Goal: Task Accomplishment & Management: Manage account settings

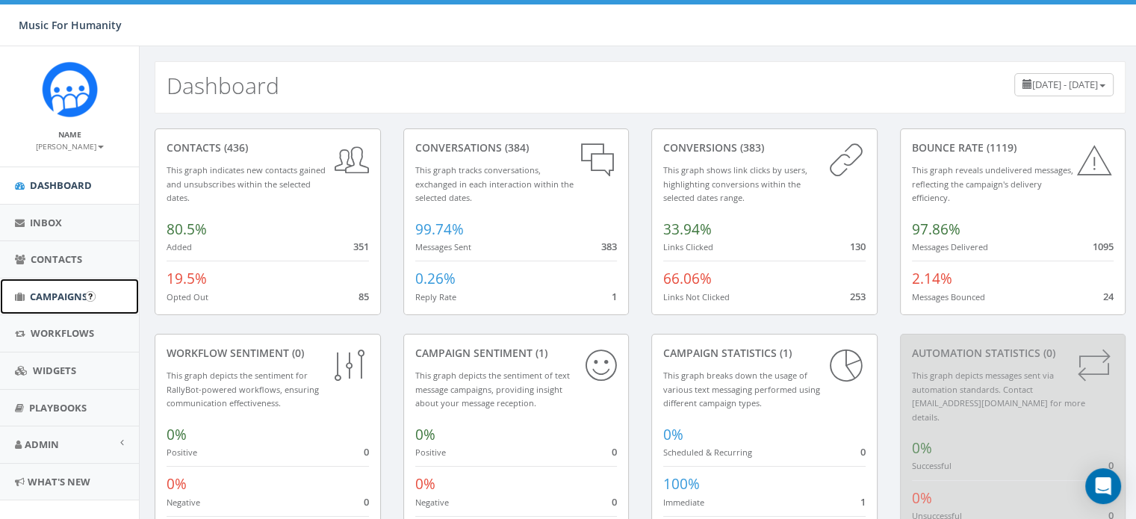
click at [57, 295] on span "Campaigns" at bounding box center [58, 296] width 57 height 13
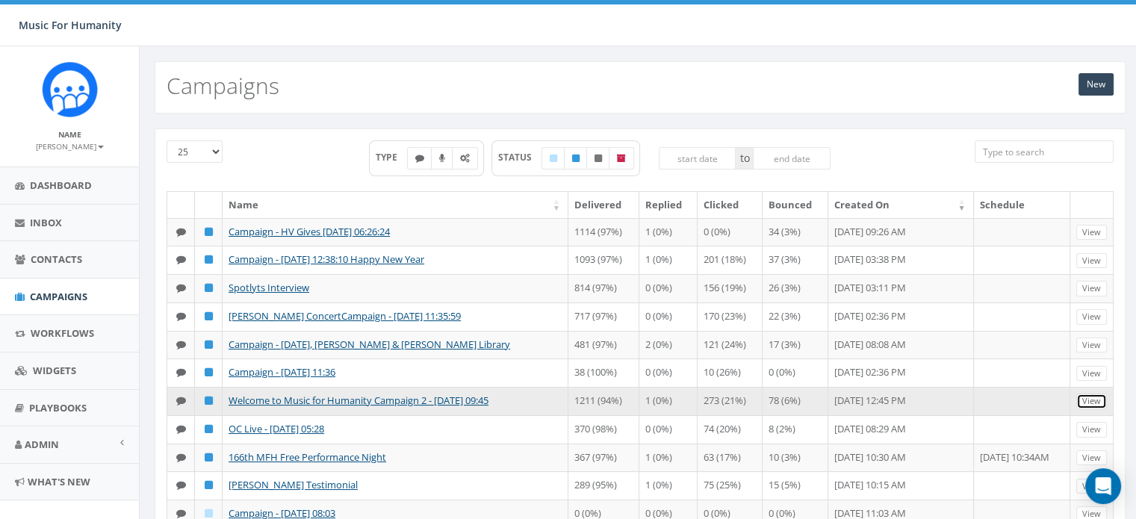
click at [1095, 409] on link "View" at bounding box center [1091, 401] width 31 height 16
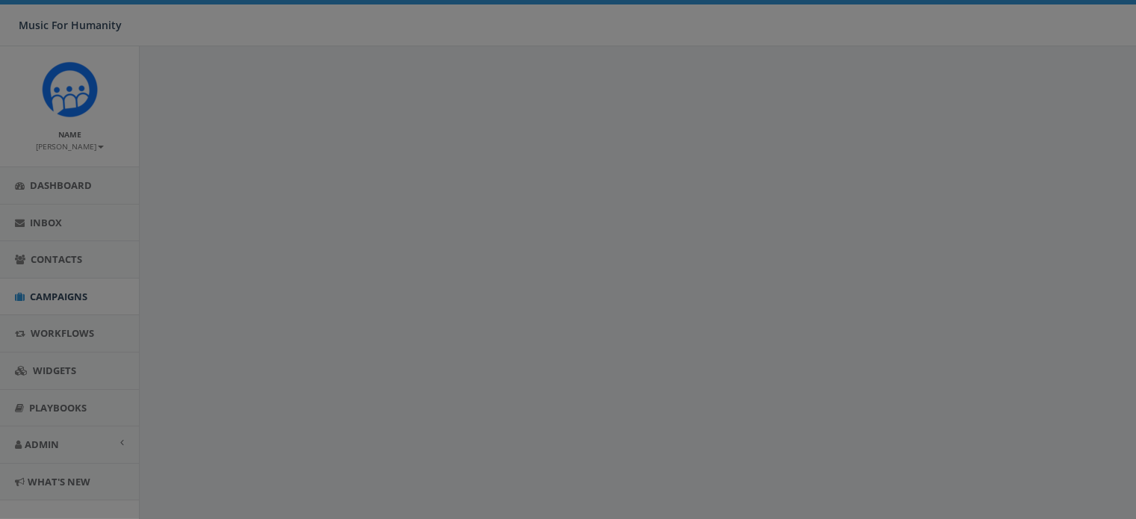
select select
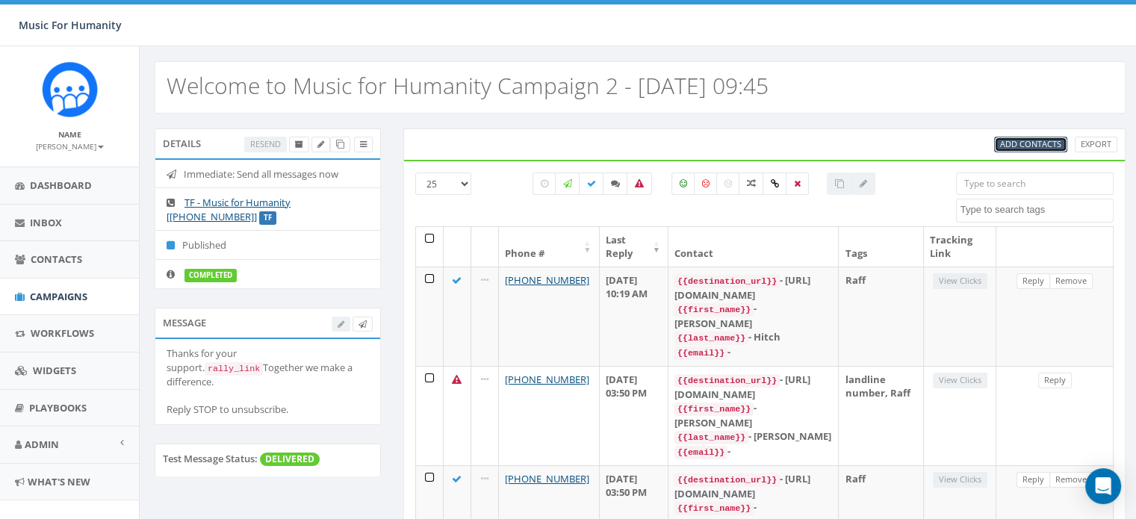
click at [1019, 143] on span "Add Contacts" at bounding box center [1030, 143] width 61 height 11
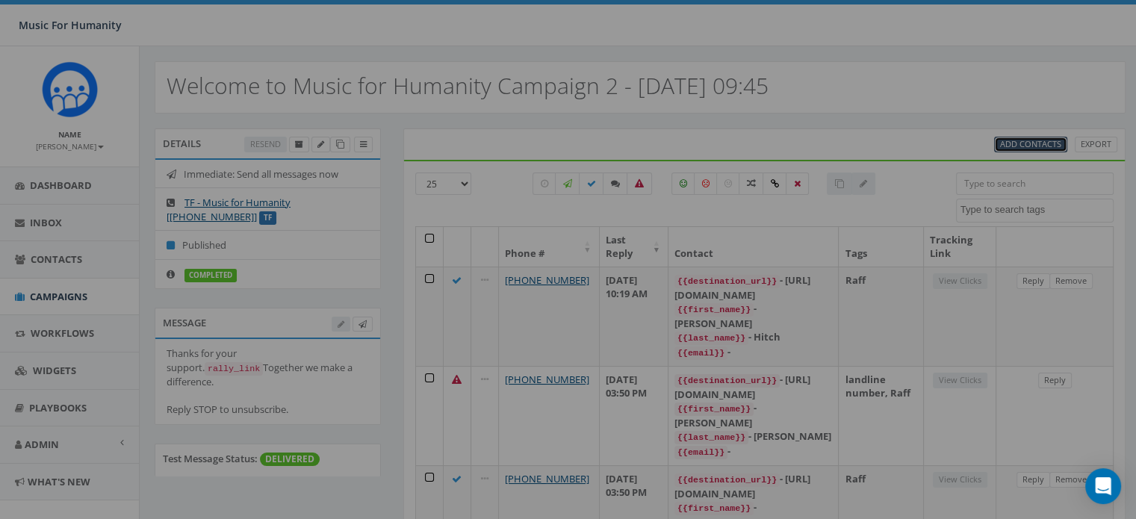
select select
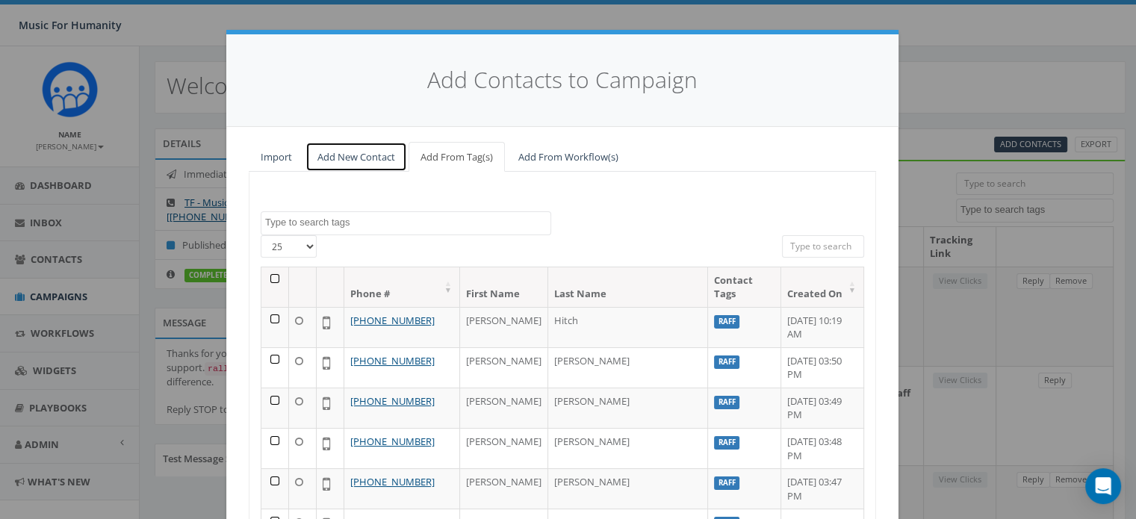
click at [347, 153] on link "Add New Contact" at bounding box center [356, 157] width 102 height 31
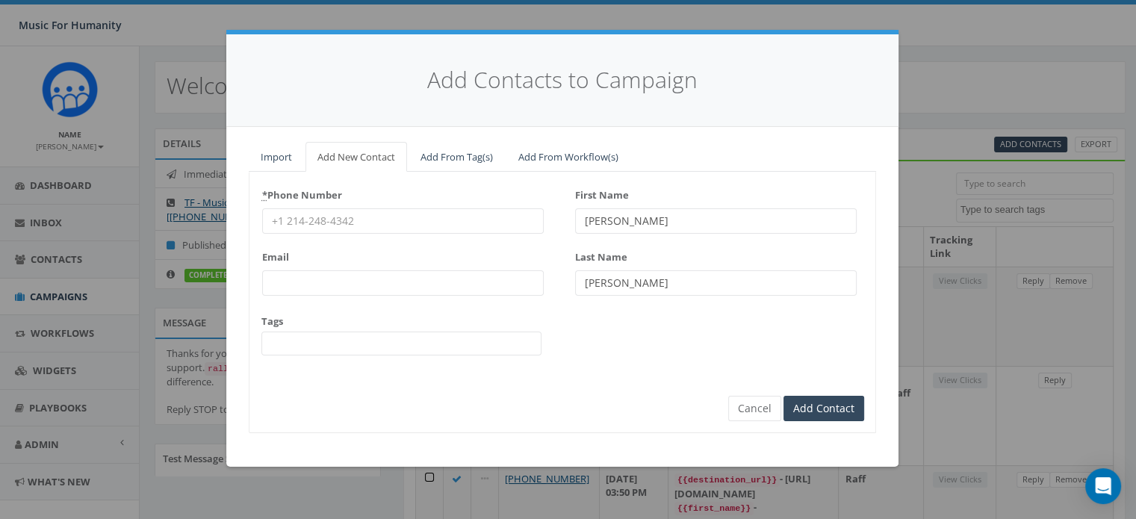
click at [301, 219] on input "* Phone Number" at bounding box center [402, 220] width 281 height 25
type input "3292267556"
type textarea "R"
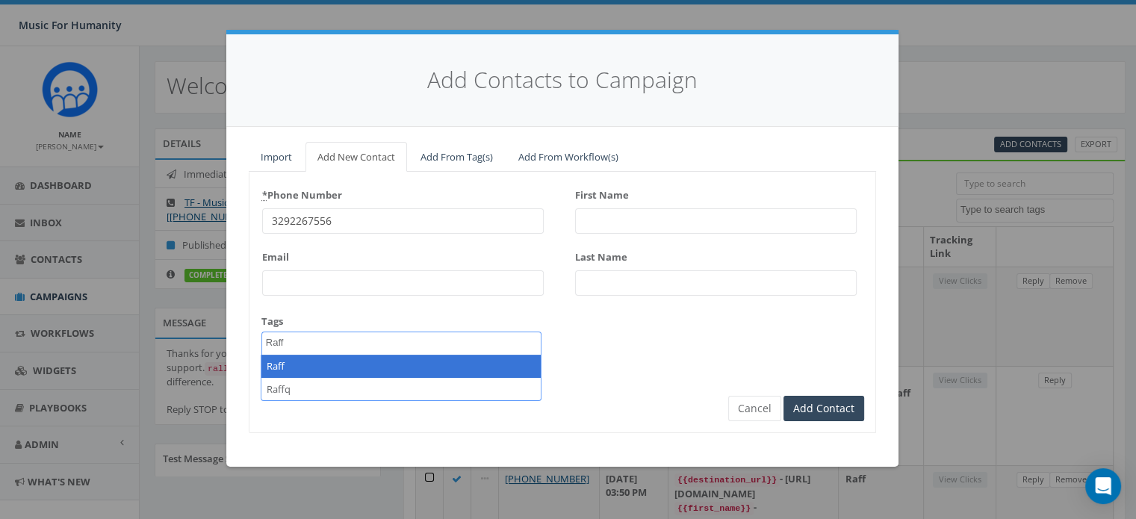
type textarea "Raff"
select select "Raff"
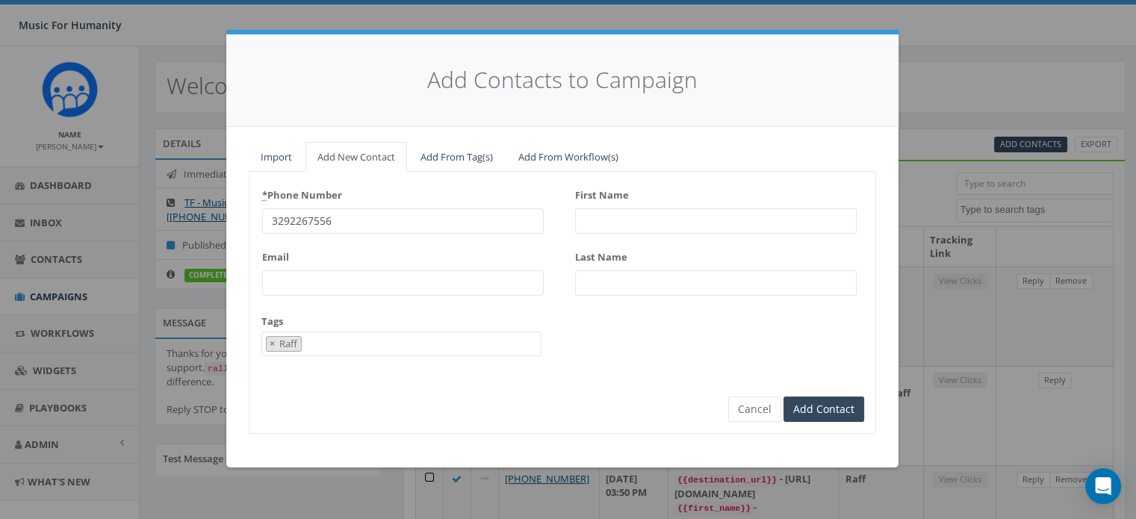
scroll to position [125, 0]
type input "[PERSON_NAME]"
click at [783, 396] on input "Add Contact" at bounding box center [823, 408] width 81 height 25
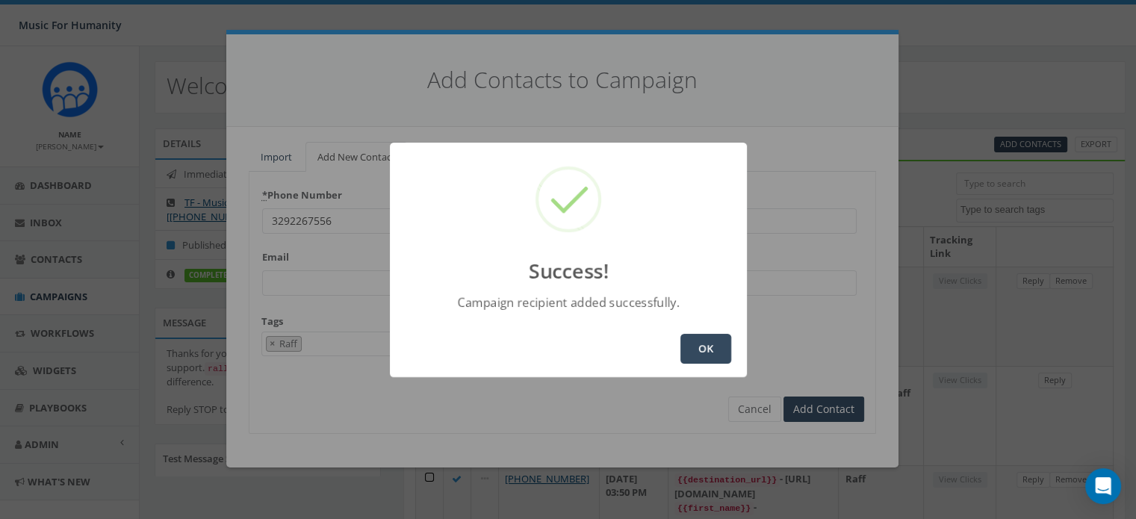
click at [700, 349] on button "OK" at bounding box center [705, 349] width 51 height 30
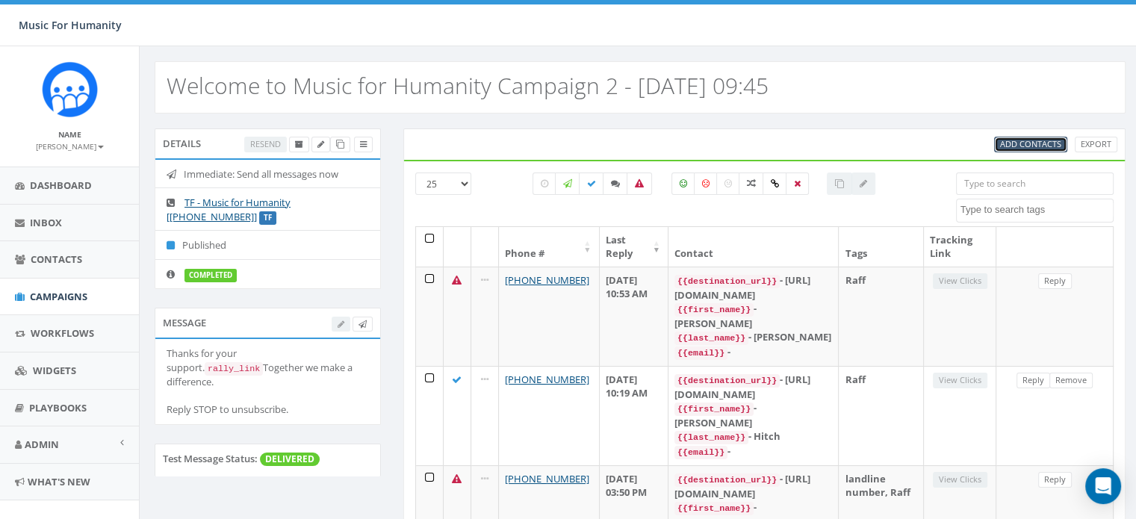
click at [1033, 137] on link "Add Contacts" at bounding box center [1030, 145] width 73 height 16
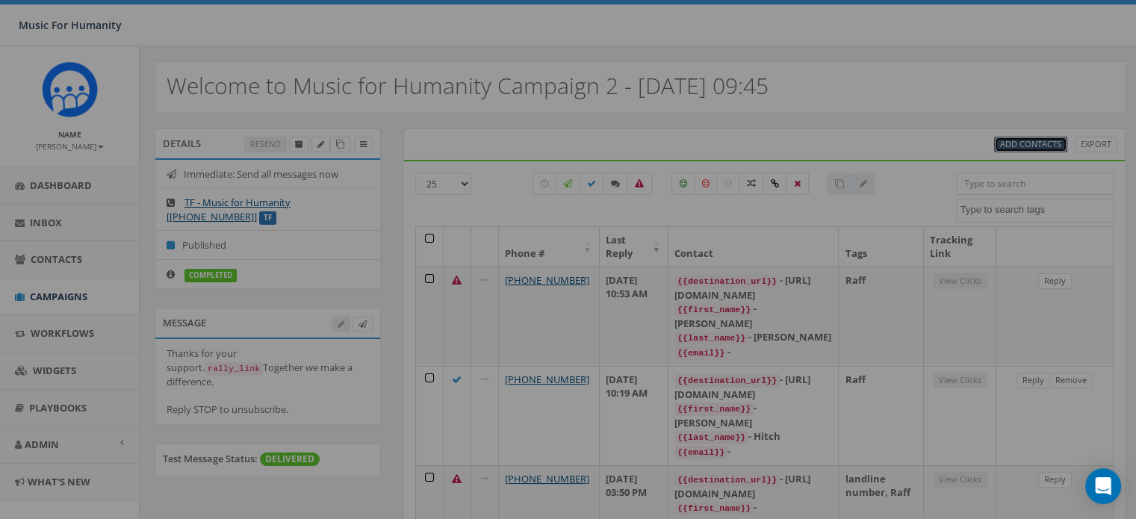
select select
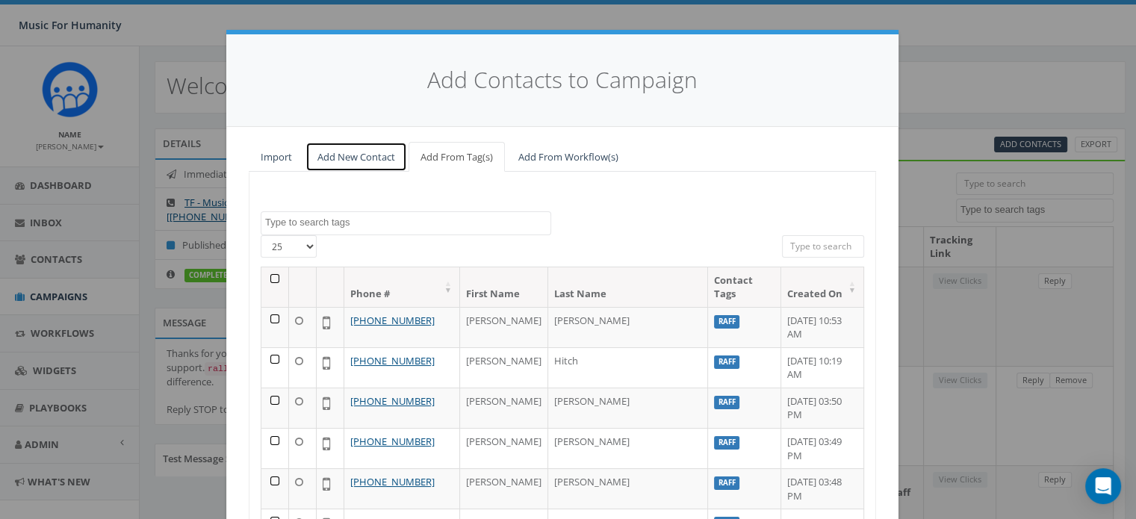
click at [355, 156] on link "Add New Contact" at bounding box center [356, 157] width 102 height 31
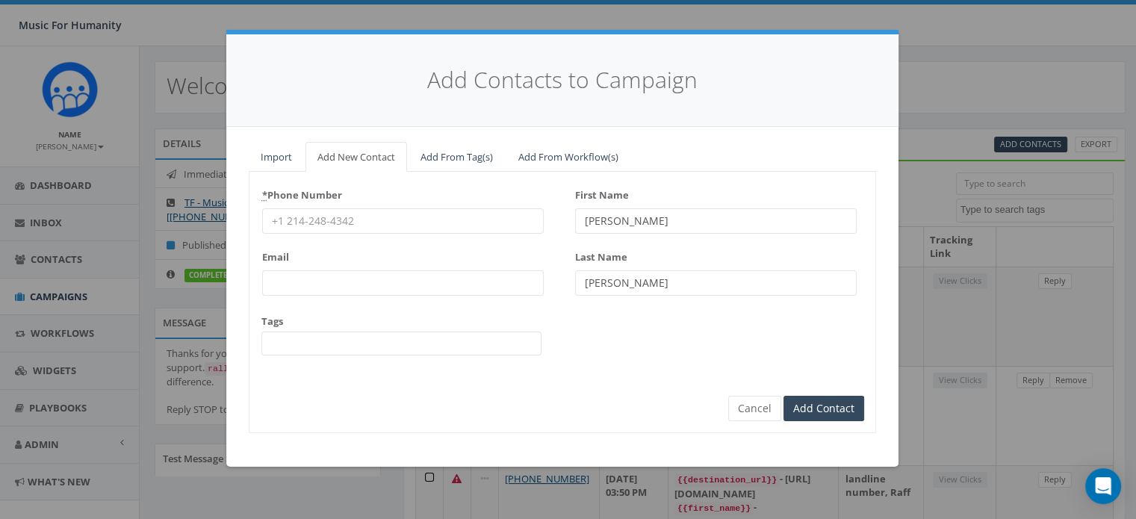
click at [323, 220] on input "* Phone Number" at bounding box center [402, 220] width 281 height 25
type input "3292267556"
type input "Pete"
type input "Newman"
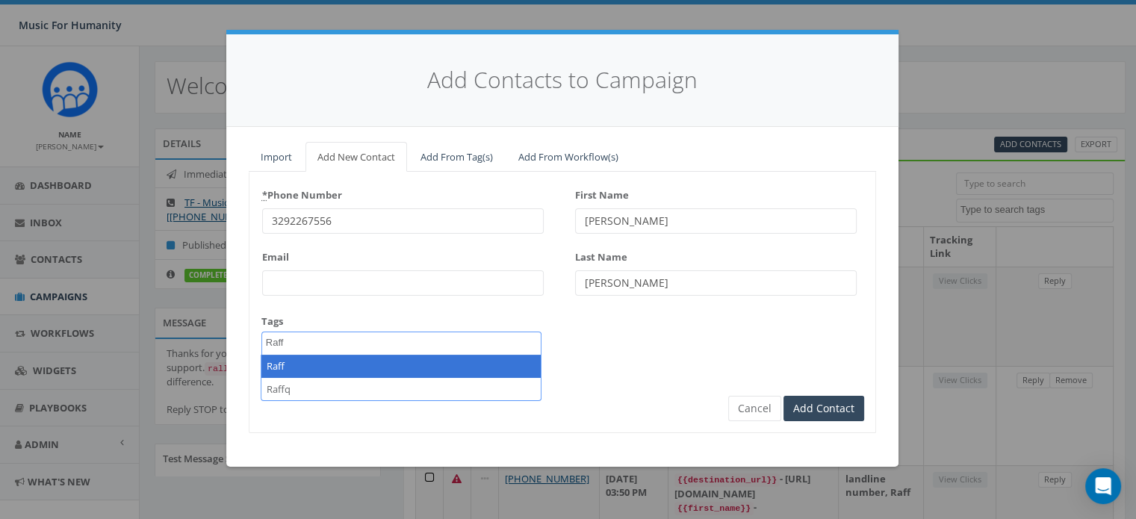
type textarea "Raff"
select select "Raff"
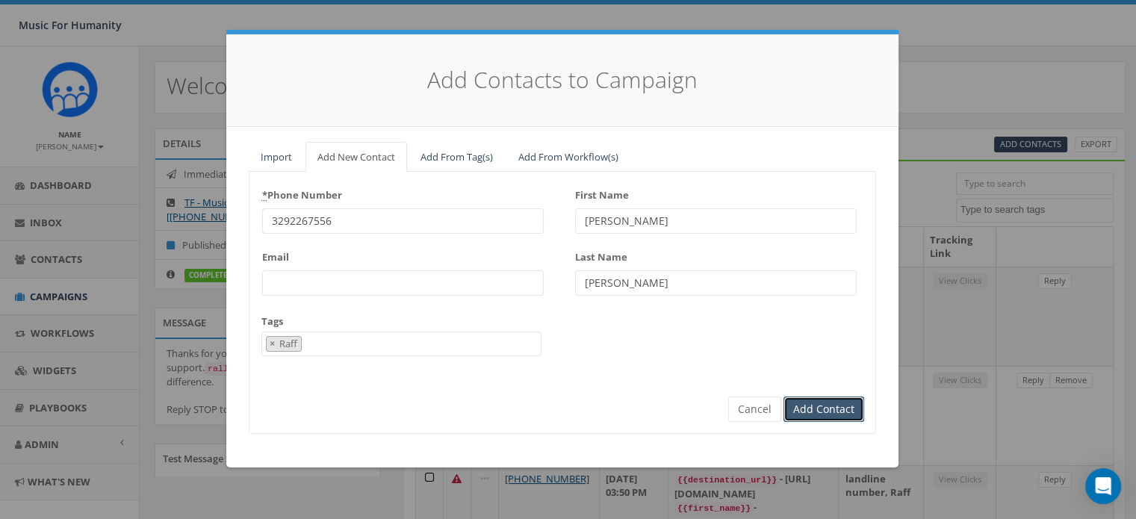
click at [815, 405] on input "Add Contact" at bounding box center [823, 408] width 81 height 25
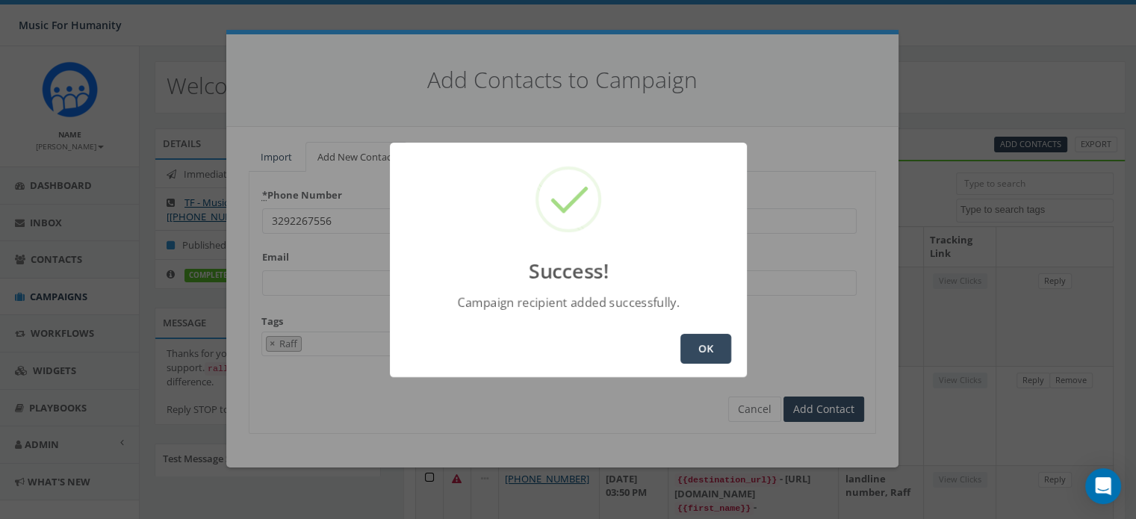
click at [706, 349] on button "OK" at bounding box center [705, 349] width 51 height 30
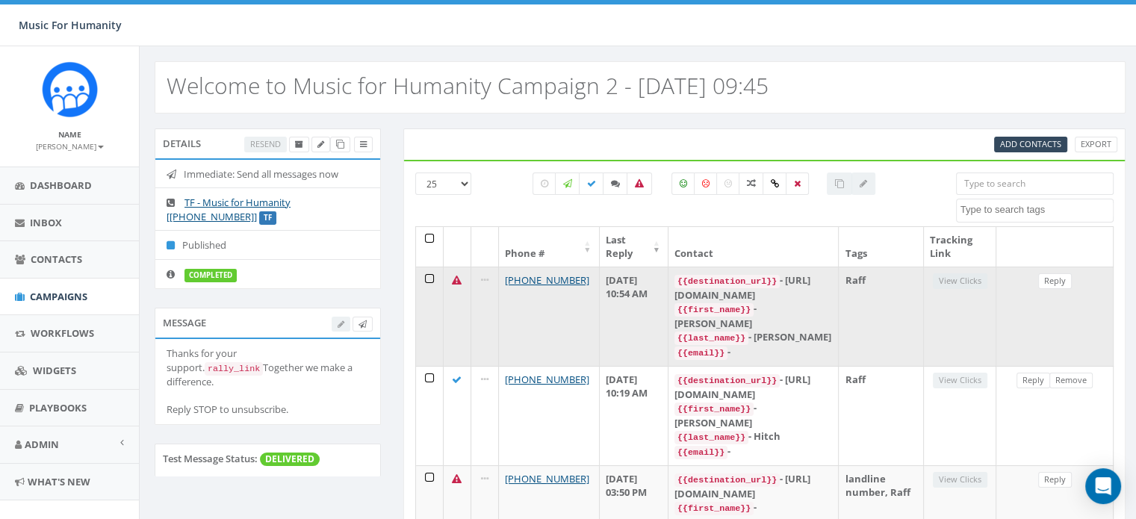
click at [426, 277] on td at bounding box center [430, 316] width 28 height 99
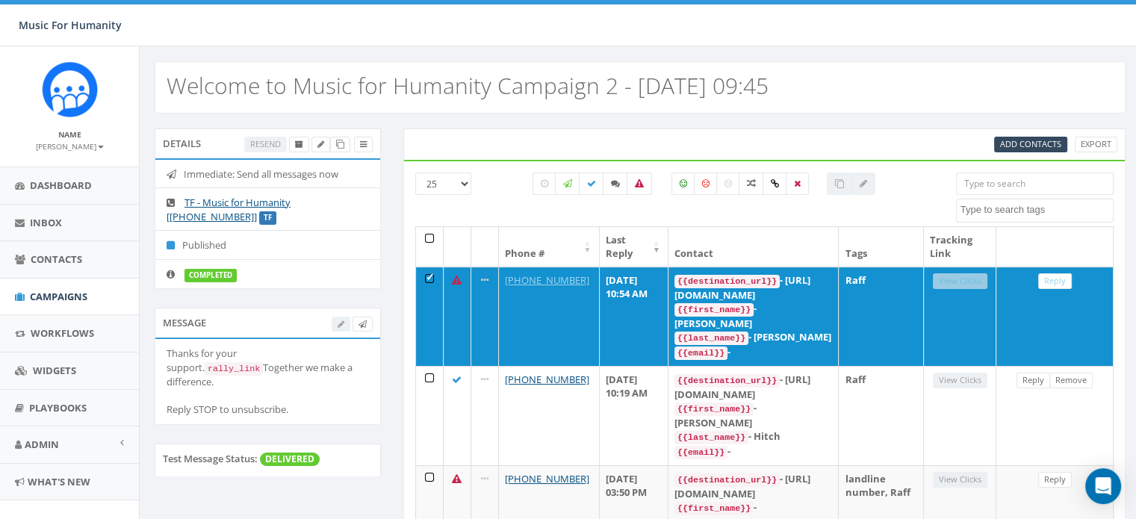
click at [862, 184] on div at bounding box center [863, 183] width 24 height 22
click at [811, 210] on div at bounding box center [704, 210] width 364 height 16
click at [43, 258] on span "Contacts" at bounding box center [57, 258] width 52 height 13
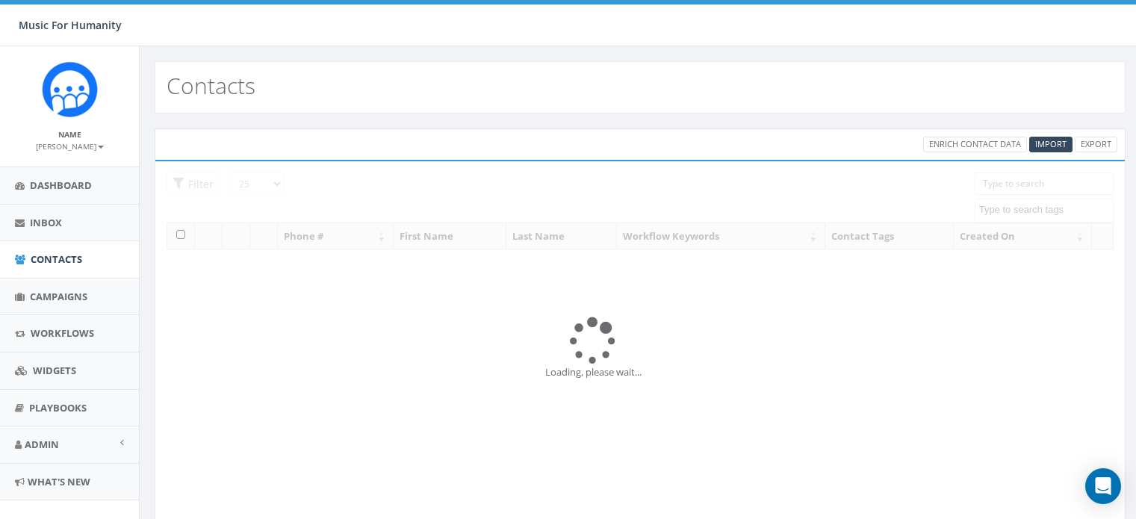
select select
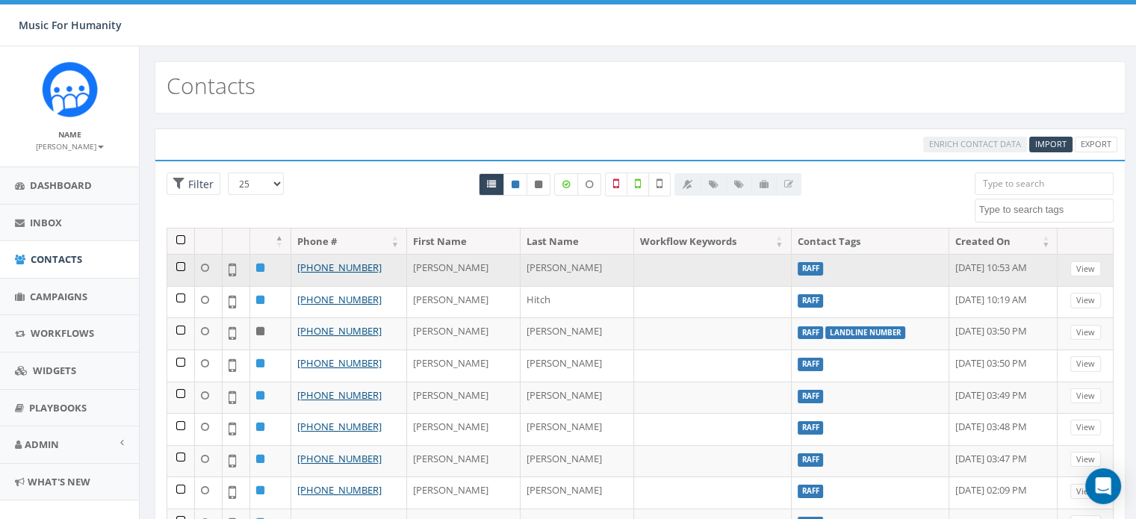
click at [176, 264] on td at bounding box center [181, 270] width 28 height 32
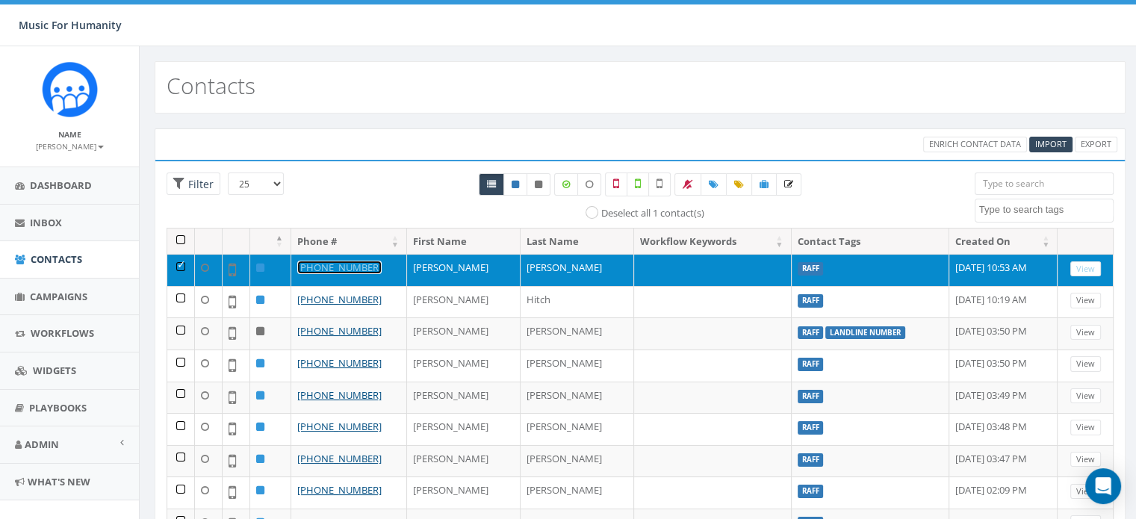
click at [329, 263] on link "+32 9 226 75 56" at bounding box center [339, 267] width 84 height 13
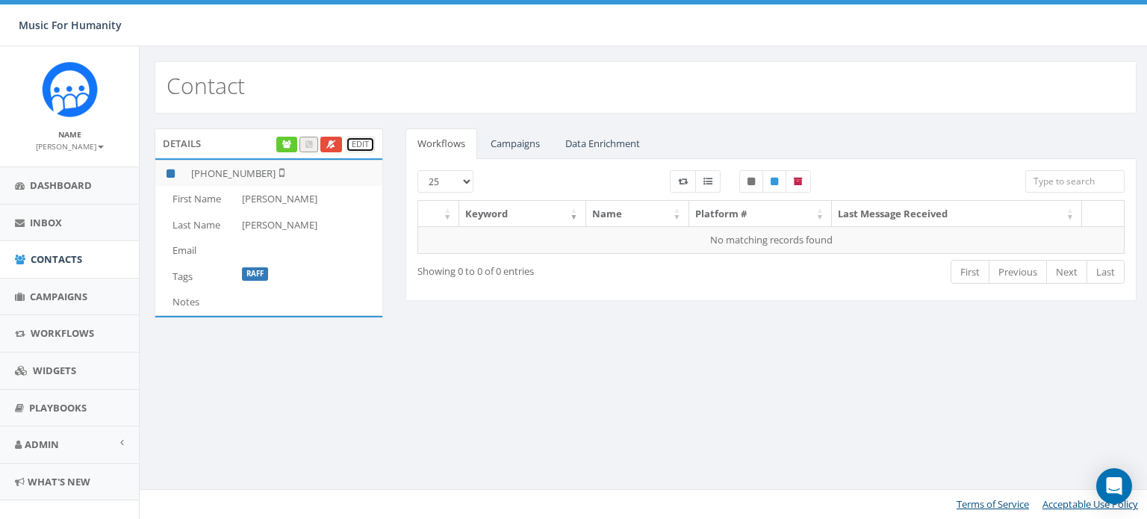
click at [369, 139] on link "Edit" at bounding box center [360, 145] width 29 height 16
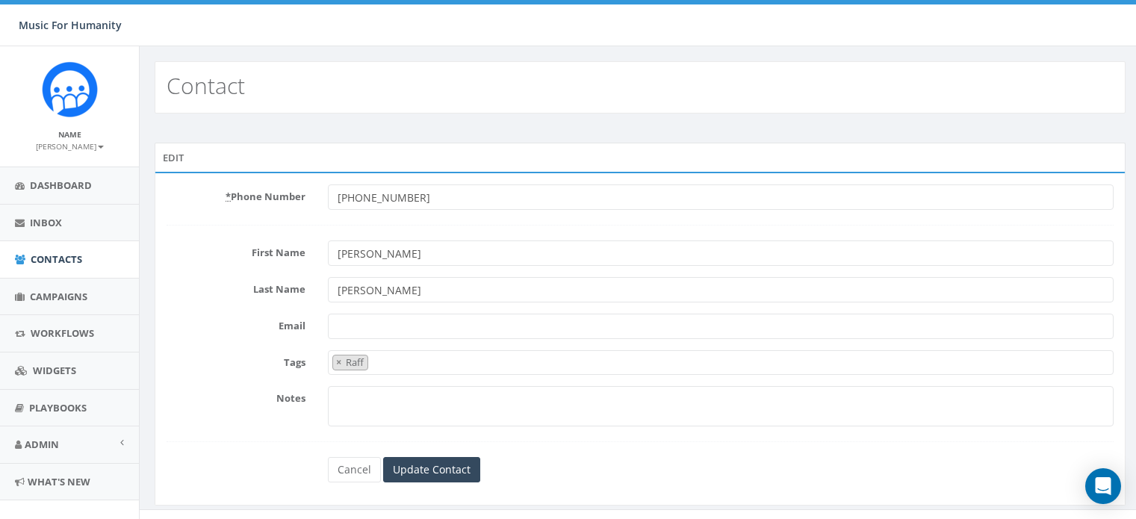
select select "Raff"
click at [411, 195] on input "+3292267556" at bounding box center [720, 196] width 785 height 25
type input "3292267556"
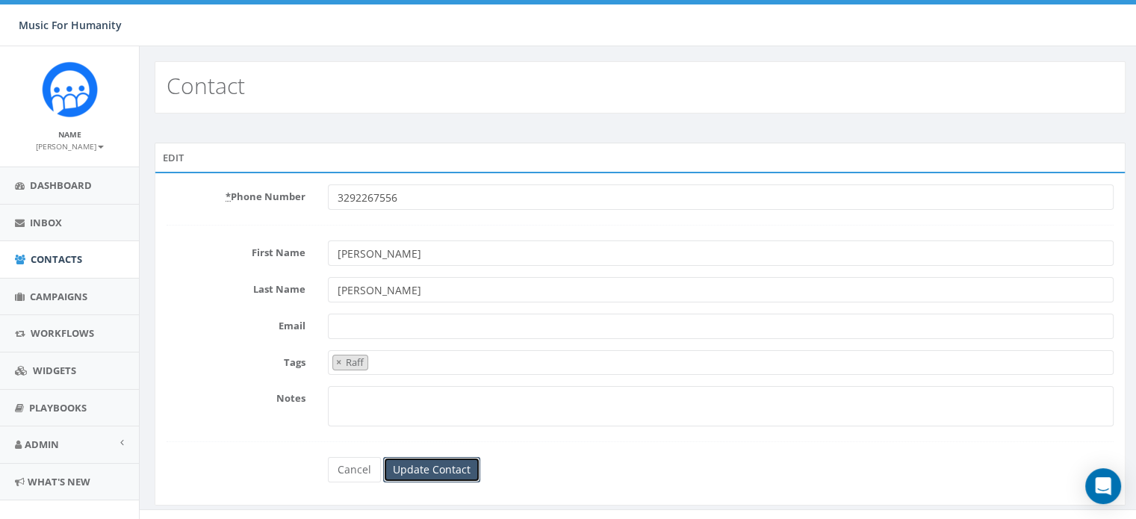
click at [426, 464] on input "Update Contact" at bounding box center [431, 469] width 97 height 25
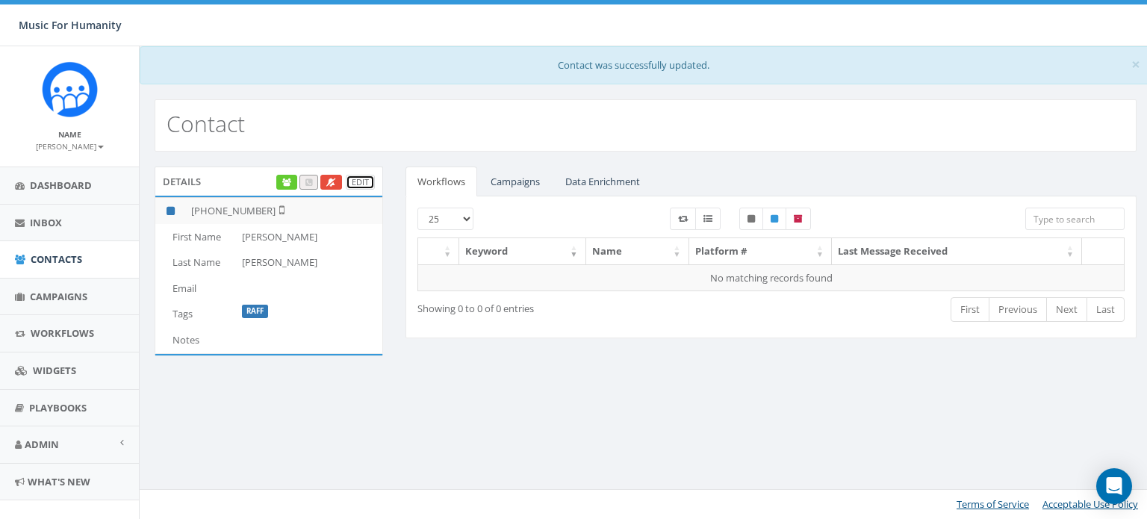
click at [364, 179] on link "Edit" at bounding box center [360, 183] width 29 height 16
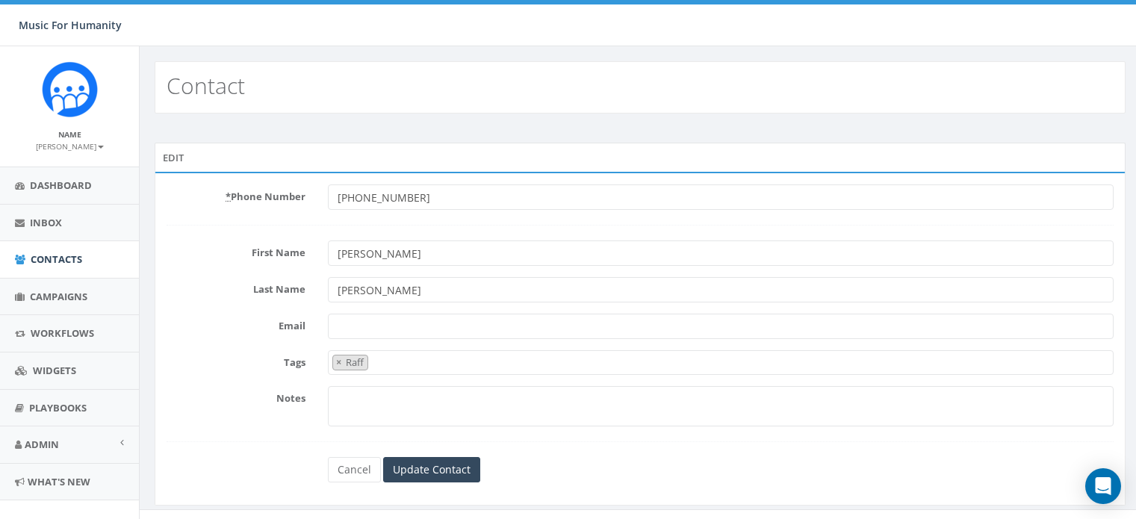
select select "Raff"
click at [428, 201] on input "[PHONE_NUMBER]" at bounding box center [720, 196] width 785 height 25
type input "+329-226-7556"
click at [429, 464] on input "Update Contact" at bounding box center [431, 469] width 97 height 25
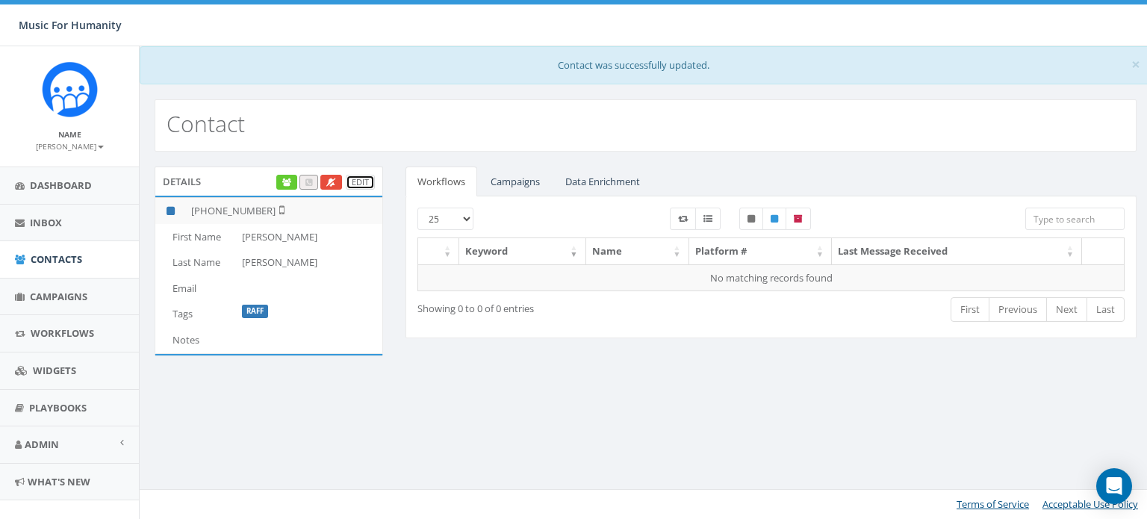
click at [352, 183] on link "Edit" at bounding box center [360, 183] width 29 height 16
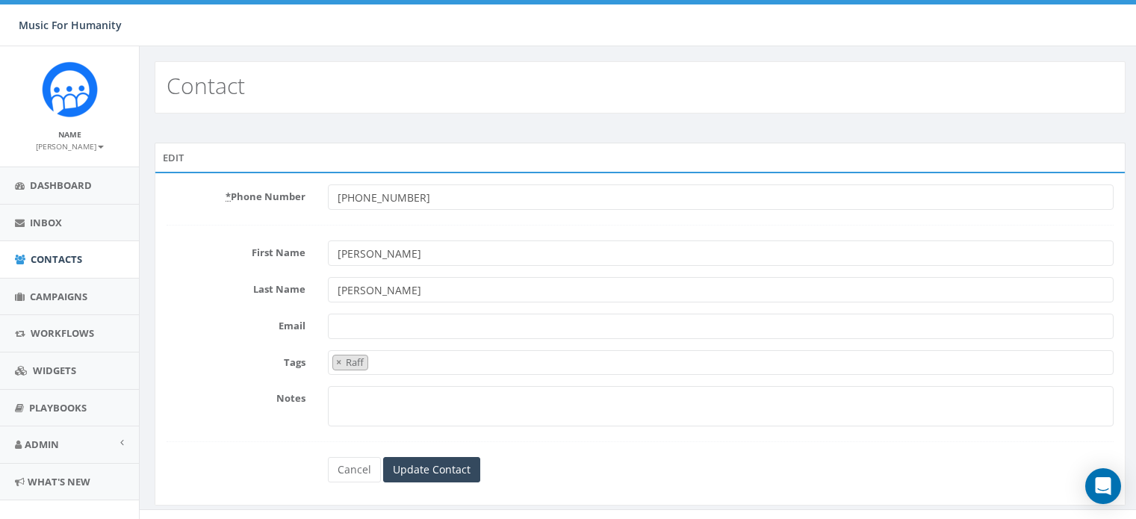
select select "Raff"
click at [419, 192] on input "[PHONE_NUMBER]" at bounding box center [720, 196] width 785 height 25
type input "+"
type input "3292267556"
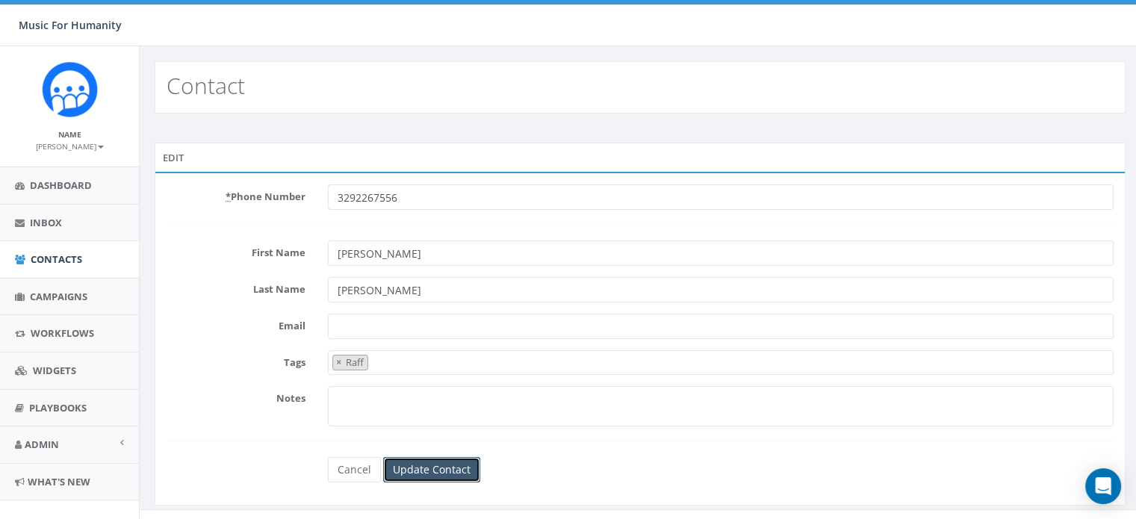
click at [420, 469] on input "Update Contact" at bounding box center [431, 469] width 97 height 25
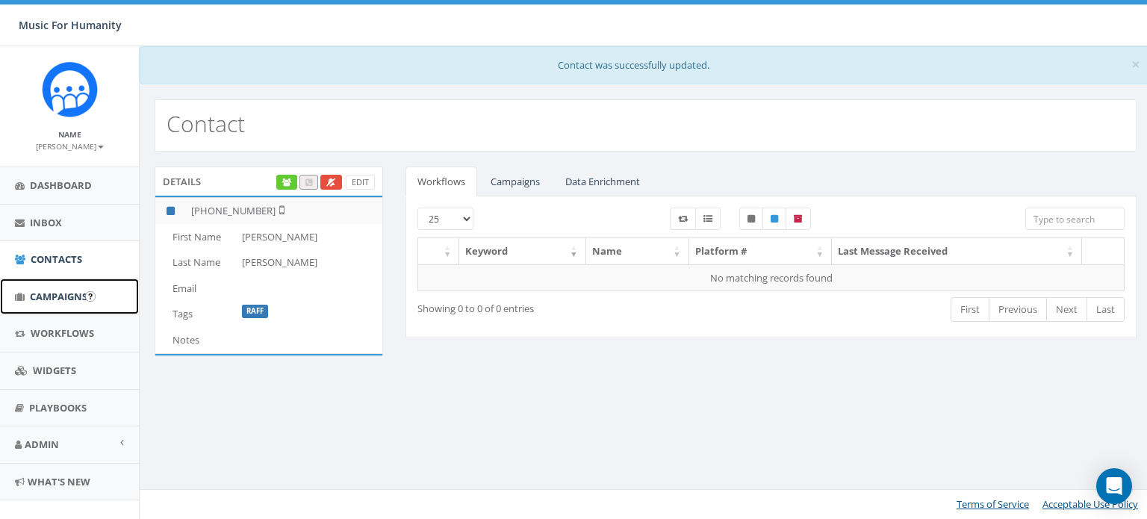
click at [60, 293] on span "Campaigns" at bounding box center [58, 296] width 57 height 13
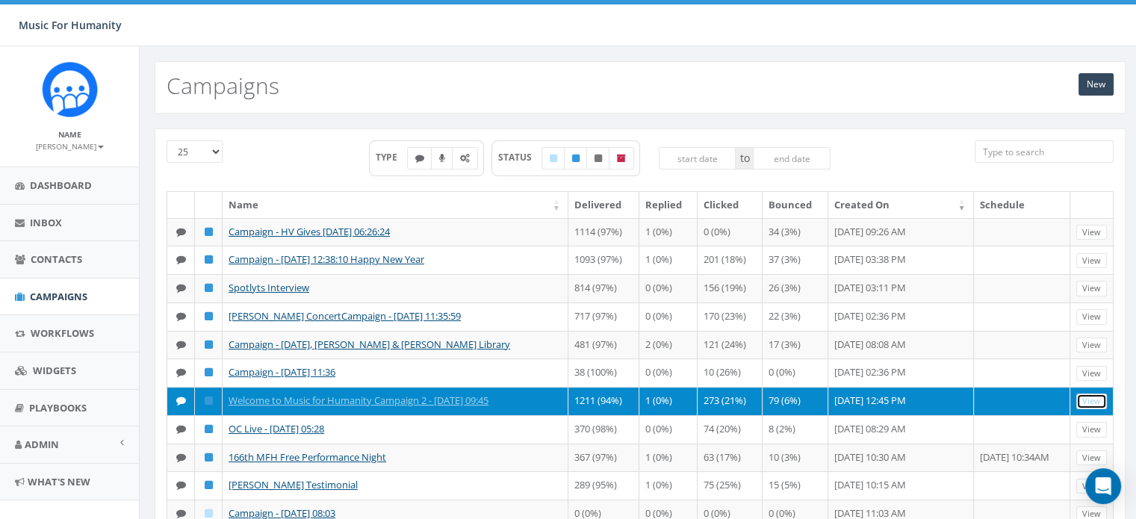
click at [1097, 409] on link "View" at bounding box center [1091, 401] width 31 height 16
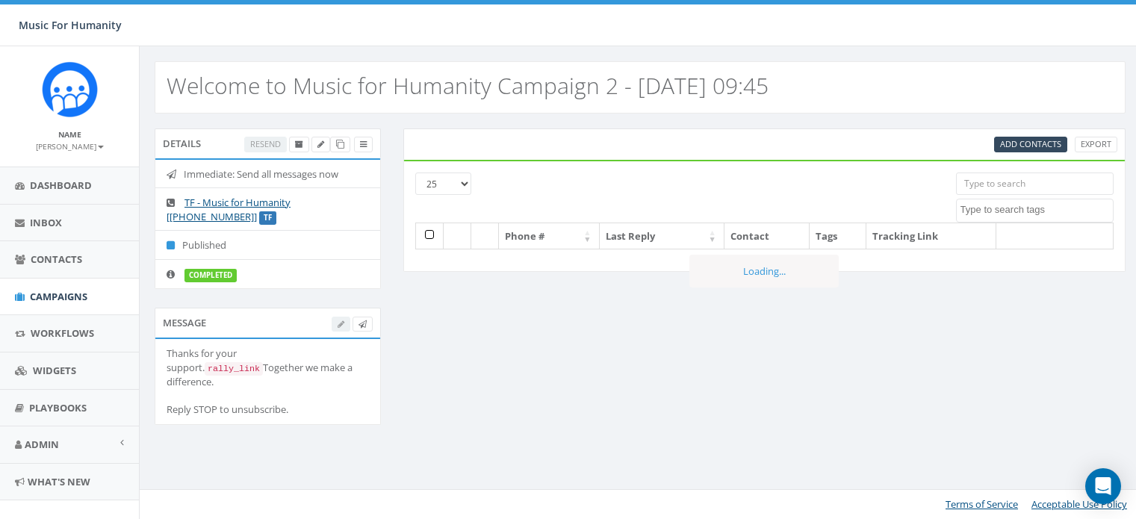
select select
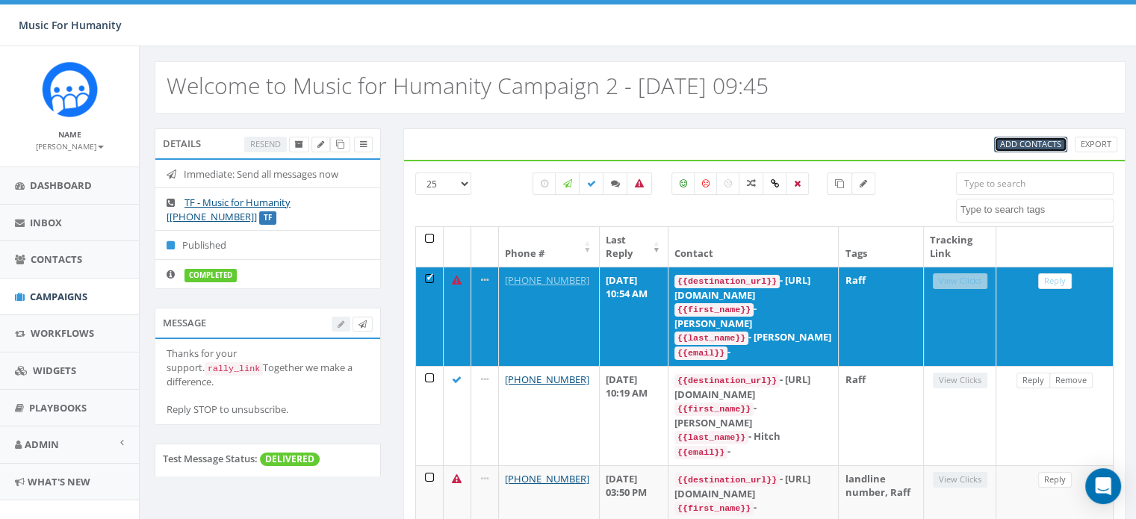
click at [1020, 142] on span "Add Contacts" at bounding box center [1030, 143] width 61 height 11
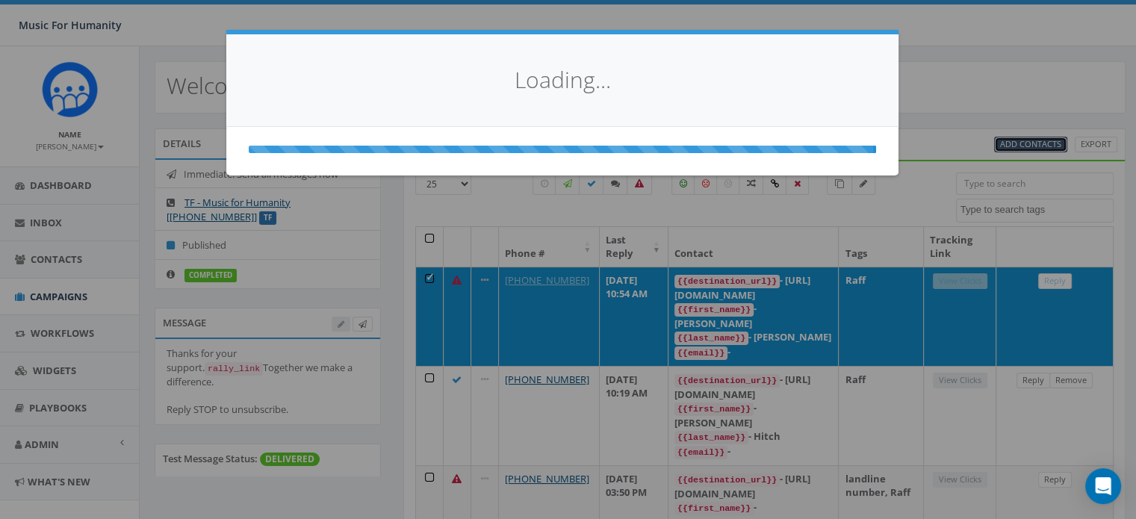
select select
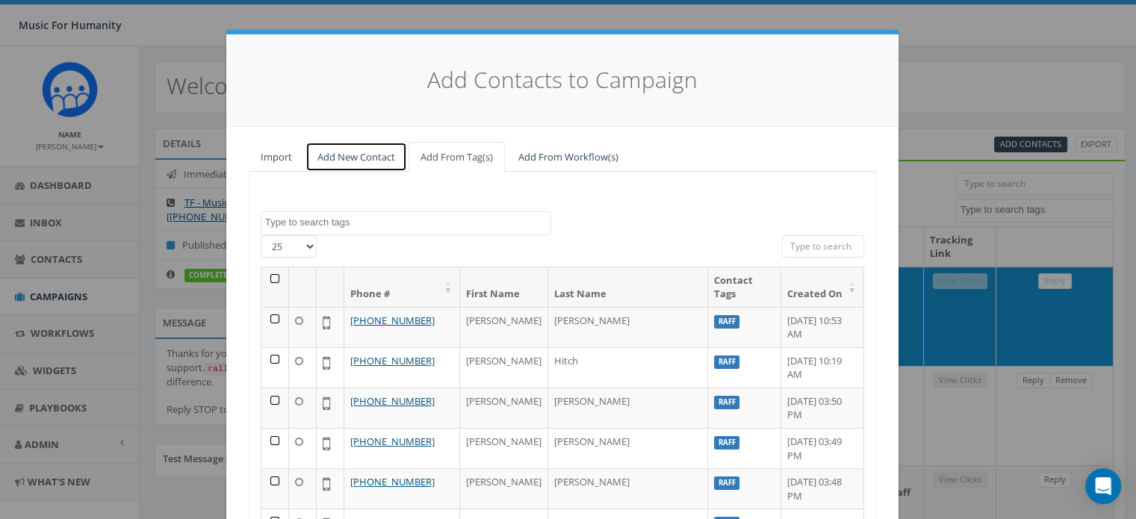
click at [334, 158] on link "Add New Contact" at bounding box center [356, 157] width 102 height 31
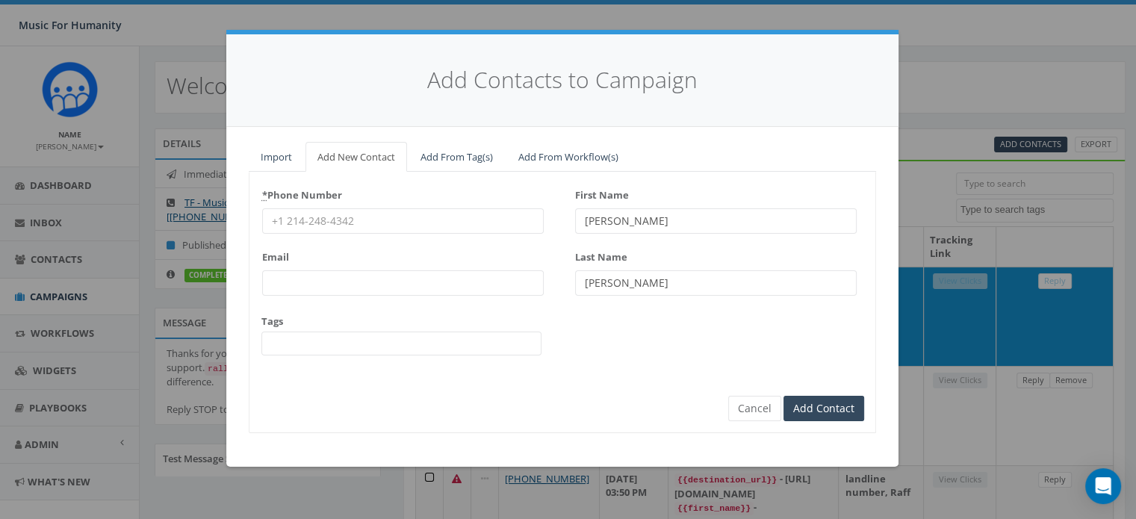
click at [309, 214] on input "* Phone Number" at bounding box center [402, 220] width 281 height 25
type input "9176083967"
type textarea "R"
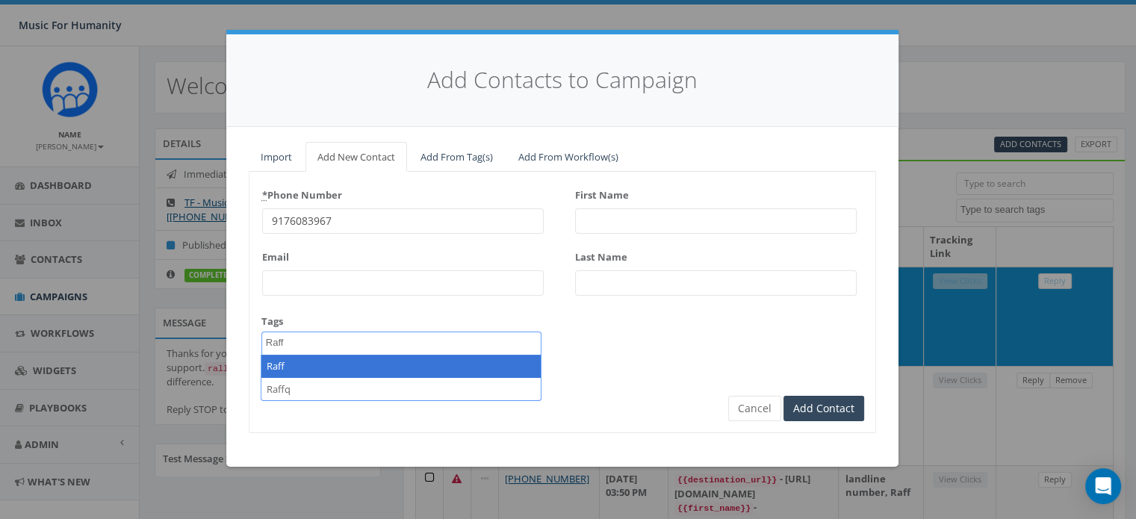
type textarea "Raff"
select select "Raff"
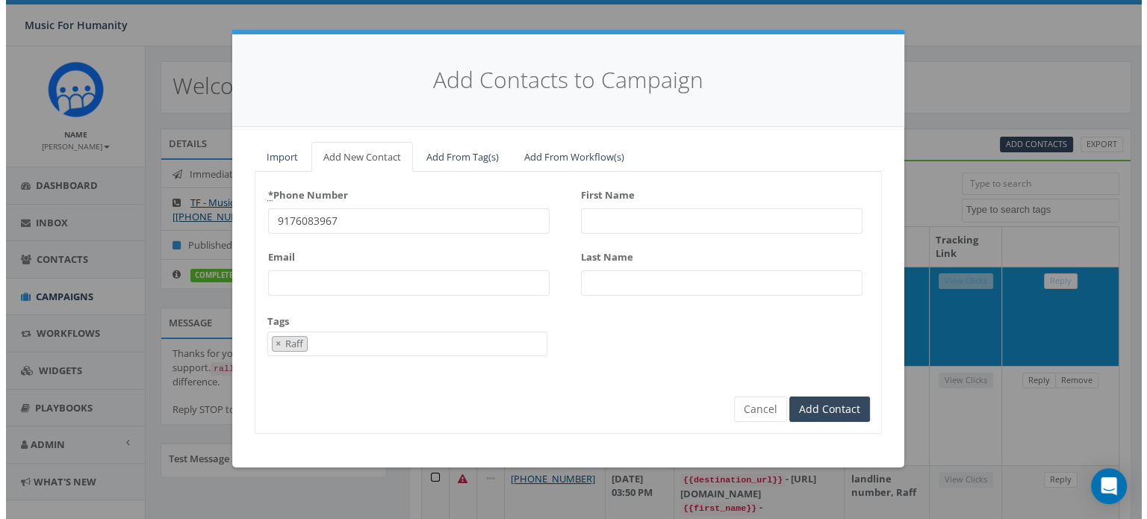
scroll to position [125, 0]
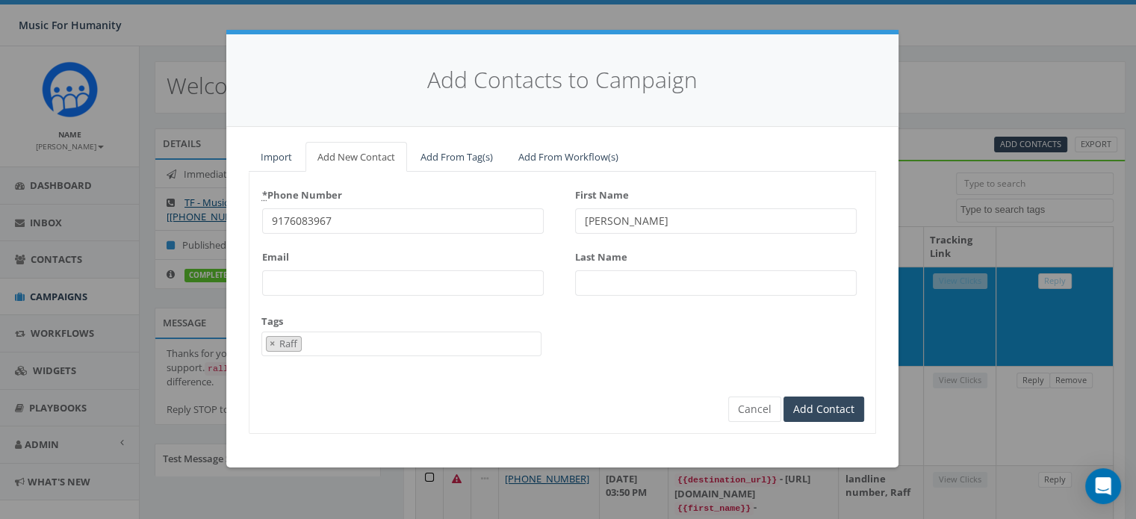
type input "Joseph"
type input "Hynes"
click at [783, 396] on input "Add Contact" at bounding box center [823, 408] width 81 height 25
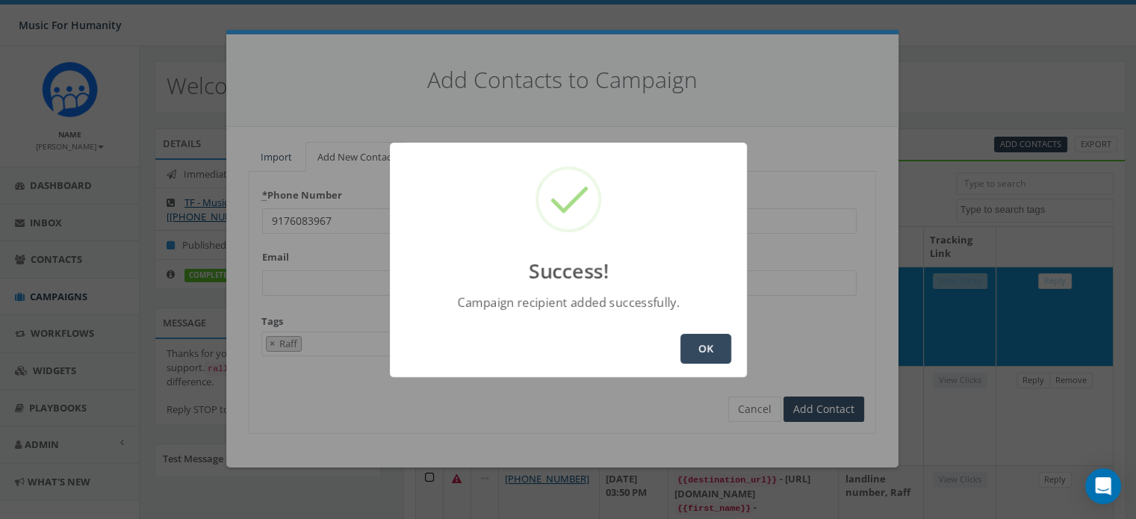
click at [720, 352] on button "OK" at bounding box center [705, 349] width 51 height 30
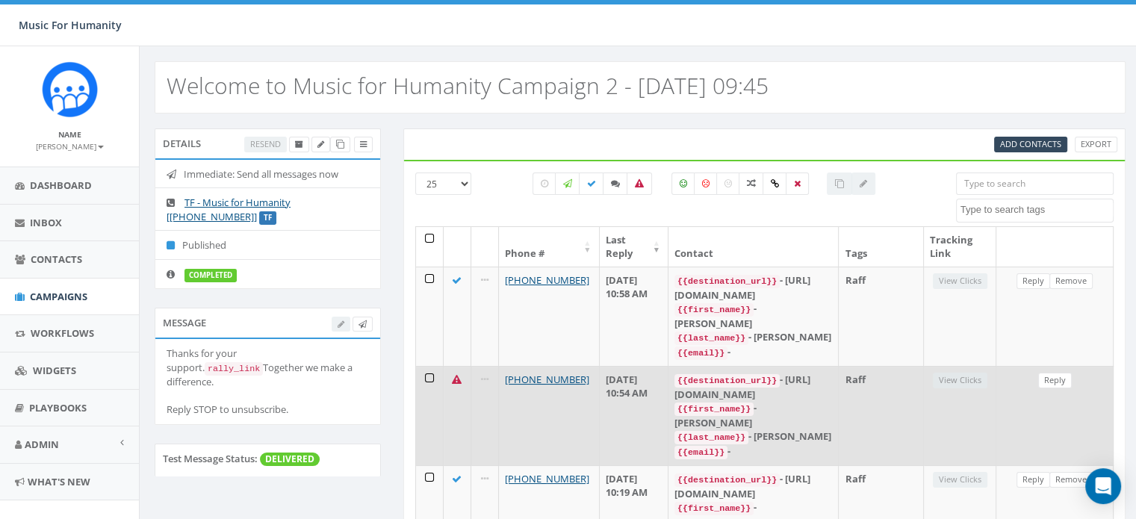
click at [429, 366] on td at bounding box center [430, 415] width 28 height 99
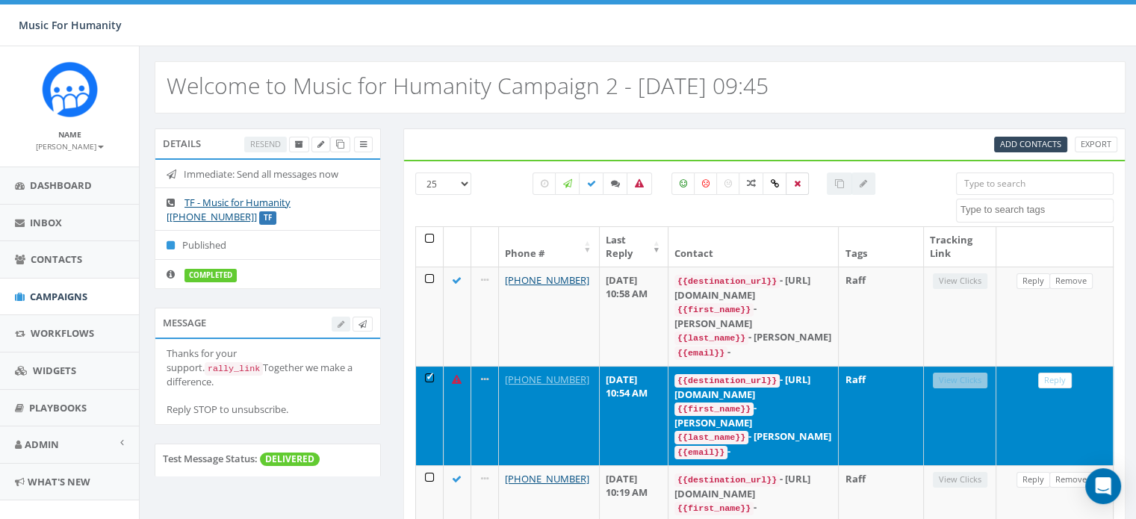
click at [796, 181] on icon at bounding box center [797, 183] width 7 height 9
checkbox input "true"
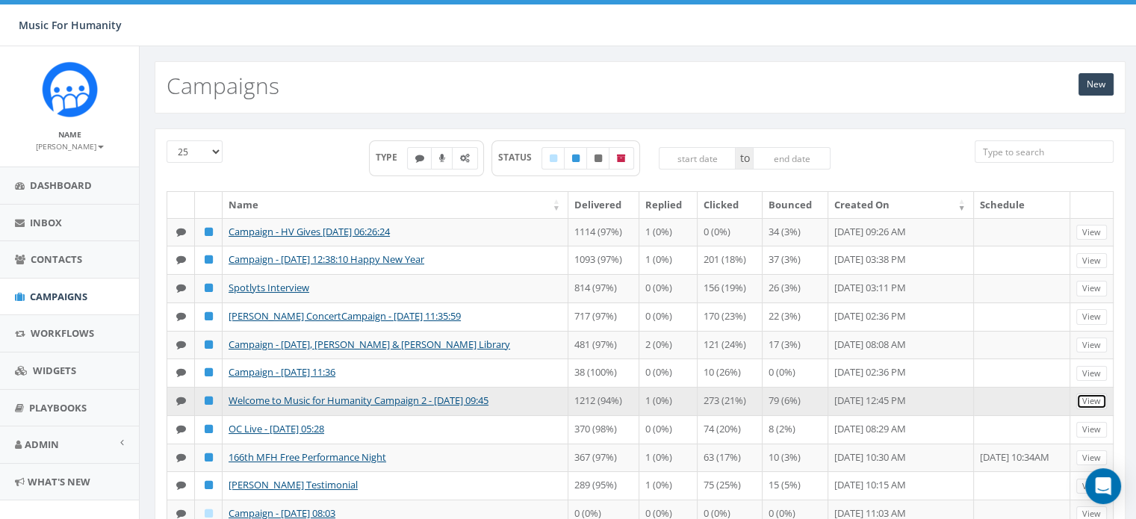
click at [1096, 409] on link "View" at bounding box center [1091, 401] width 31 height 16
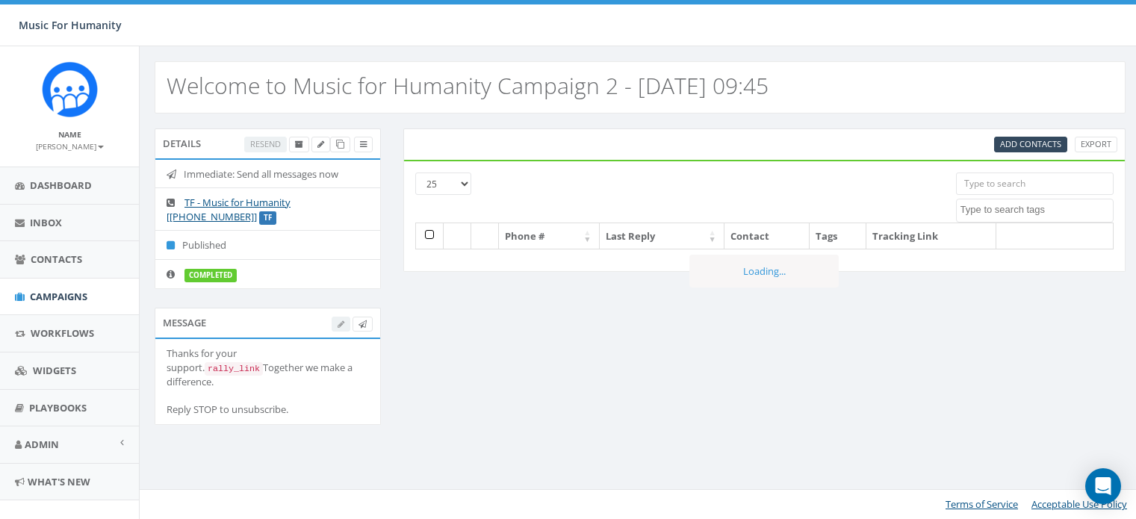
select select
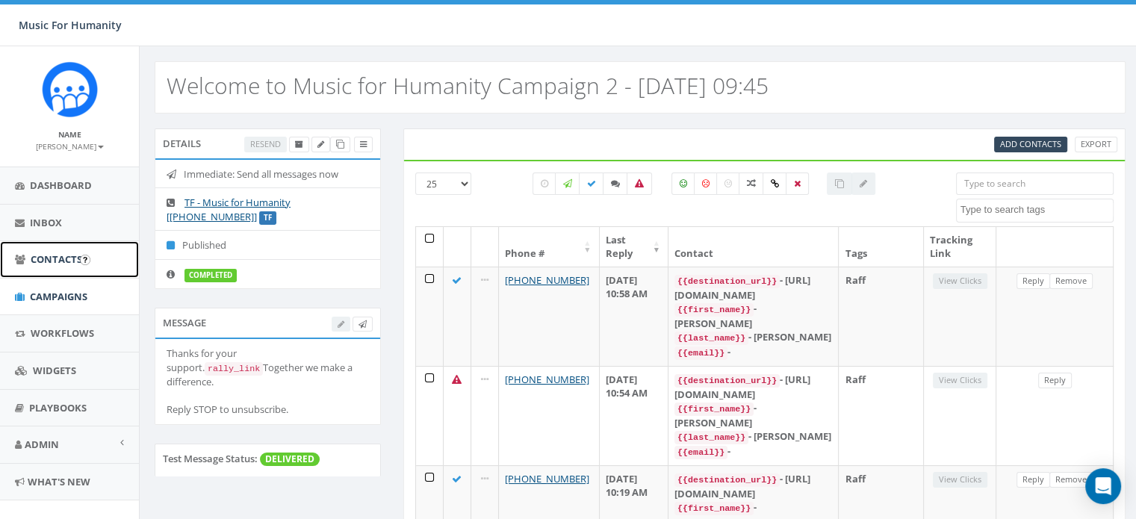
click at [44, 256] on span "Contacts" at bounding box center [57, 258] width 52 height 13
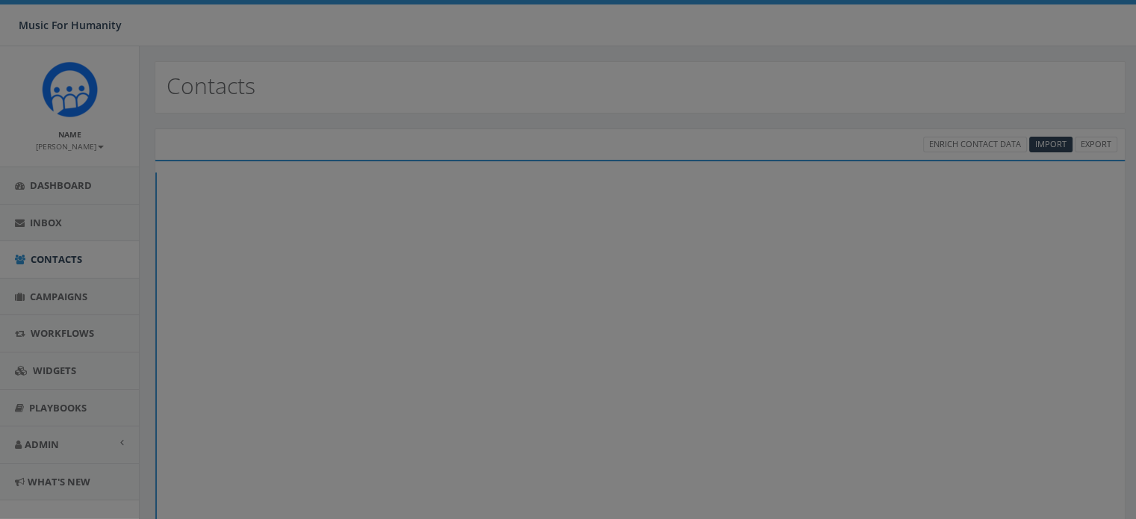
select select
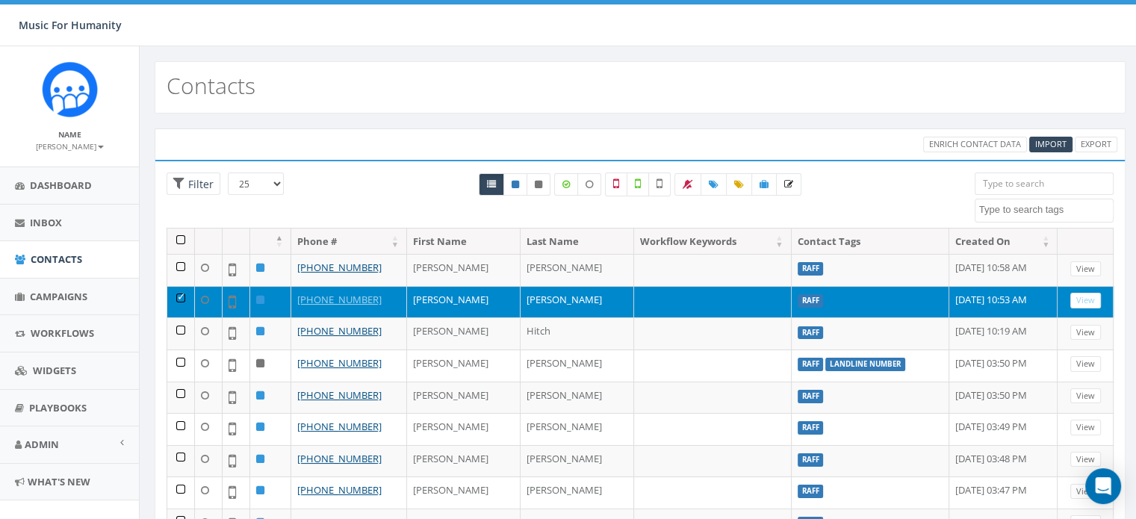
click at [306, 128] on div "Enrich Contact Data Import Export" at bounding box center [640, 143] width 971 height 31
click at [634, 302] on td at bounding box center [713, 302] width 158 height 32
click at [182, 295] on td at bounding box center [181, 302] width 28 height 32
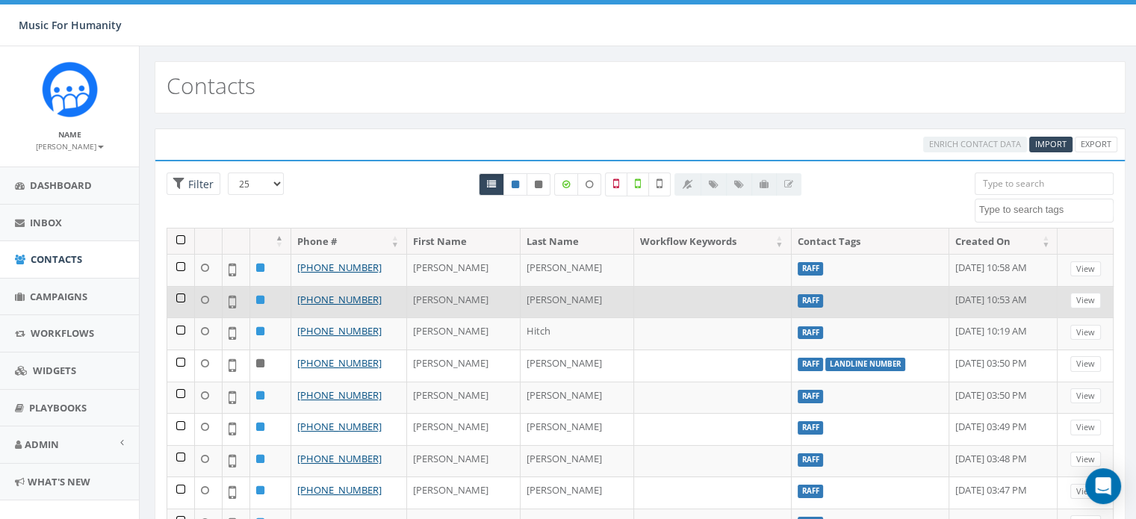
click at [176, 292] on td at bounding box center [181, 302] width 28 height 32
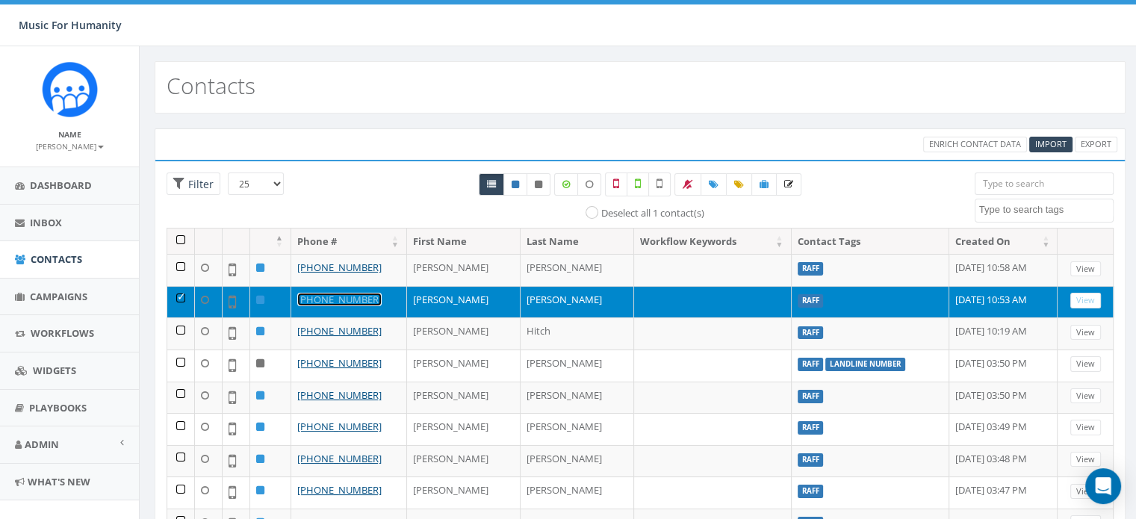
click at [345, 298] on link "+32 9 226 75 56" at bounding box center [339, 299] width 84 height 13
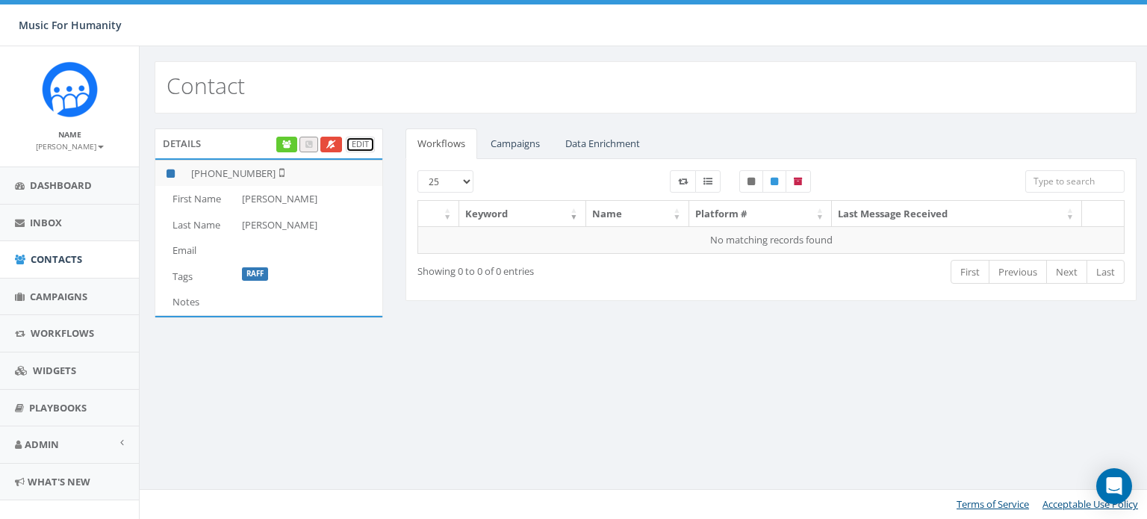
click at [358, 145] on link "Edit" at bounding box center [360, 145] width 29 height 16
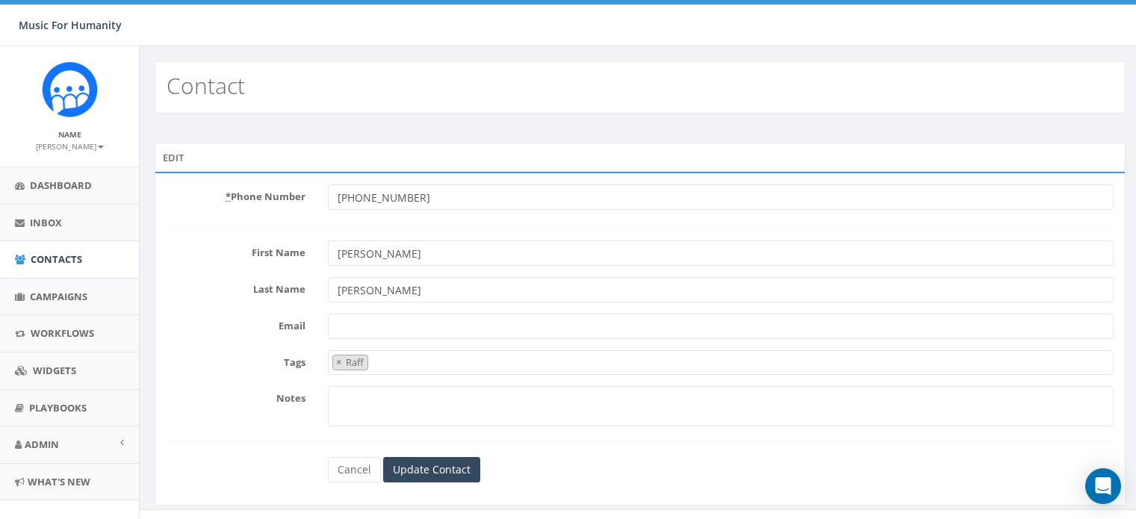
select select "Raff"
click at [421, 196] on input "[PHONE_NUMBER]" at bounding box center [720, 196] width 785 height 25
type input "+"
click at [377, 251] on input "[PERSON_NAME]" at bounding box center [720, 252] width 785 height 25
type input "P"
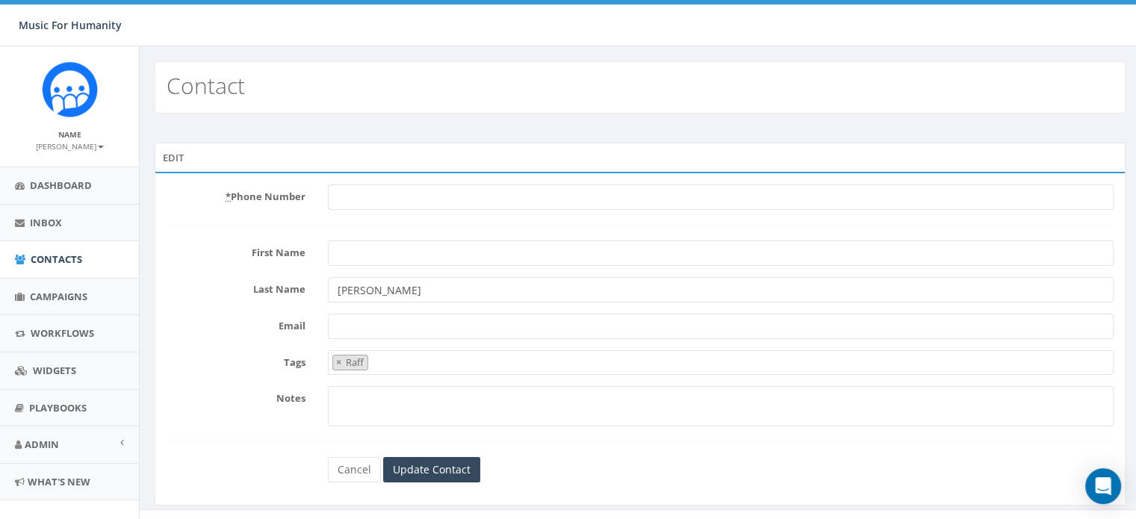
click at [390, 290] on input "[PERSON_NAME]" at bounding box center [720, 289] width 785 height 25
type input "N"
click at [382, 359] on span "× Raff" at bounding box center [720, 362] width 785 height 25
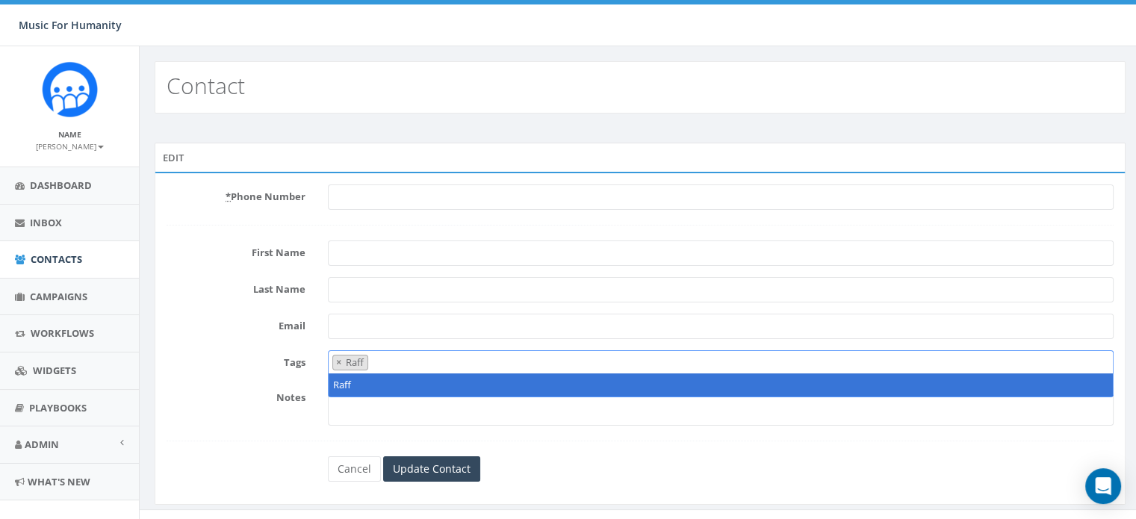
select select
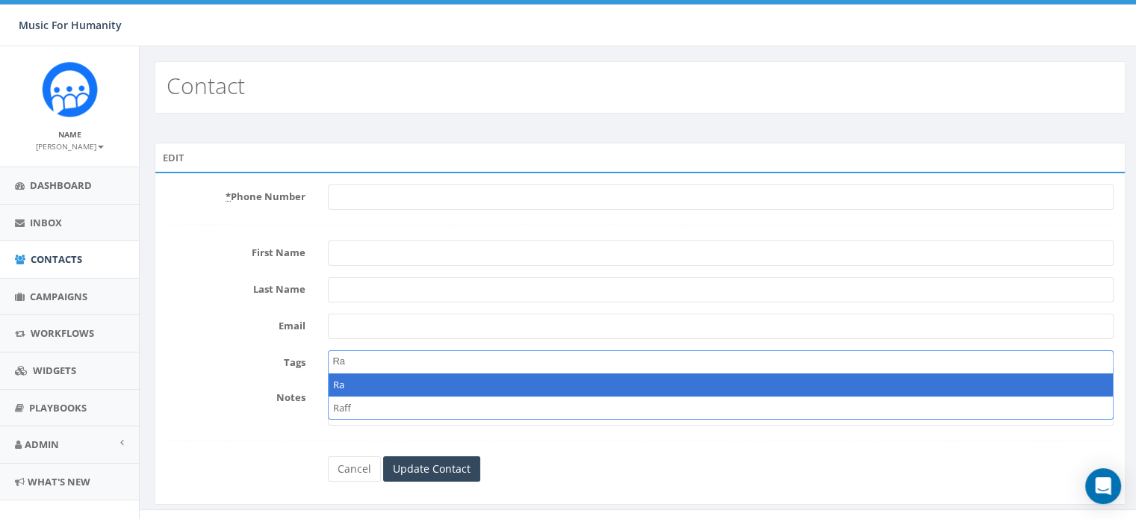
type textarea "R"
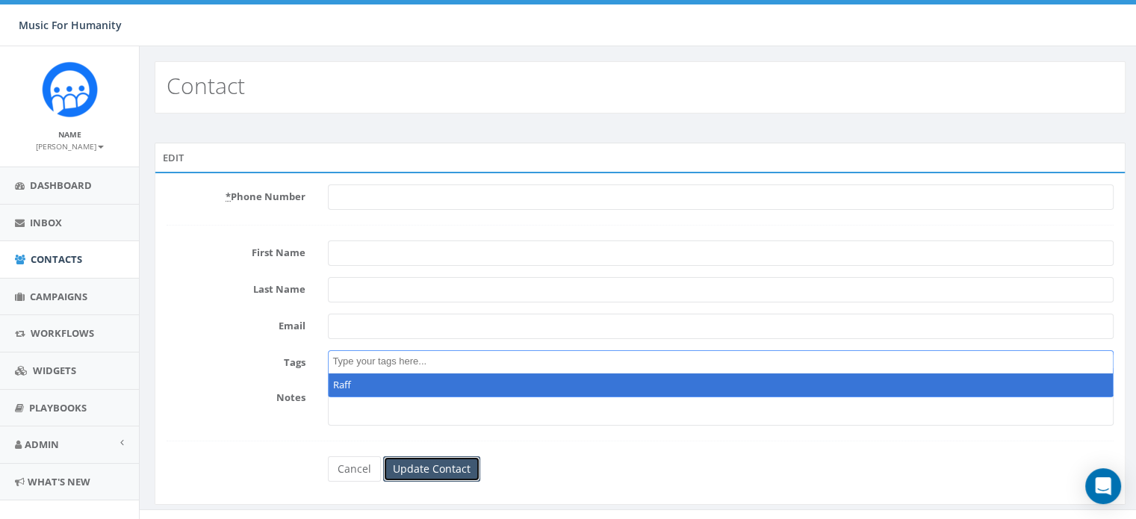
click at [427, 467] on input "Update Contact" at bounding box center [431, 468] width 97 height 25
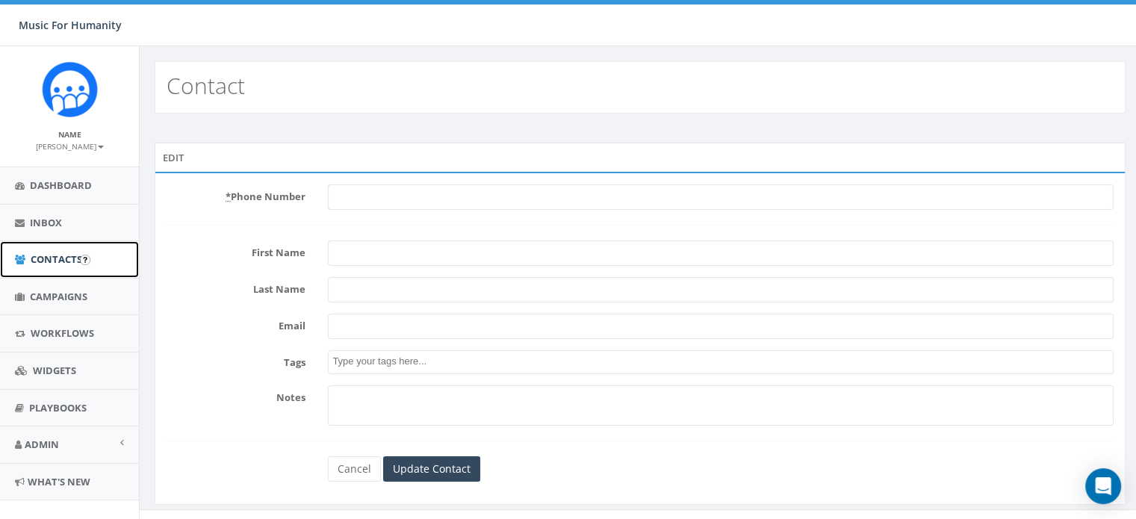
click at [43, 256] on span "Contacts" at bounding box center [57, 258] width 52 height 13
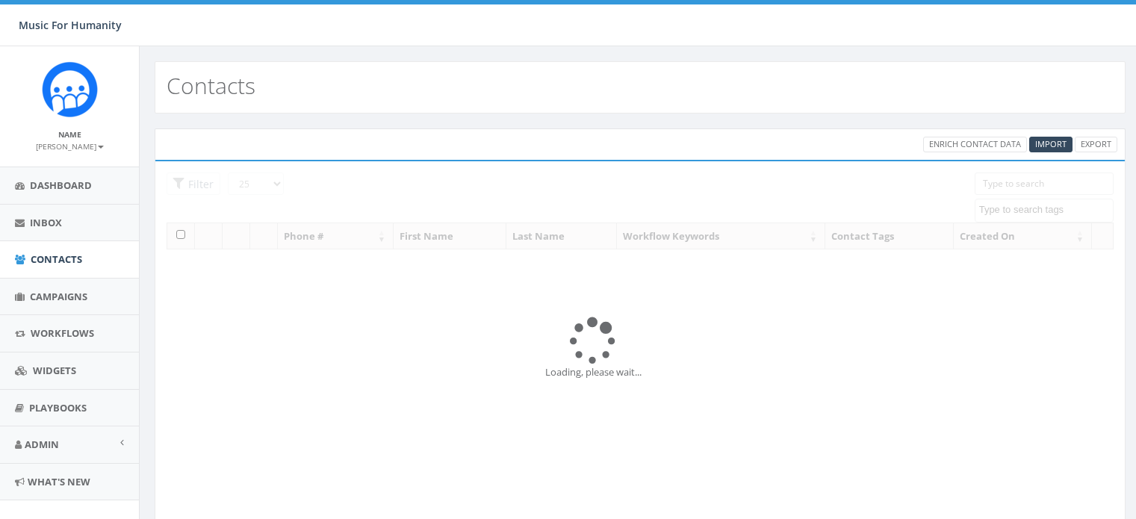
select select
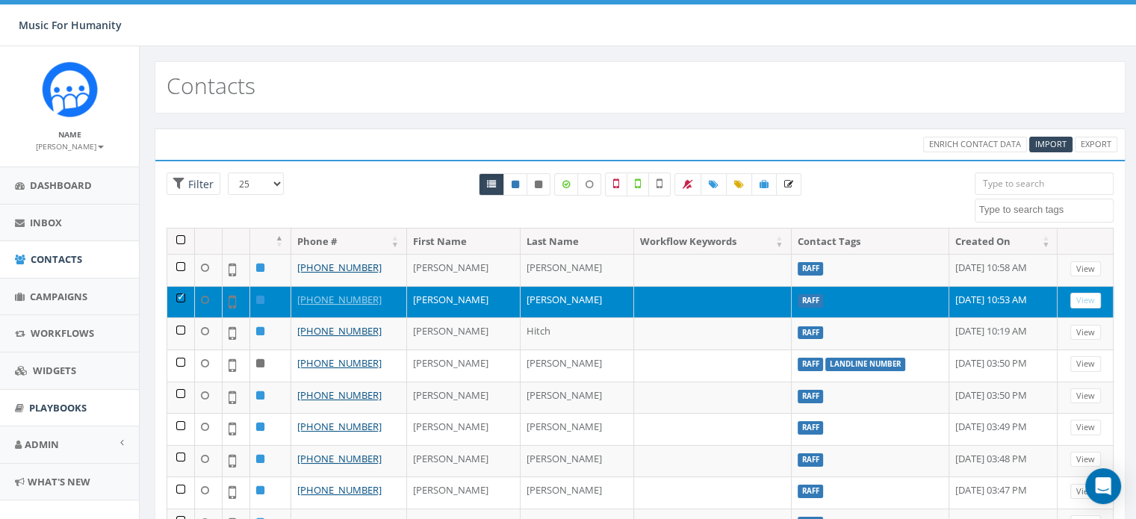
scroll to position [21, 0]
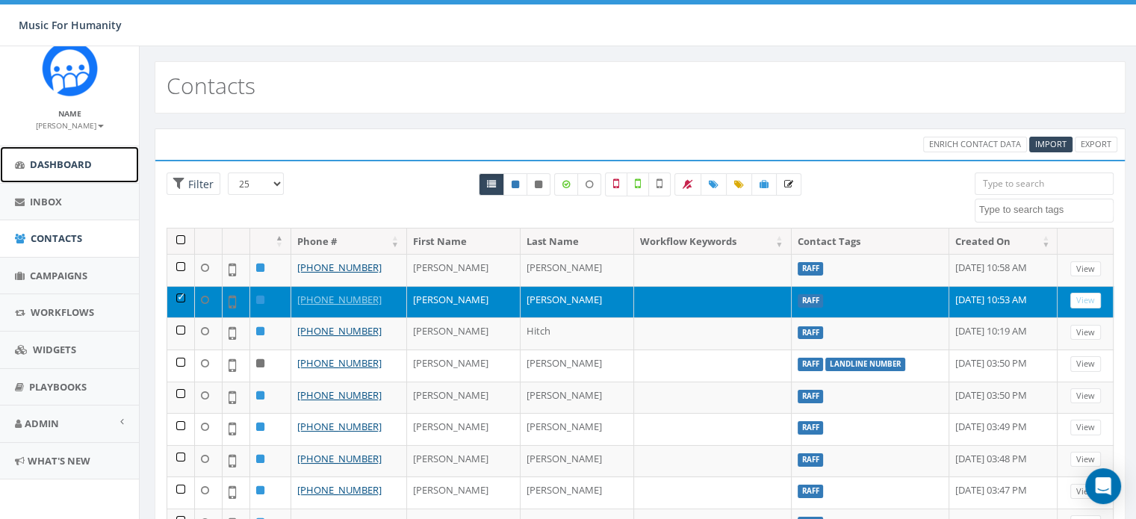
click at [56, 159] on span "Dashboard" at bounding box center [61, 164] width 62 height 13
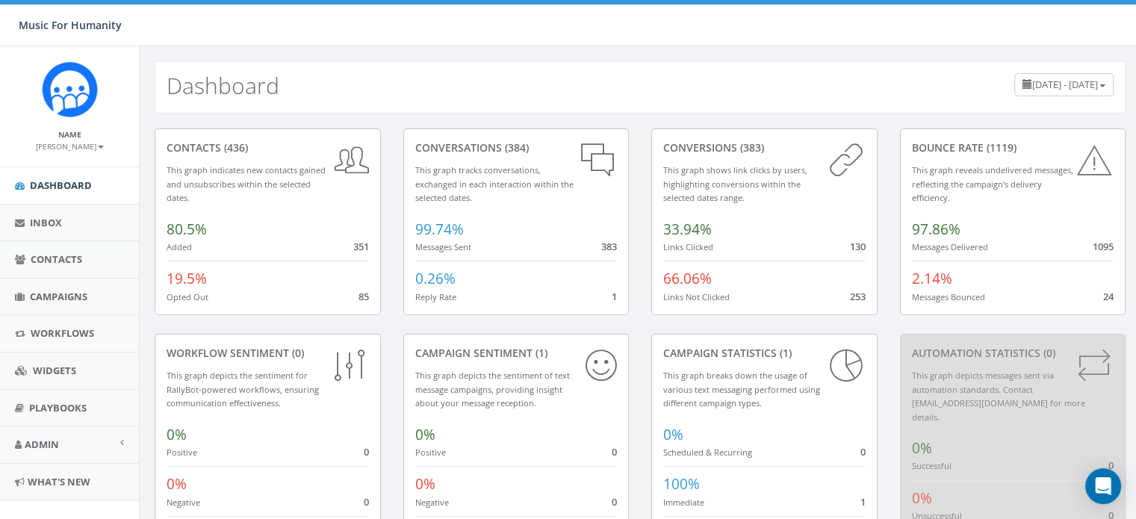
click at [214, 174] on small "This graph indicates new contacts gained and unsubscribes within the selected d…" at bounding box center [245, 183] width 159 height 39
click at [211, 149] on div "contacts (436)" at bounding box center [267, 147] width 202 height 15
click at [55, 442] on span "Admin" at bounding box center [42, 444] width 34 height 13
click at [47, 256] on span "Contacts" at bounding box center [57, 258] width 52 height 13
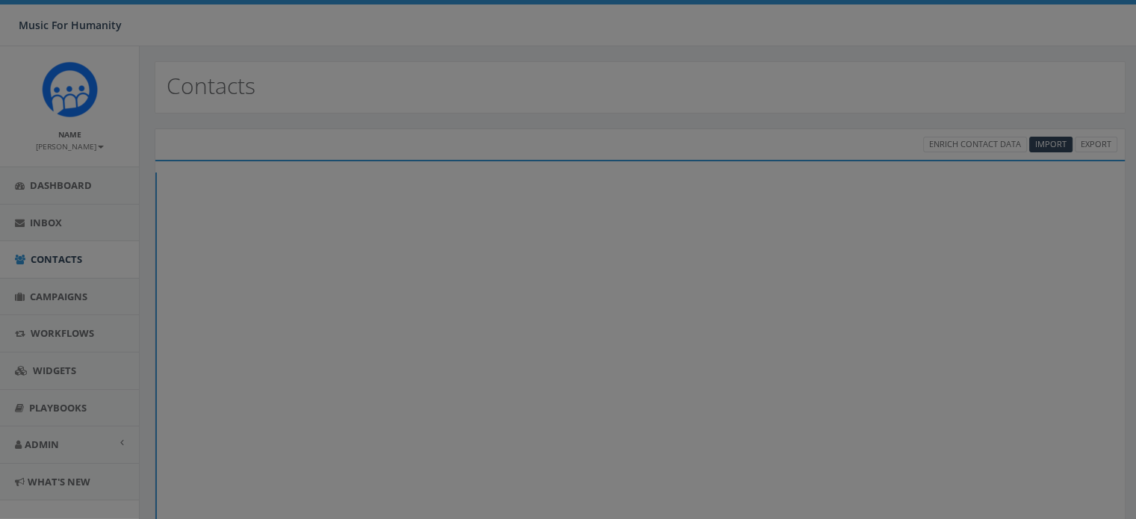
select select
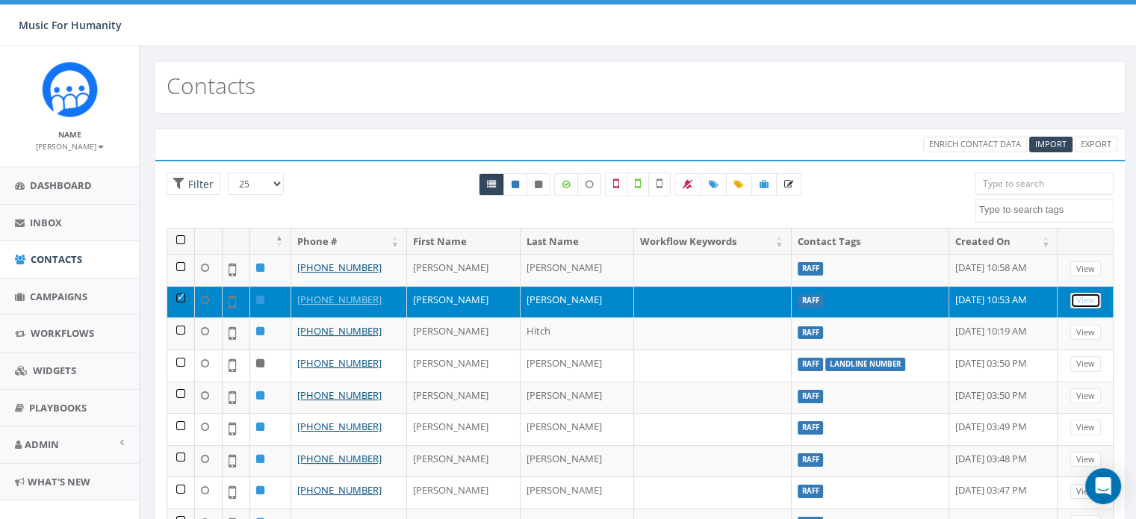
click at [1071, 295] on link "View" at bounding box center [1085, 301] width 31 height 16
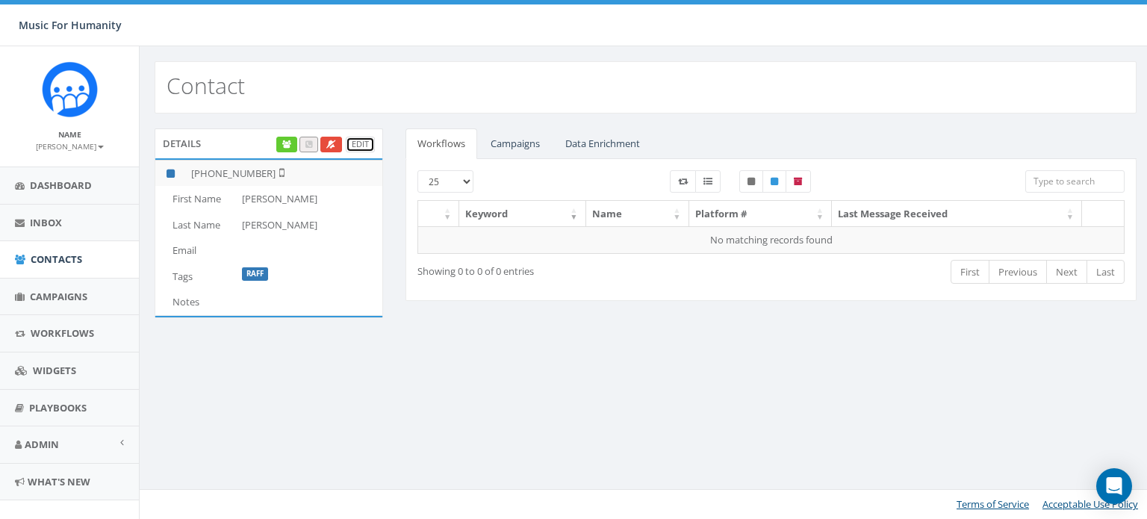
click at [366, 142] on link "Edit" at bounding box center [360, 145] width 29 height 16
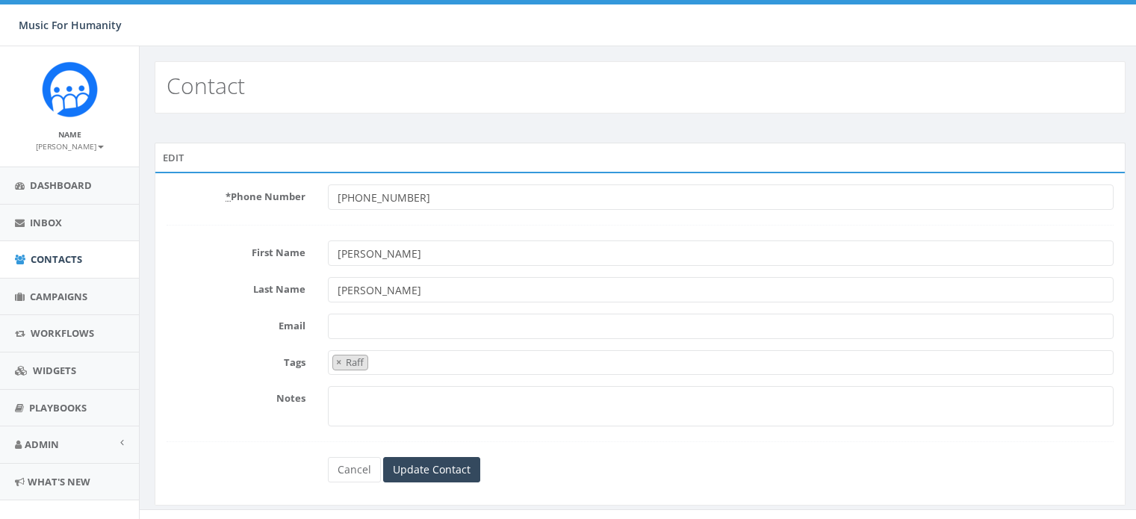
select select "Raff"
click at [412, 193] on input "[PHONE_NUMBER]" at bounding box center [720, 196] width 785 height 25
type input "5555555555"
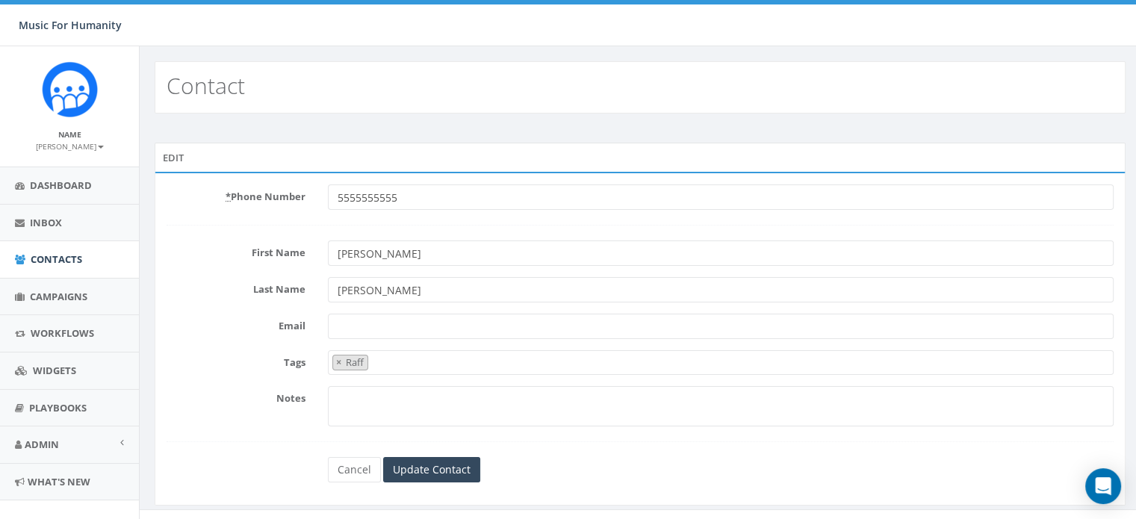
click at [391, 283] on input "[PERSON_NAME]" at bounding box center [720, 289] width 785 height 25
type input "N"
click at [426, 467] on input "Update Contact" at bounding box center [431, 469] width 97 height 25
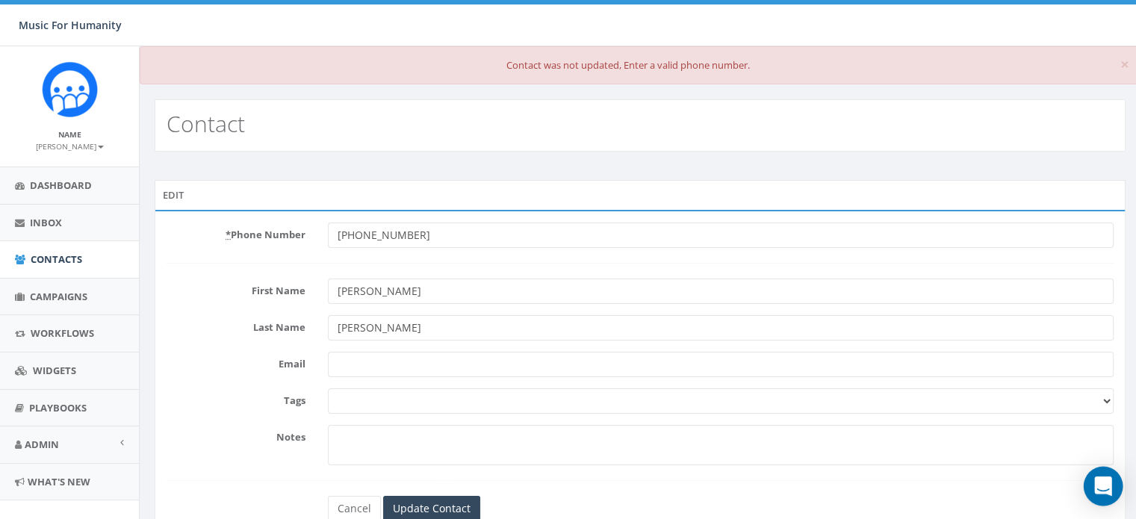
click at [1103, 482] on icon "Open Intercom Messenger" at bounding box center [1102, 485] width 17 height 19
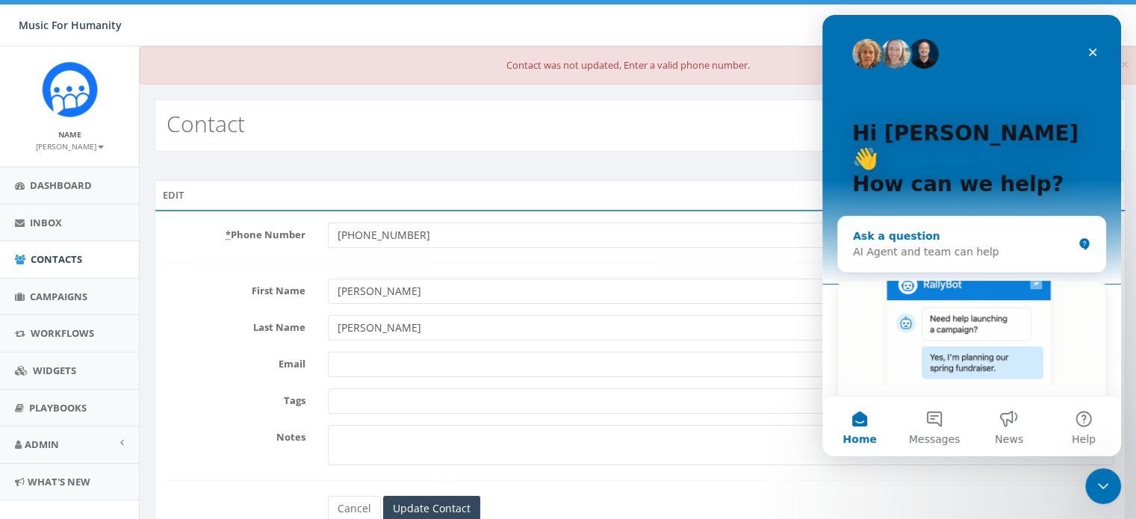
click at [862, 244] on div "AI Agent and team can help" at bounding box center [962, 252] width 219 height 16
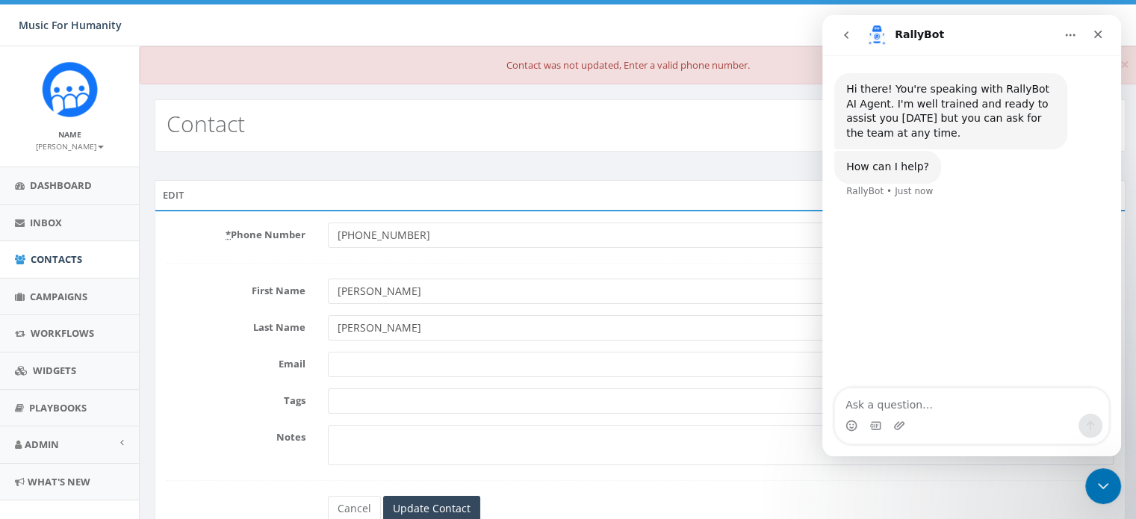
click at [850, 402] on textarea "Ask a question…" at bounding box center [971, 400] width 273 height 25
type textarea "How do I delete a contact?"
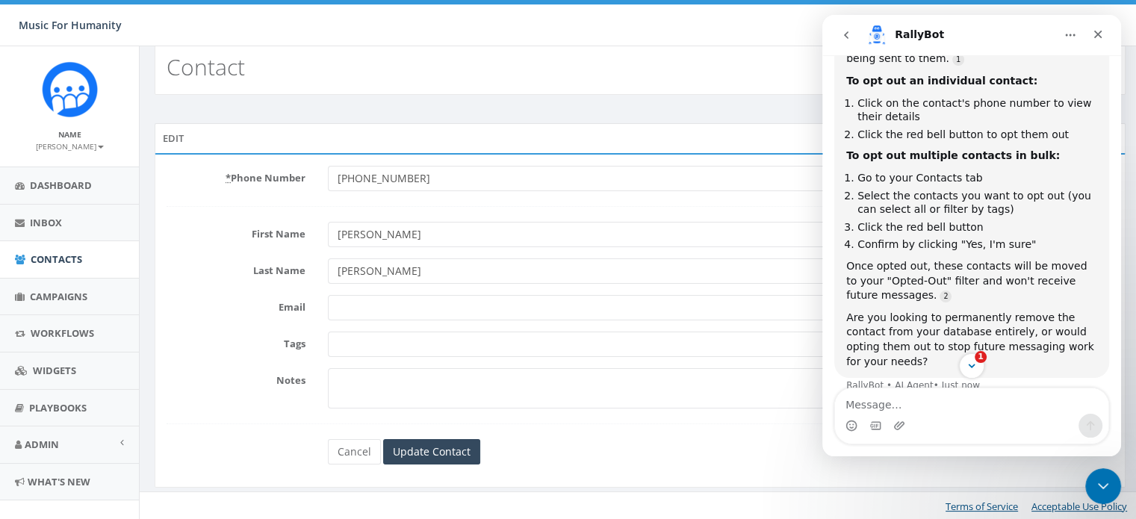
scroll to position [246, 0]
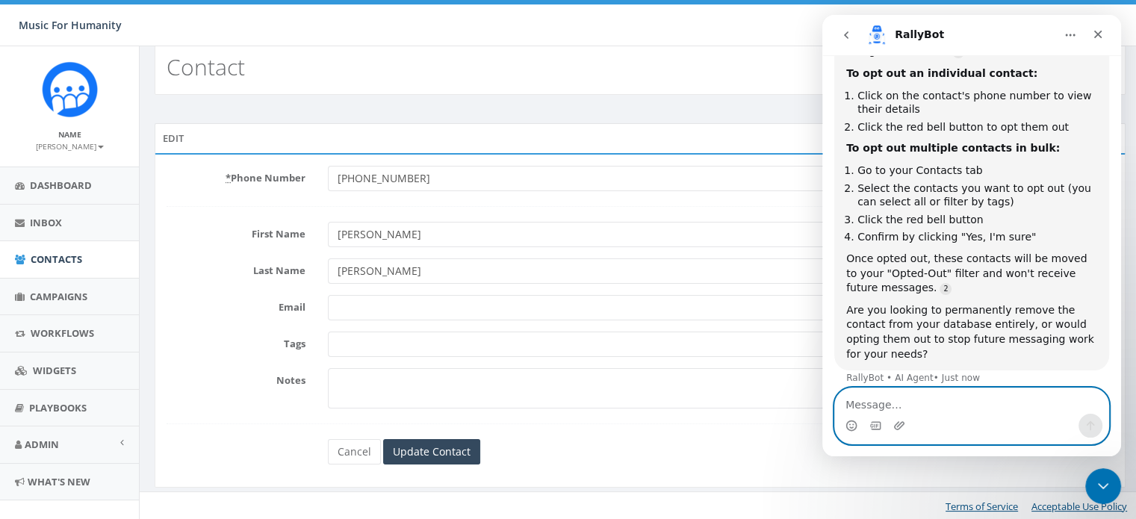
click at [854, 398] on textarea "Message…" at bounding box center [971, 400] width 273 height 25
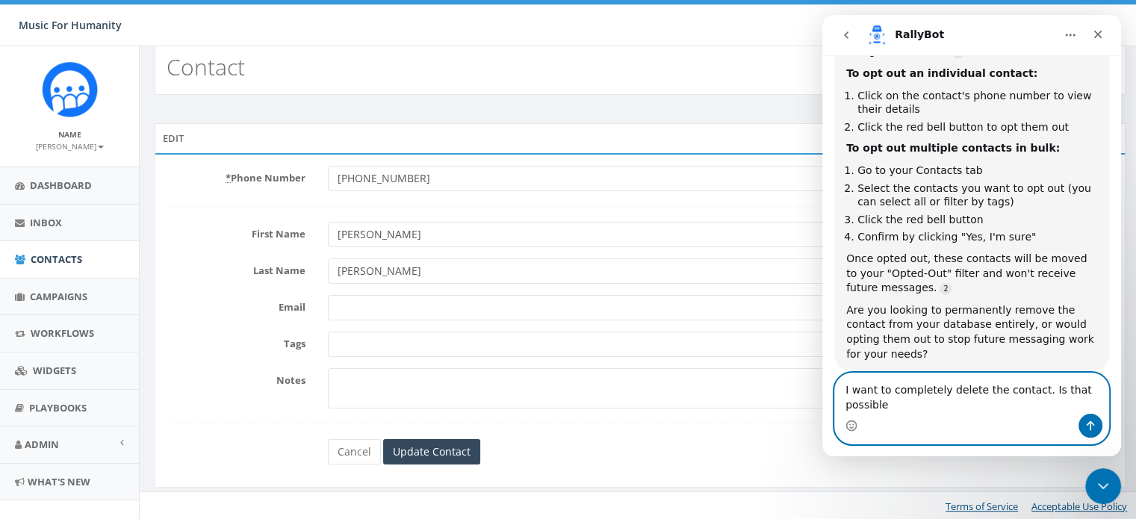
type textarea "I want to completely delete the contact. Is that possible?"
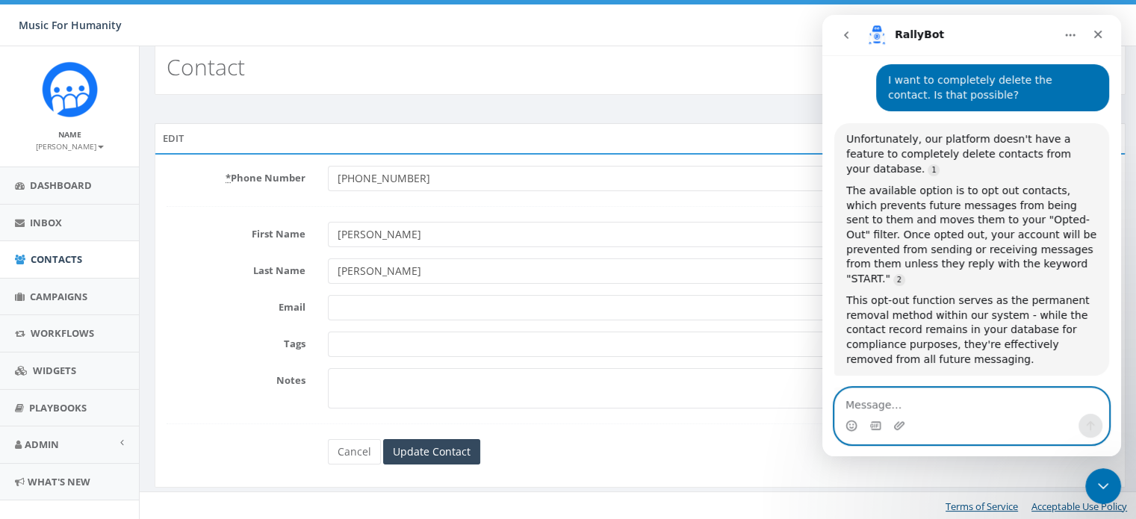
scroll to position [584, 0]
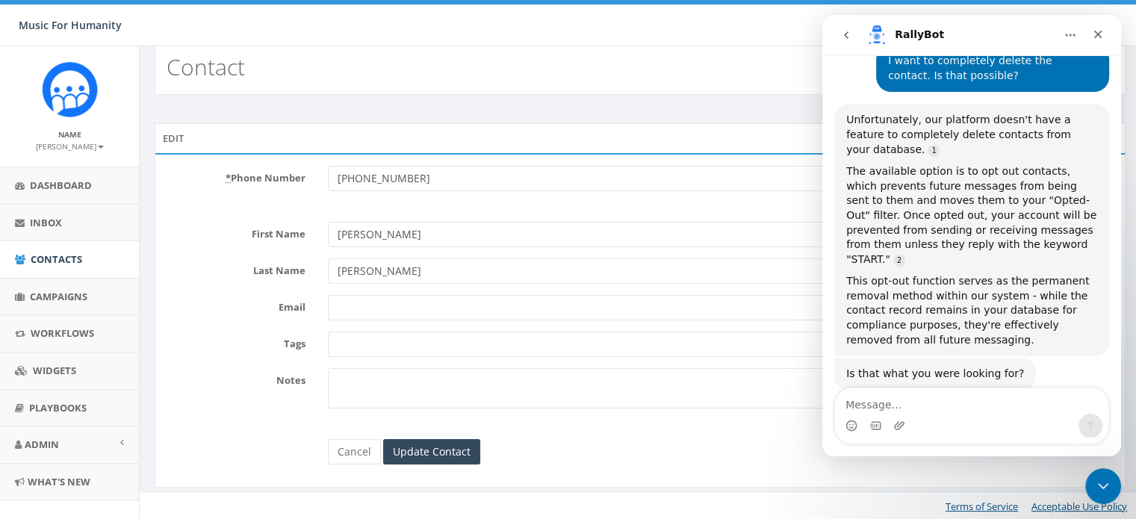
click at [418, 172] on input "+3292267556" at bounding box center [720, 178] width 785 height 25
type input "3292267556"
click at [430, 444] on input "Update Contact" at bounding box center [431, 451] width 97 height 25
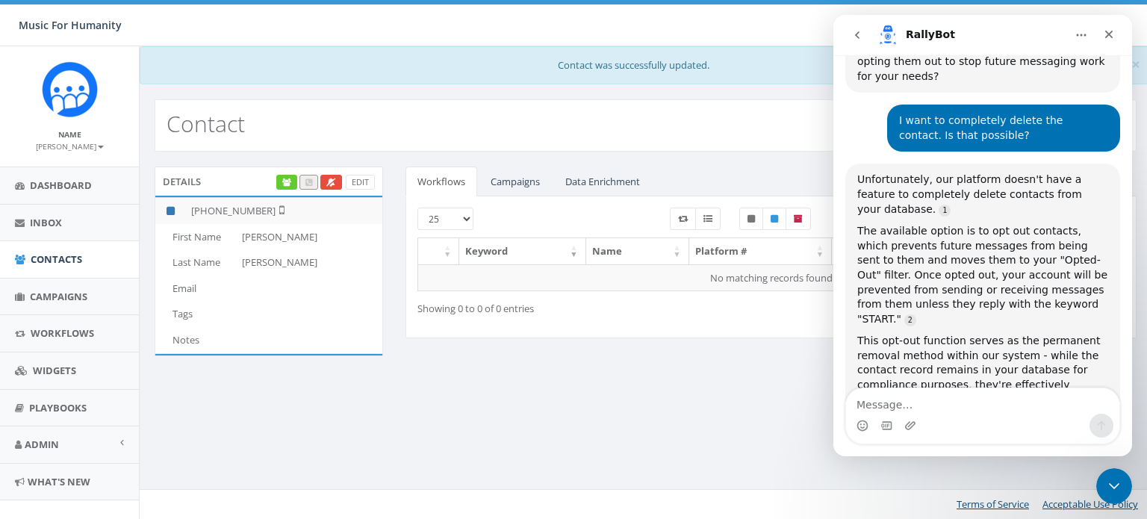
scroll to position [584, 0]
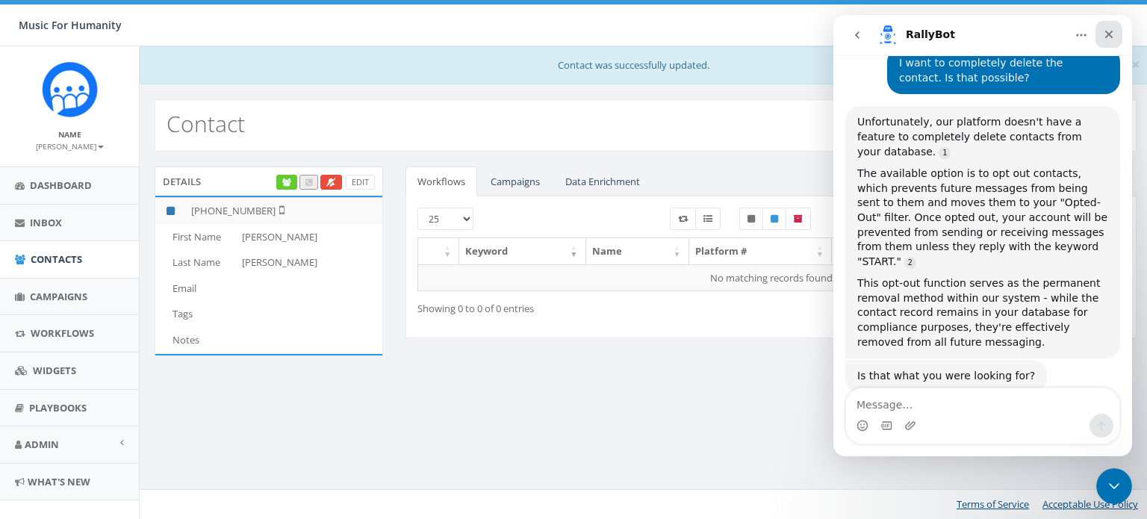
click at [1112, 29] on icon "Close" at bounding box center [1109, 34] width 12 height 12
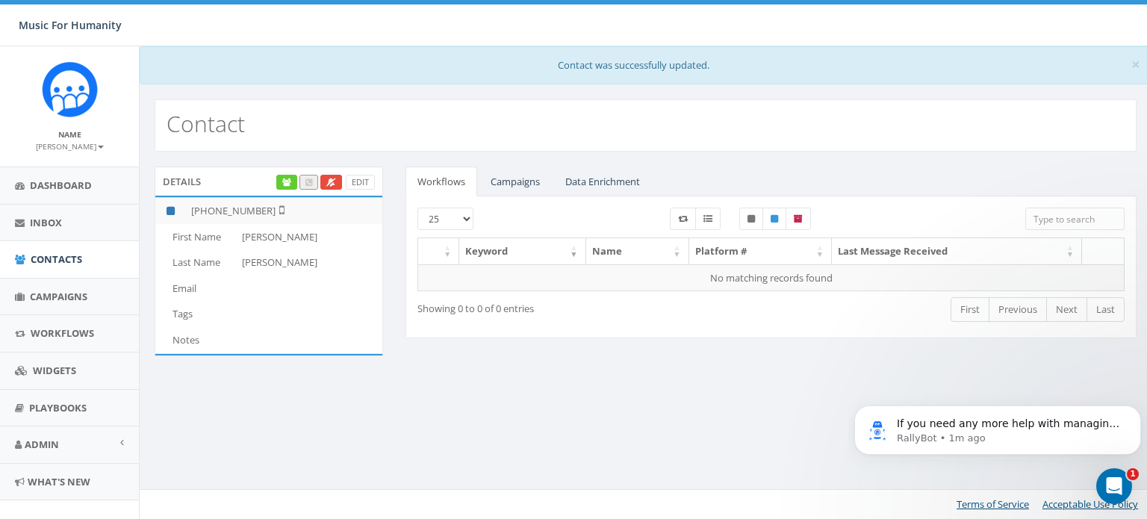
scroll to position [676, 0]
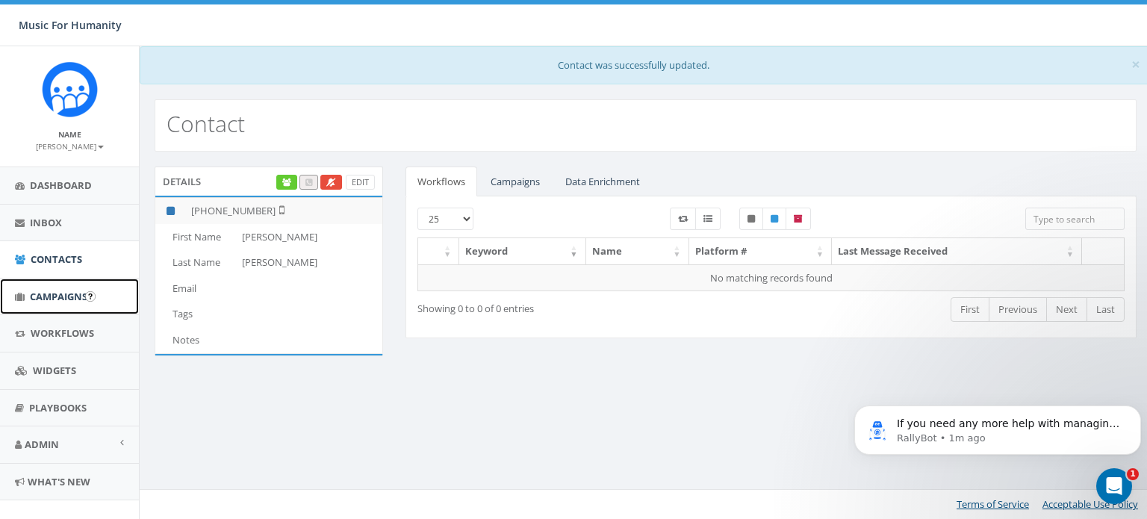
click at [63, 293] on span "Campaigns" at bounding box center [58, 296] width 57 height 13
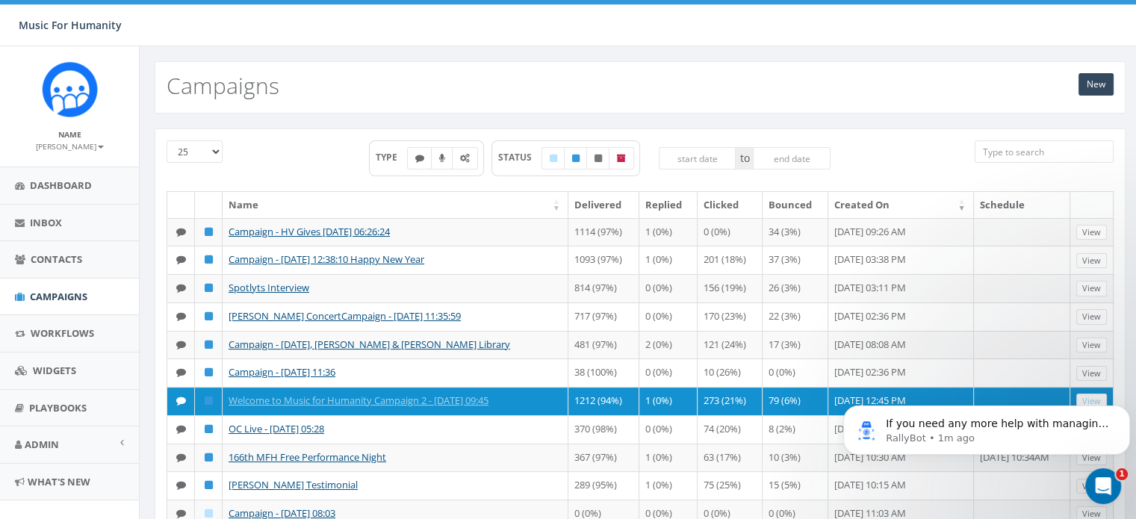
click at [806, 103] on div "New Campaigns" at bounding box center [640, 87] width 971 height 52
click at [1109, 421] on p "If you need any more help with managing your contacts or have other questions, …" at bounding box center [997, 424] width 225 height 15
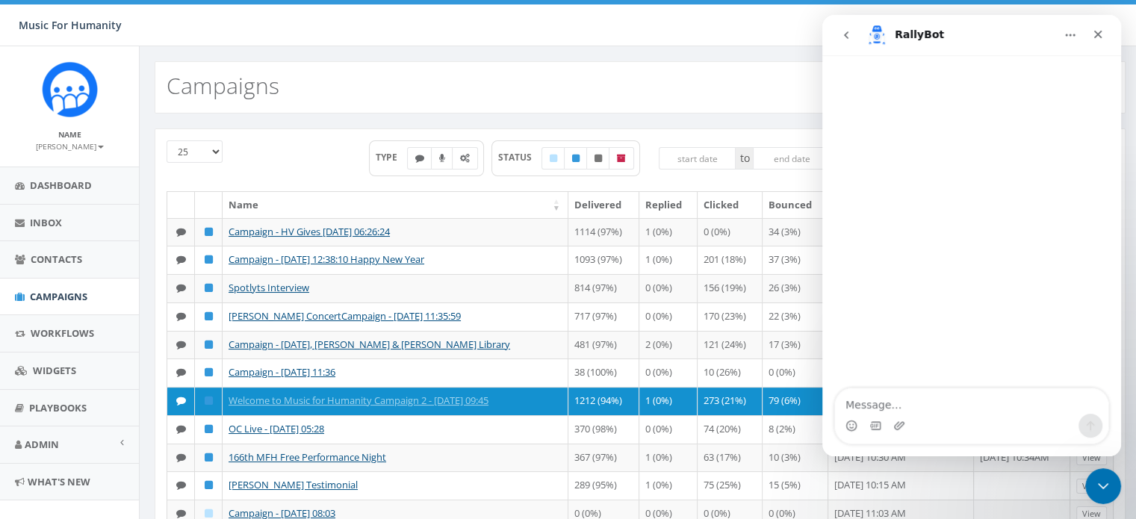
scroll to position [17, 0]
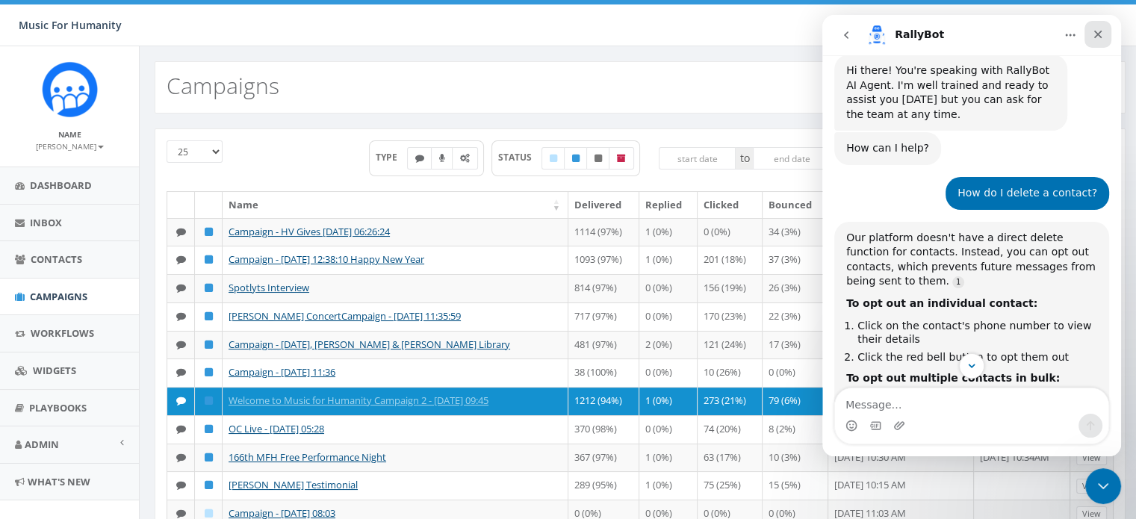
click at [1097, 29] on icon "Close" at bounding box center [1098, 34] width 12 height 12
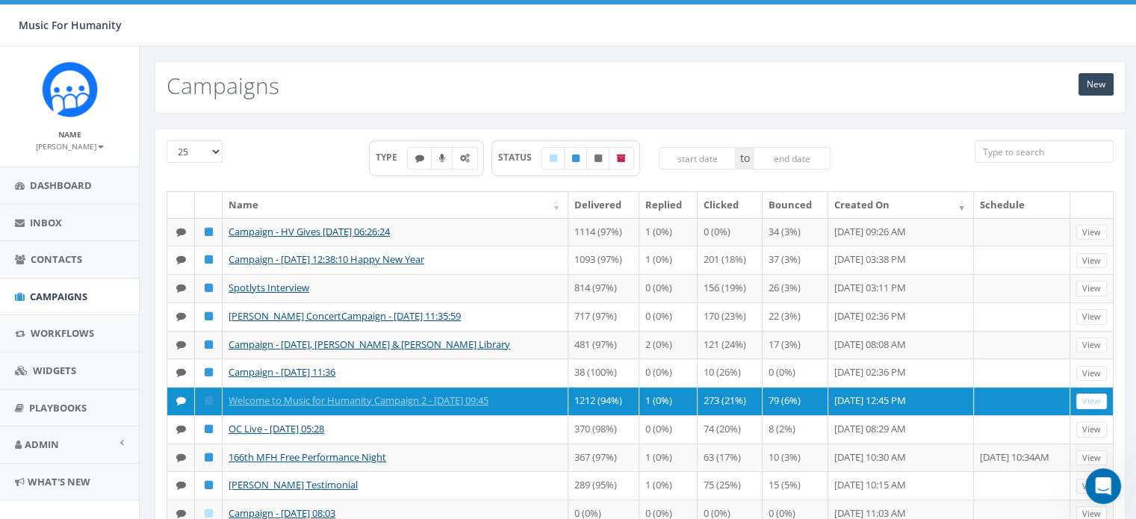
scroll to position [676, 0]
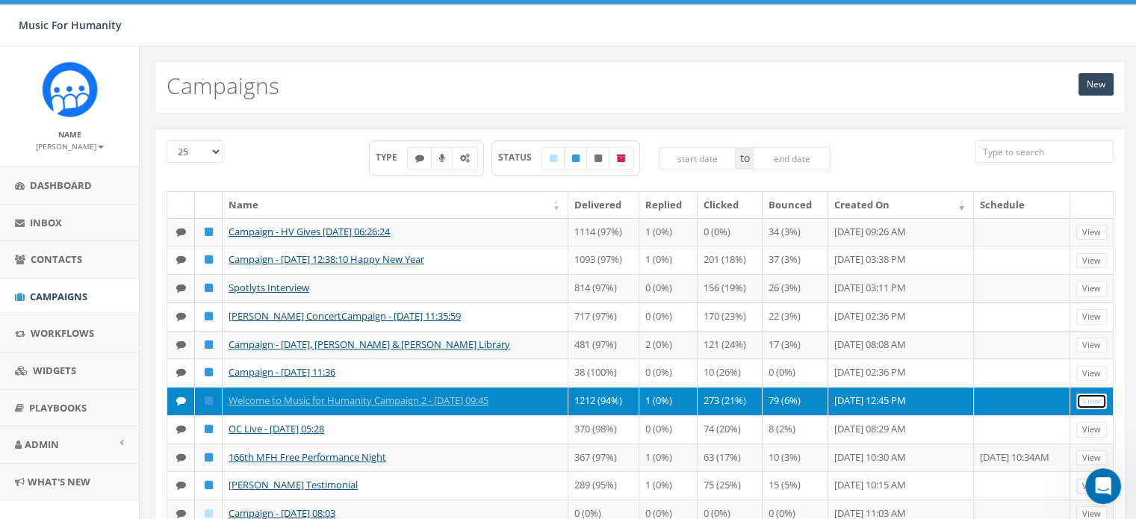
click at [1084, 409] on link "View" at bounding box center [1091, 401] width 31 height 16
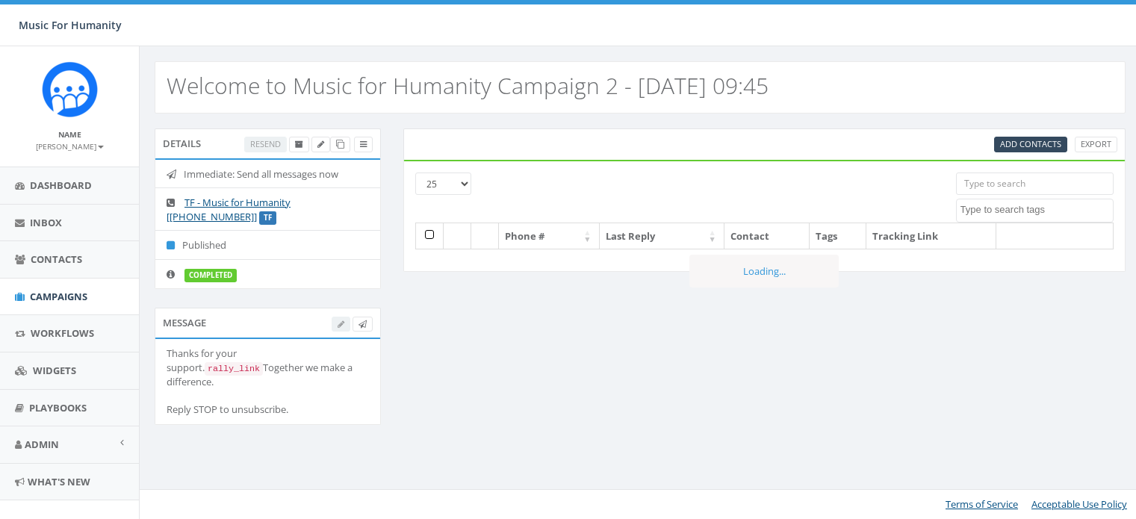
select select
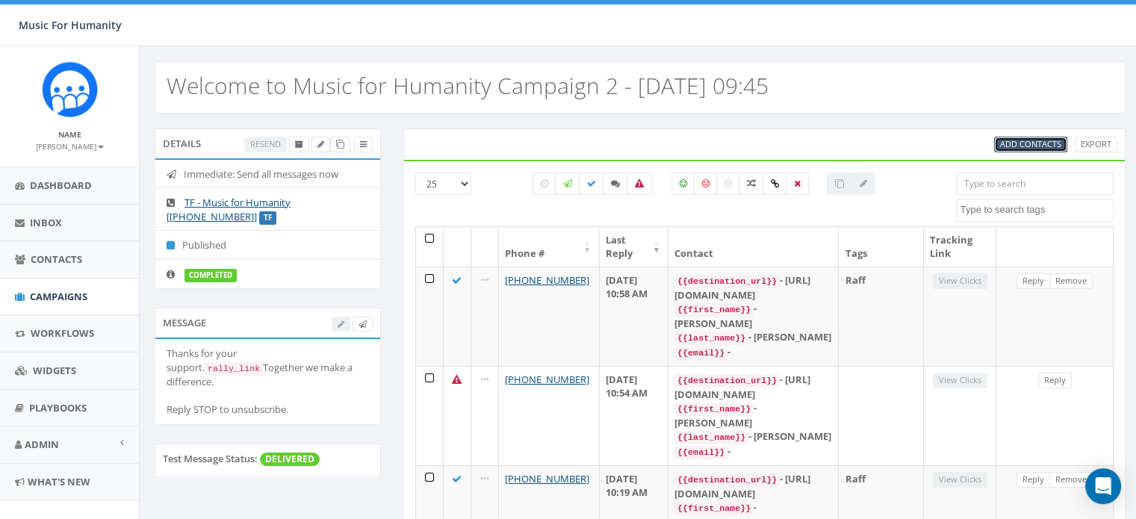
click at [1037, 143] on span "Add Contacts" at bounding box center [1030, 143] width 61 height 11
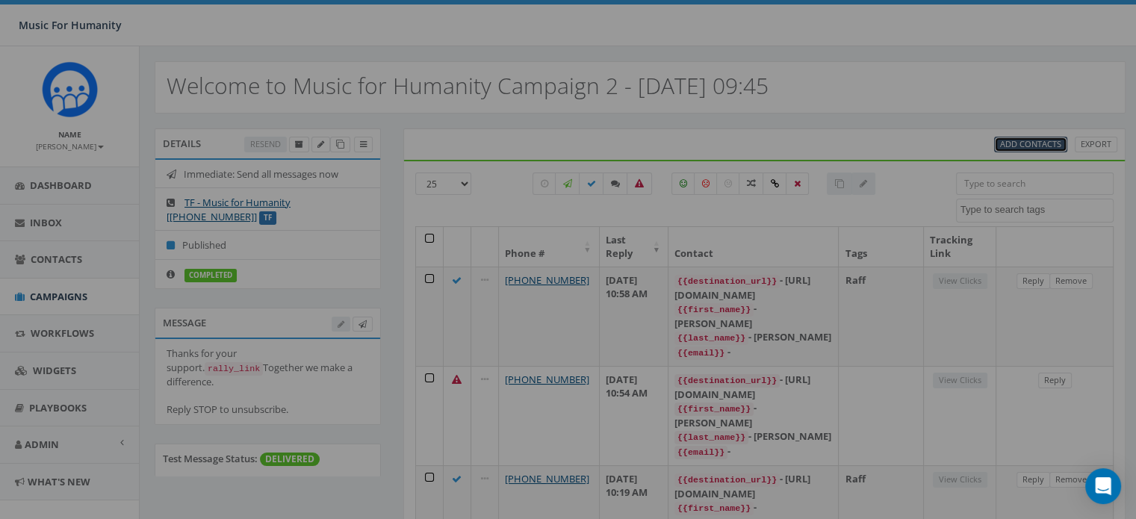
select select
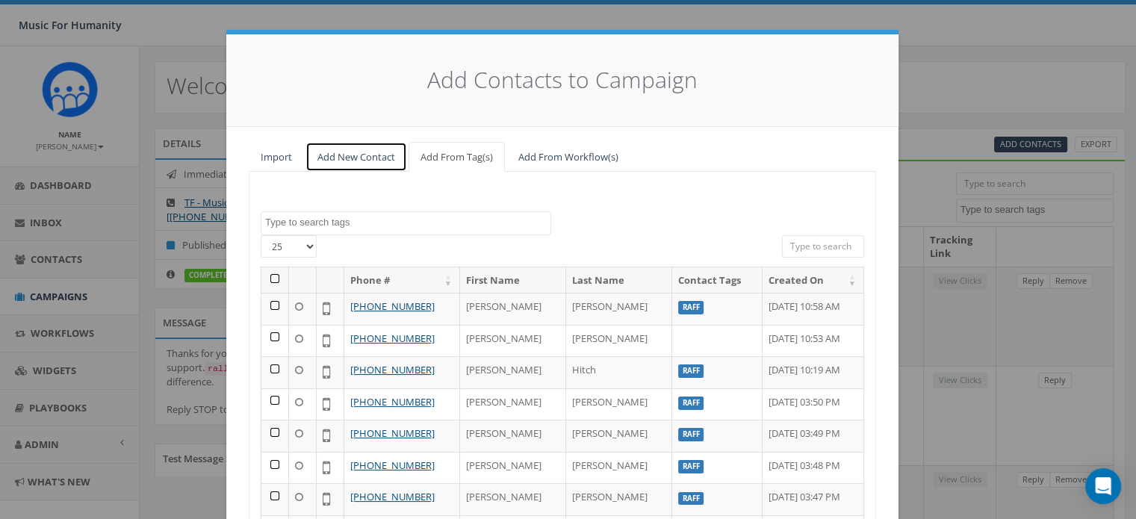
click at [363, 155] on link "Add New Contact" at bounding box center [356, 157] width 102 height 31
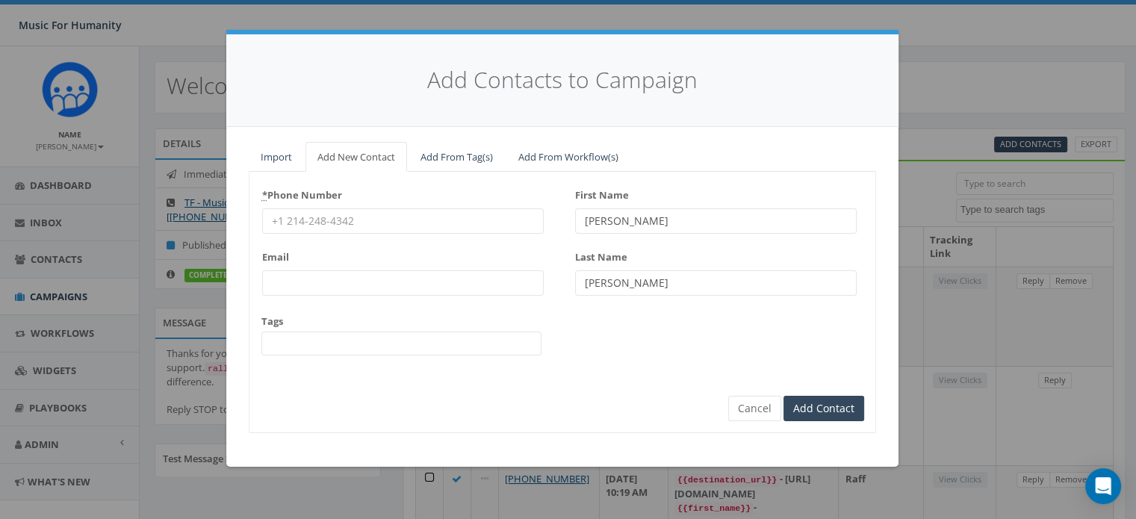
click at [345, 220] on input "* Phone Number" at bounding box center [402, 220] width 281 height 25
type input "5125651569"
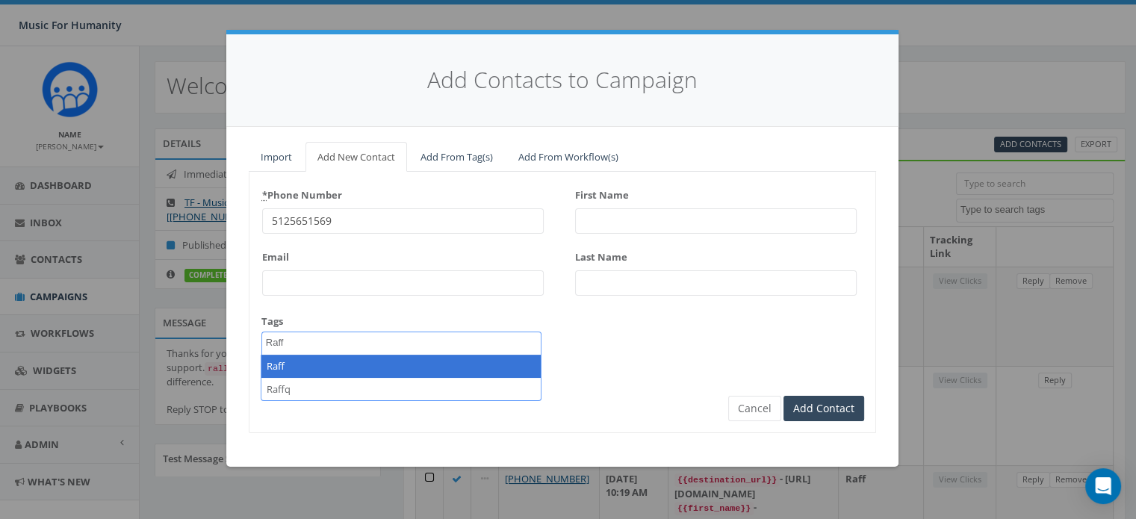
type textarea "Raff"
select select "Raff"
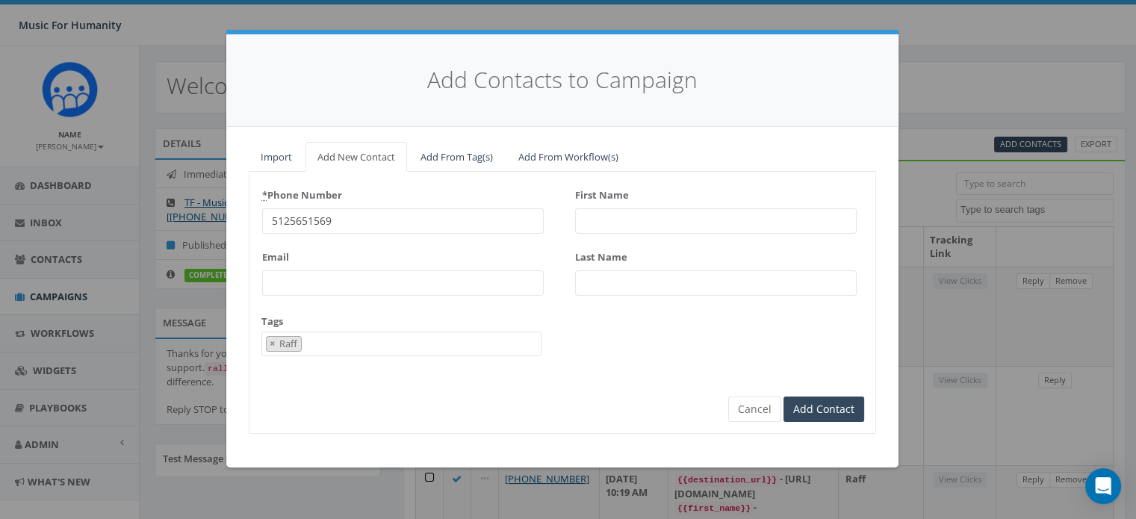
scroll to position [125, 0]
type input "[PERSON_NAME]"
click at [783, 396] on input "Add Contact" at bounding box center [823, 408] width 81 height 25
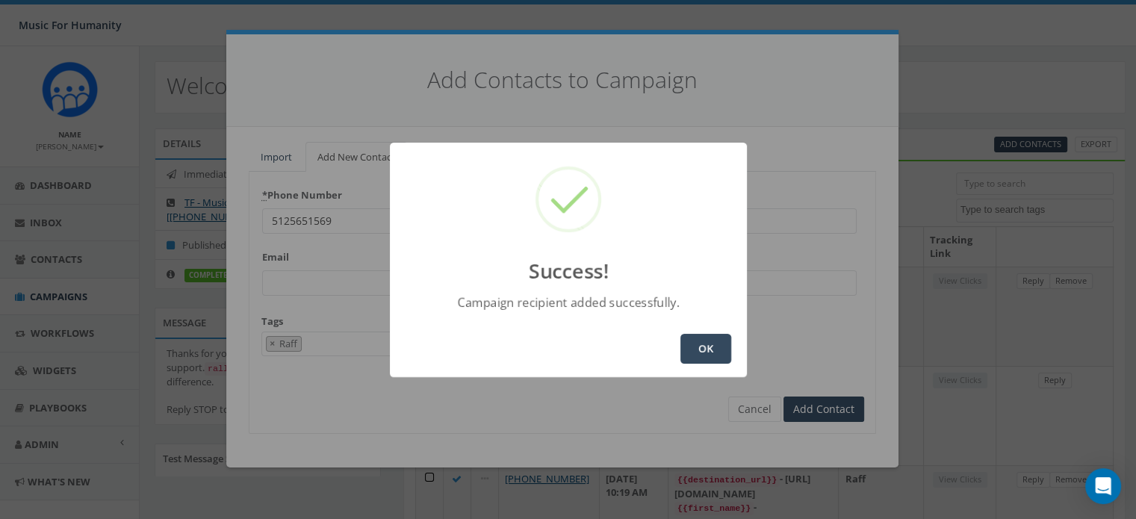
click at [700, 352] on button "OK" at bounding box center [705, 349] width 51 height 30
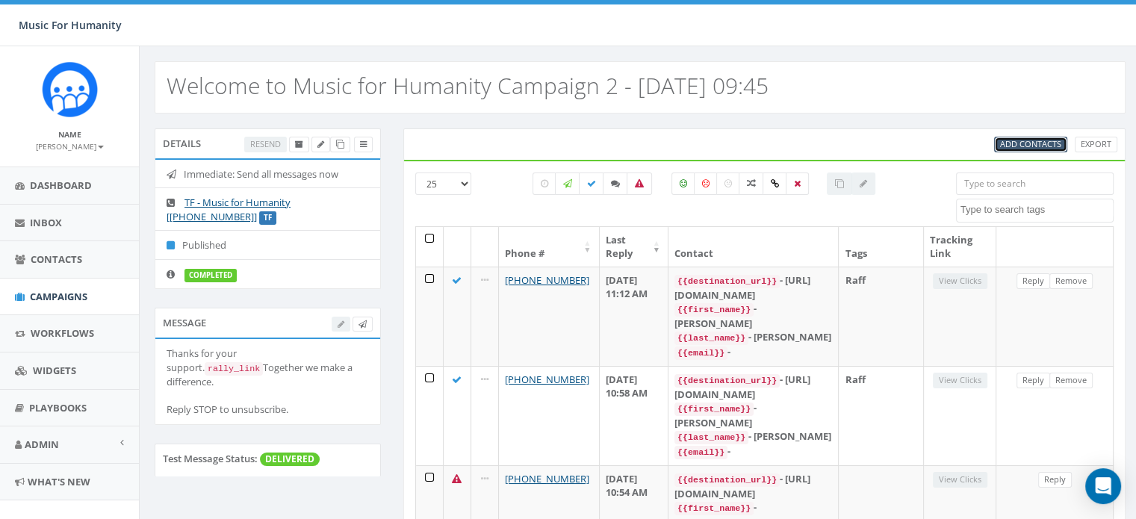
click at [1033, 144] on span "Add Contacts" at bounding box center [1030, 143] width 61 height 11
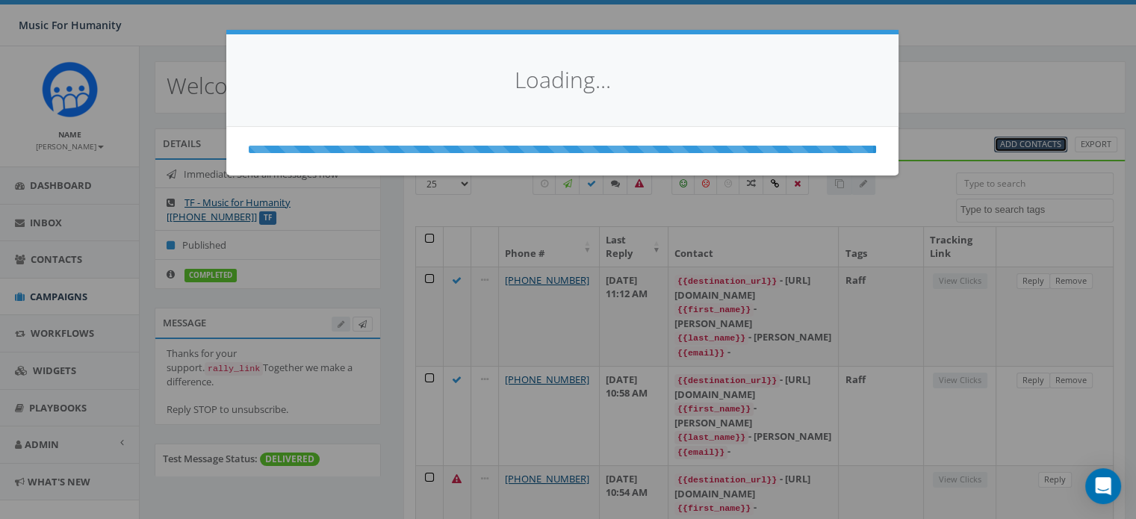
select select
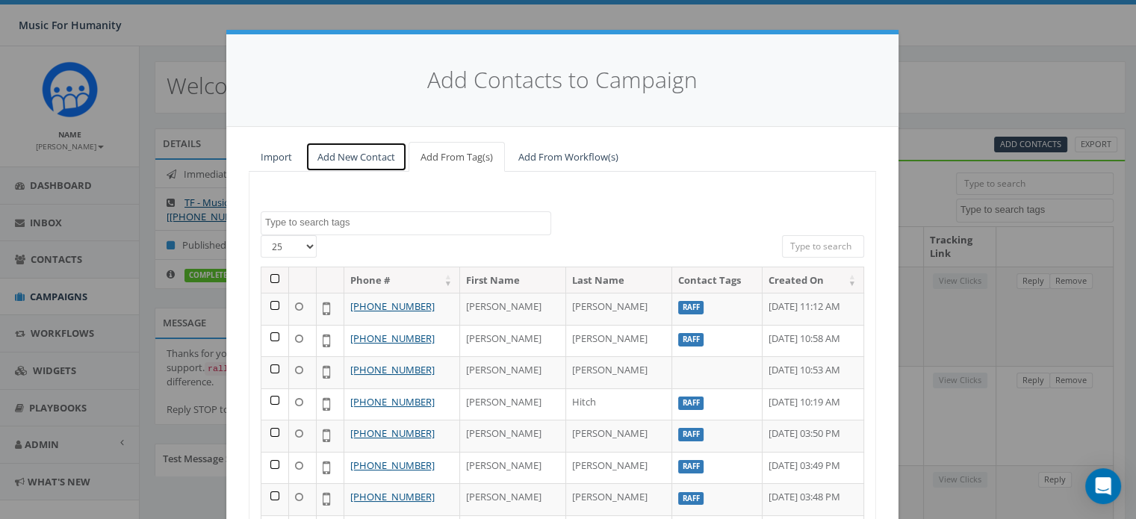
click at [351, 152] on link "Add New Contact" at bounding box center [356, 157] width 102 height 31
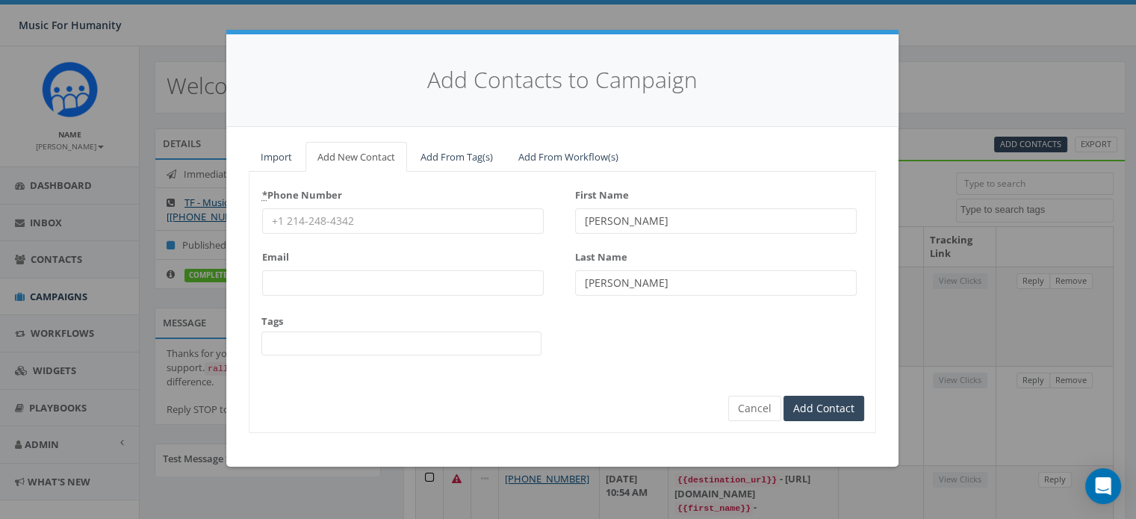
click at [320, 217] on input "* Phone Number" at bounding box center [402, 220] width 281 height 25
type input "8458026948"
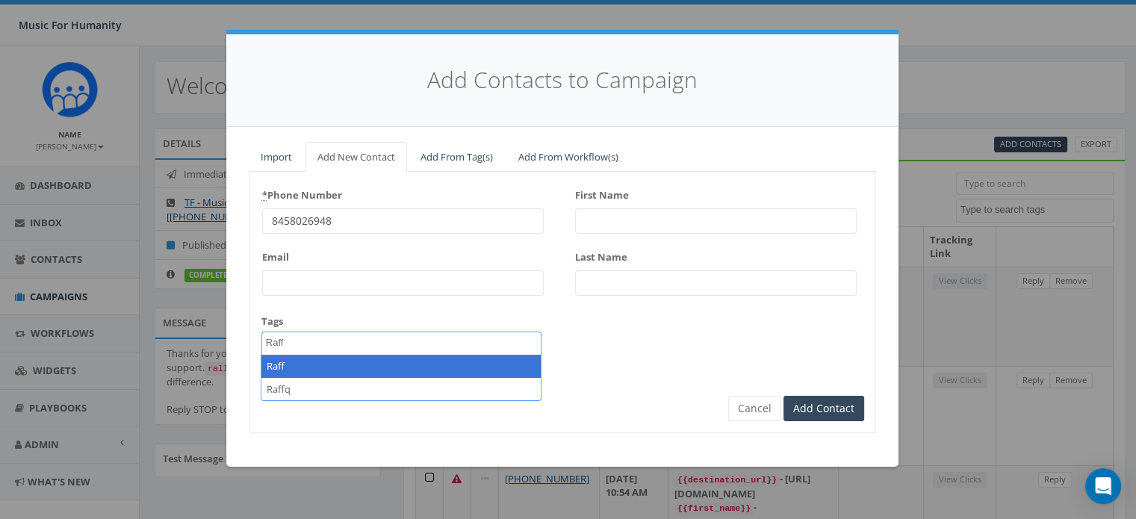
type textarea "Raff"
select select "Raff"
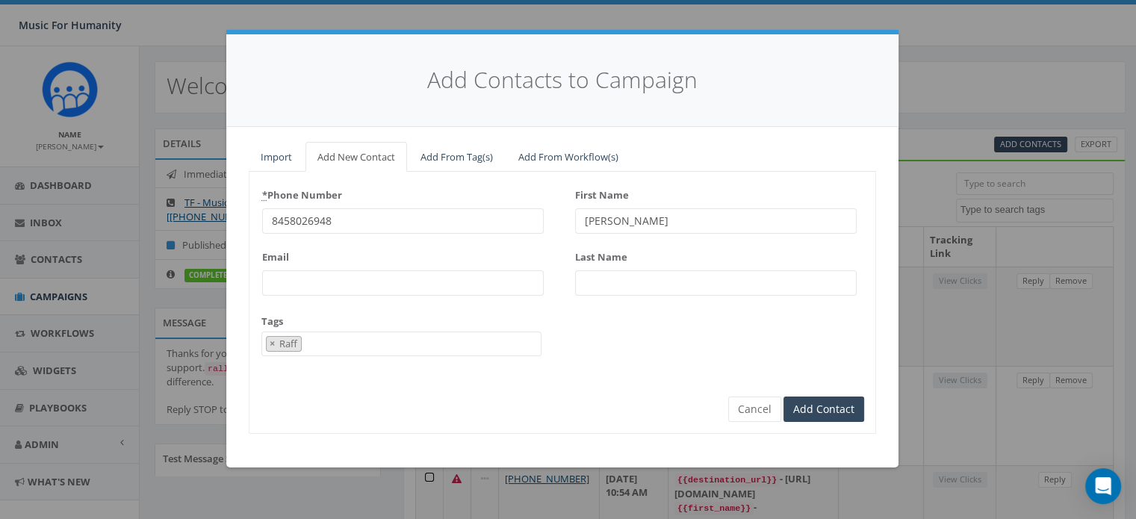
type input "[PERSON_NAME]"
click at [783, 396] on input "Add Contact" at bounding box center [823, 408] width 81 height 25
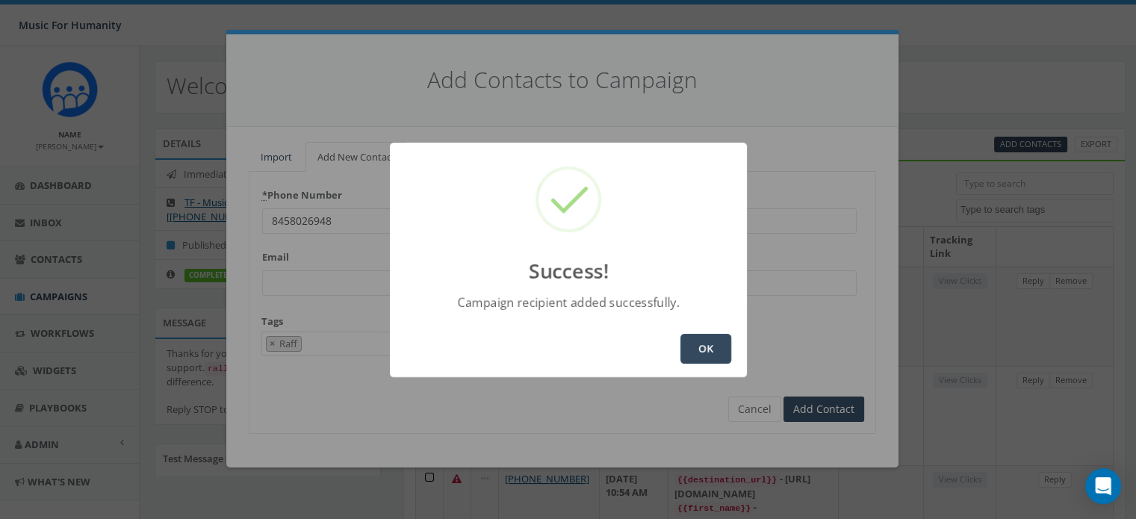
click at [711, 358] on button "OK" at bounding box center [705, 349] width 51 height 30
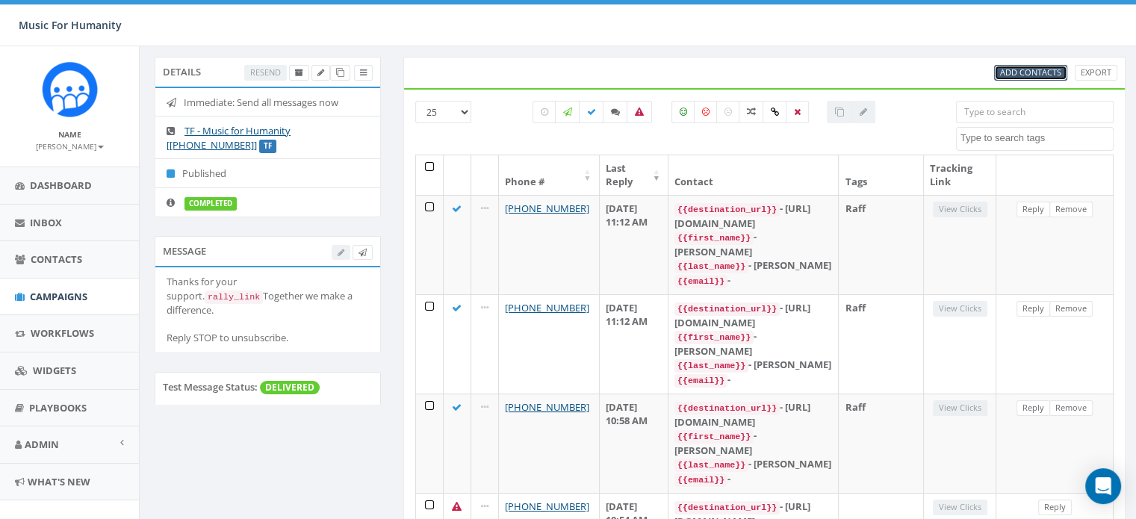
scroll to position [0, 0]
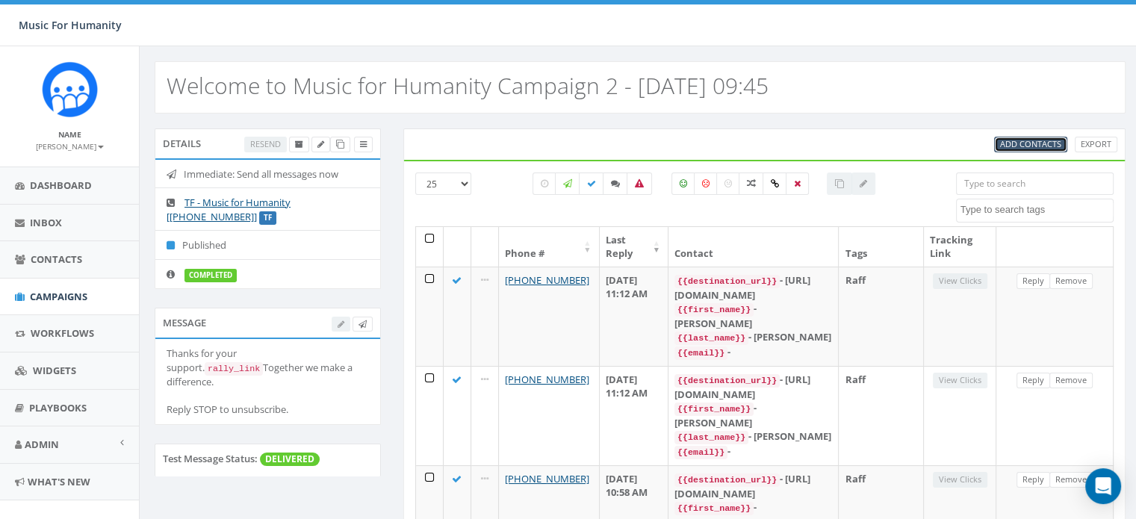
click at [1028, 144] on span "Add Contacts" at bounding box center [1030, 143] width 61 height 11
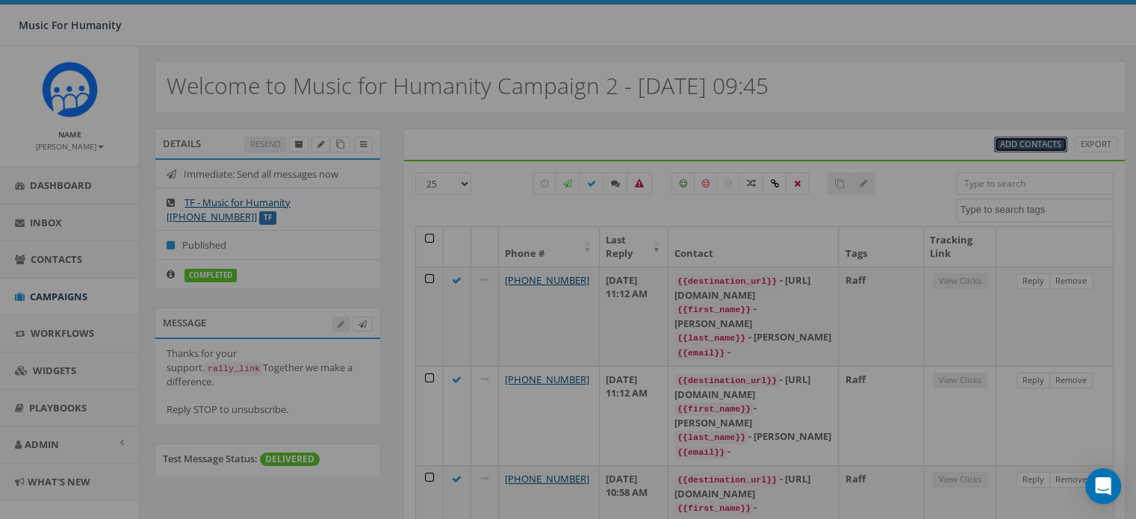
select select
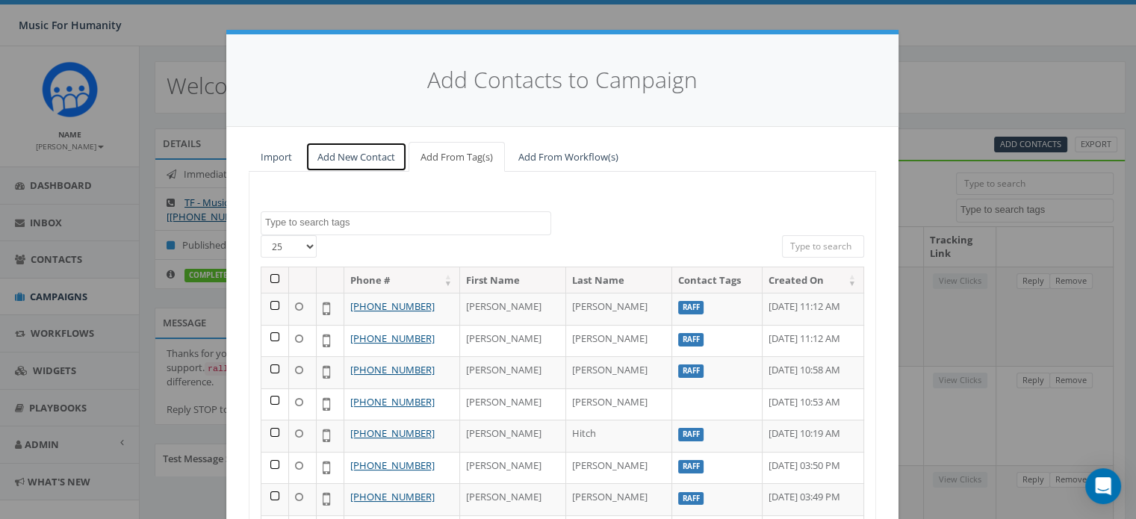
click at [357, 157] on link "Add New Contact" at bounding box center [356, 157] width 102 height 31
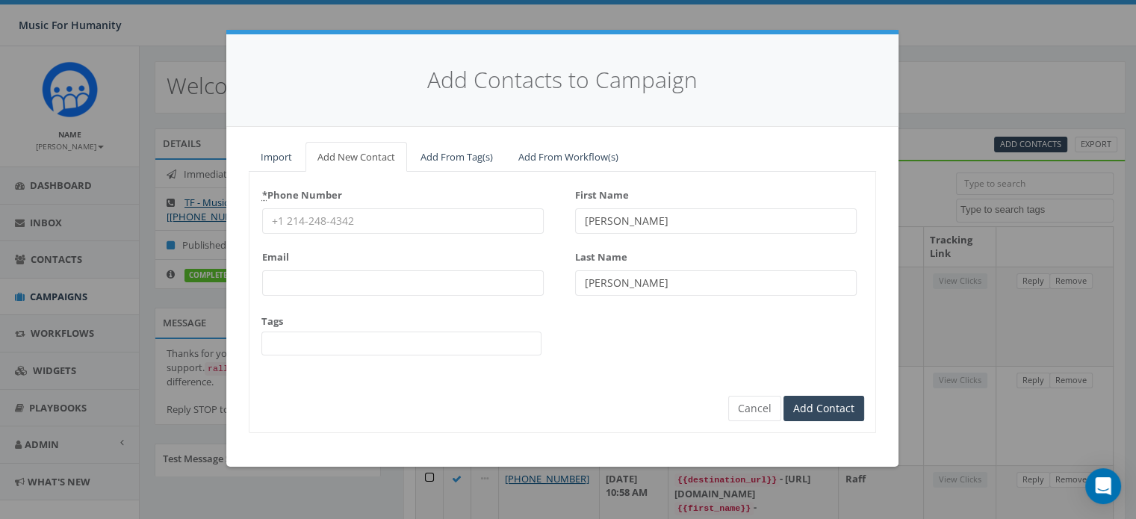
click at [324, 216] on input "* Phone Number" at bounding box center [402, 220] width 281 height 25
type input "8658093572"
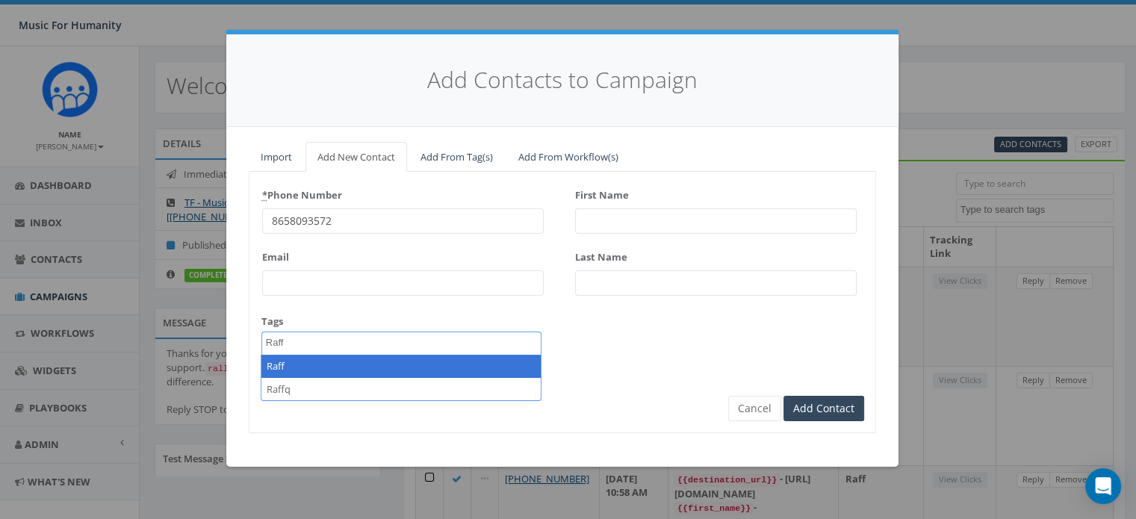
type textarea "Raff"
select select "Raff"
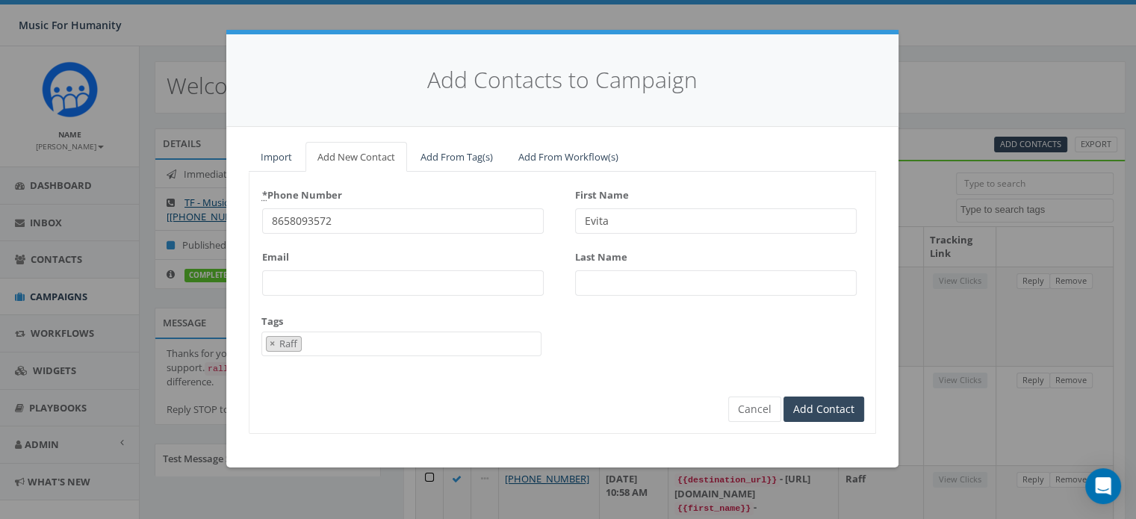
type input "Evita"
type input "[PERSON_NAME] [PERSON_NAME]"
click at [783, 396] on input "Add Contact" at bounding box center [823, 408] width 81 height 25
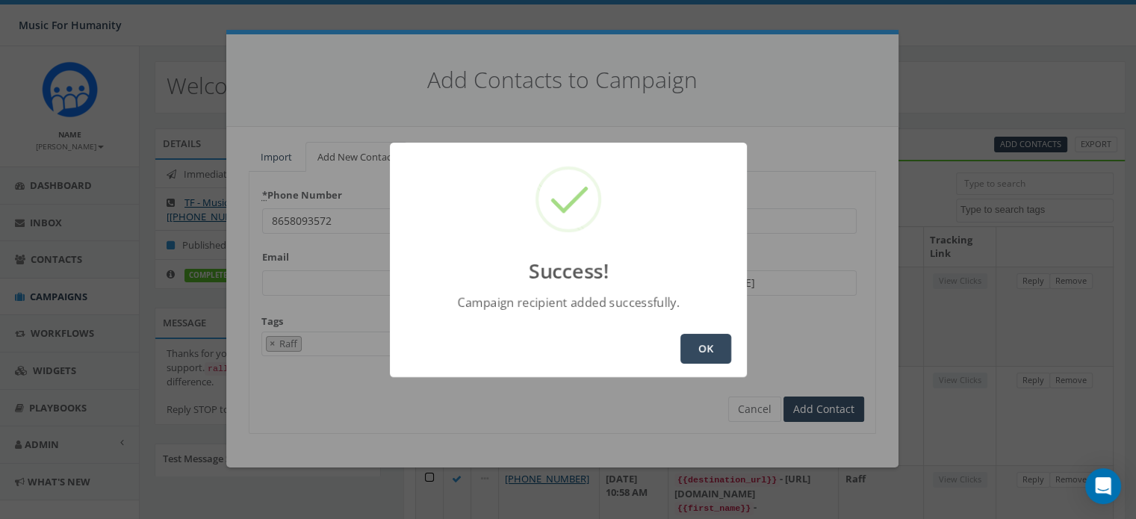
click at [700, 349] on button "OK" at bounding box center [705, 349] width 51 height 30
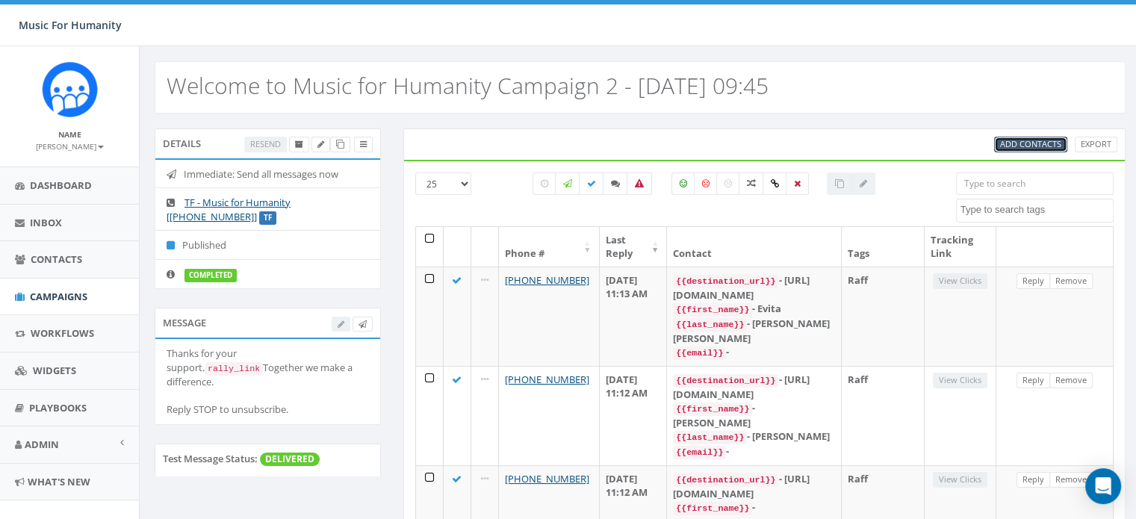
click at [1016, 141] on span "Add Contacts" at bounding box center [1030, 143] width 61 height 11
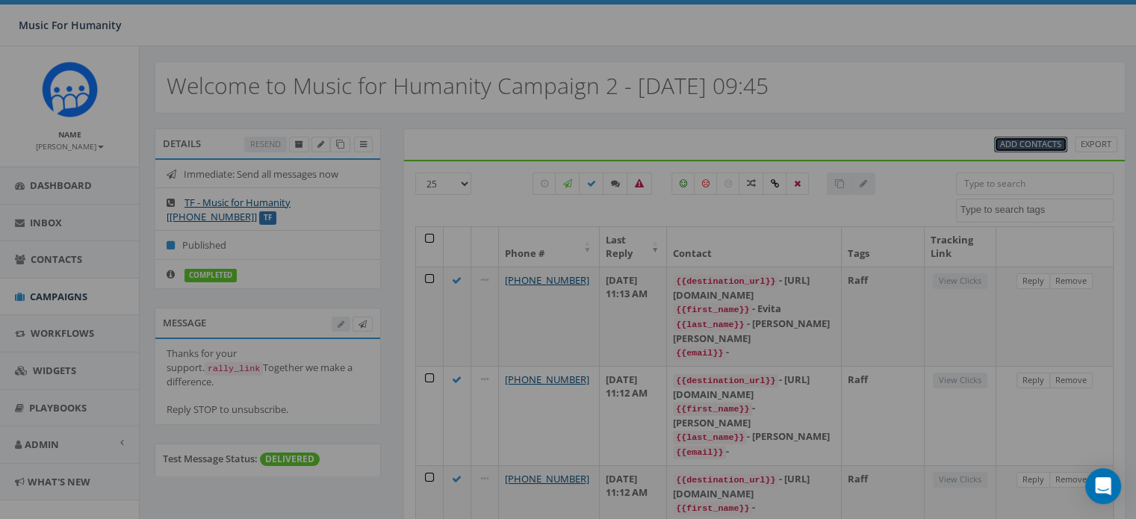
select select
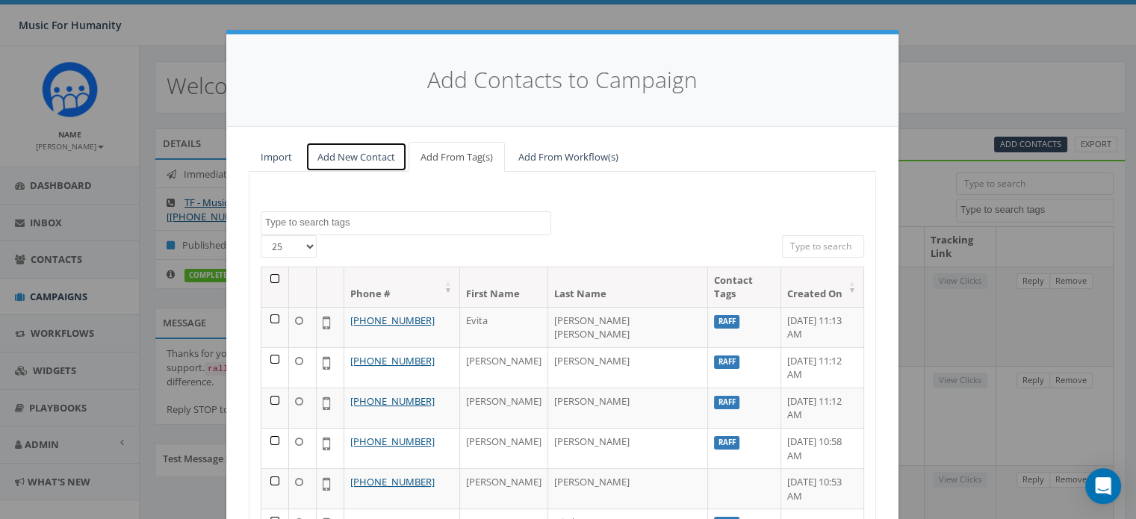
click at [350, 155] on link "Add New Contact" at bounding box center [356, 157] width 102 height 31
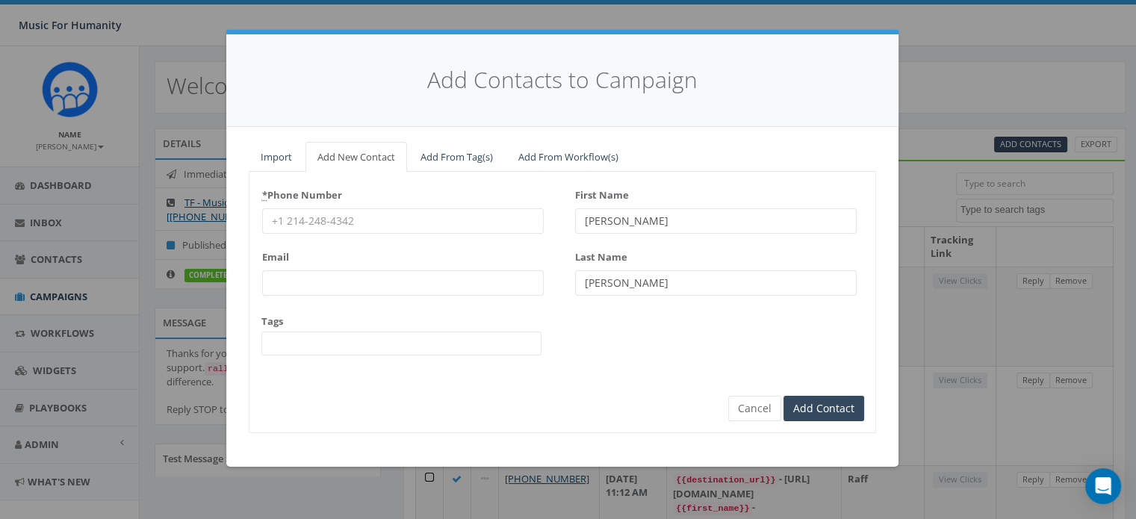
click at [315, 219] on input "* Phone Number" at bounding box center [402, 220] width 281 height 25
type input "7136285803"
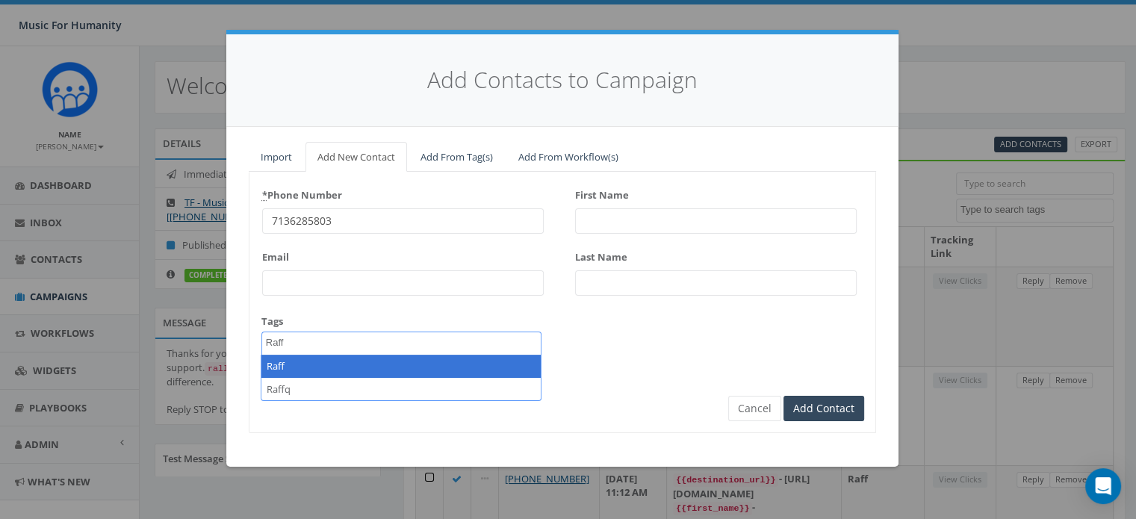
type textarea "Raff"
select select "Raff"
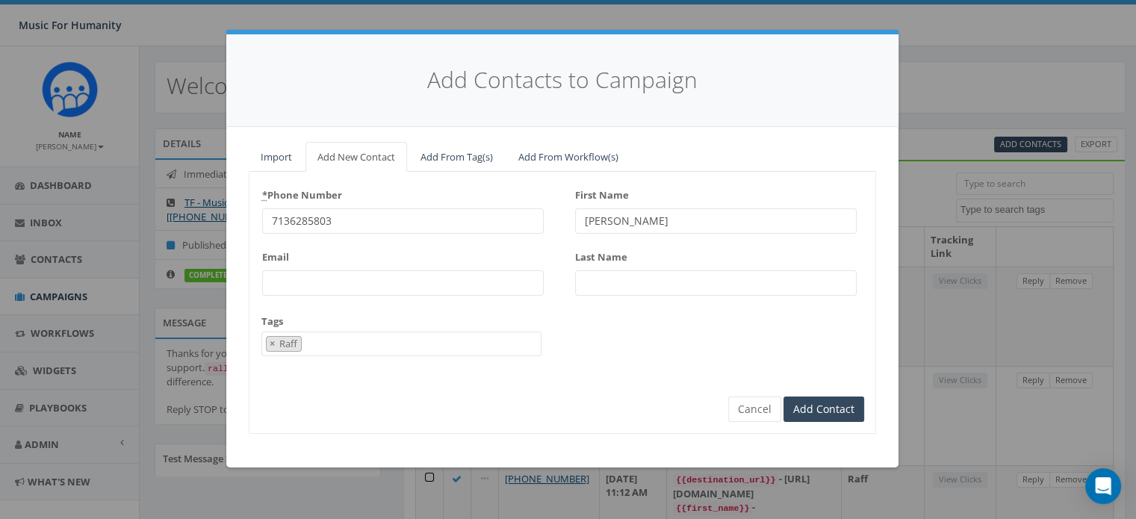
type input "[PERSON_NAME]"
click at [783, 396] on input "Add Contact" at bounding box center [823, 408] width 81 height 25
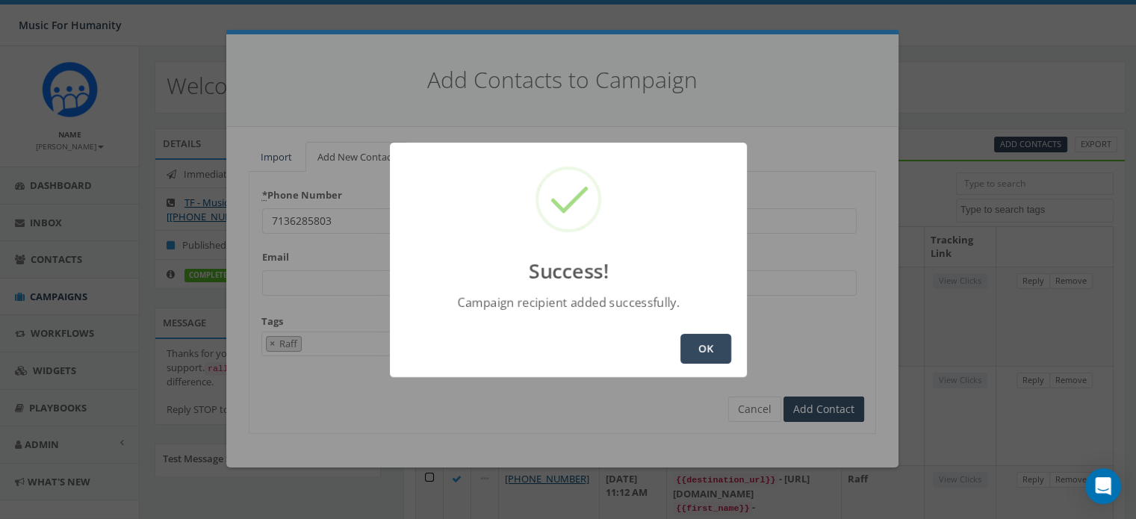
click at [702, 342] on button "OK" at bounding box center [705, 349] width 51 height 30
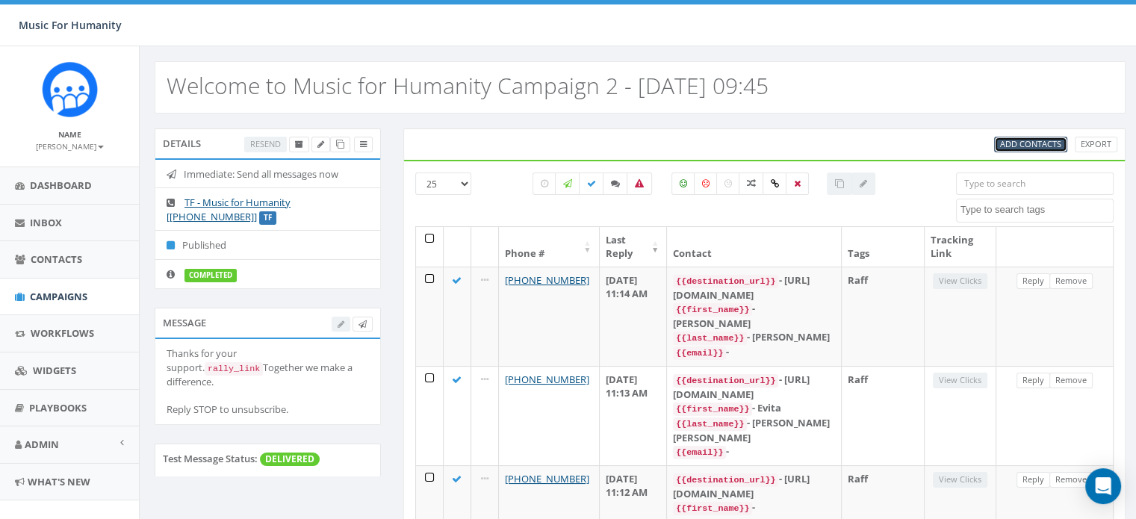
click at [1015, 141] on span "Add Contacts" at bounding box center [1030, 143] width 61 height 11
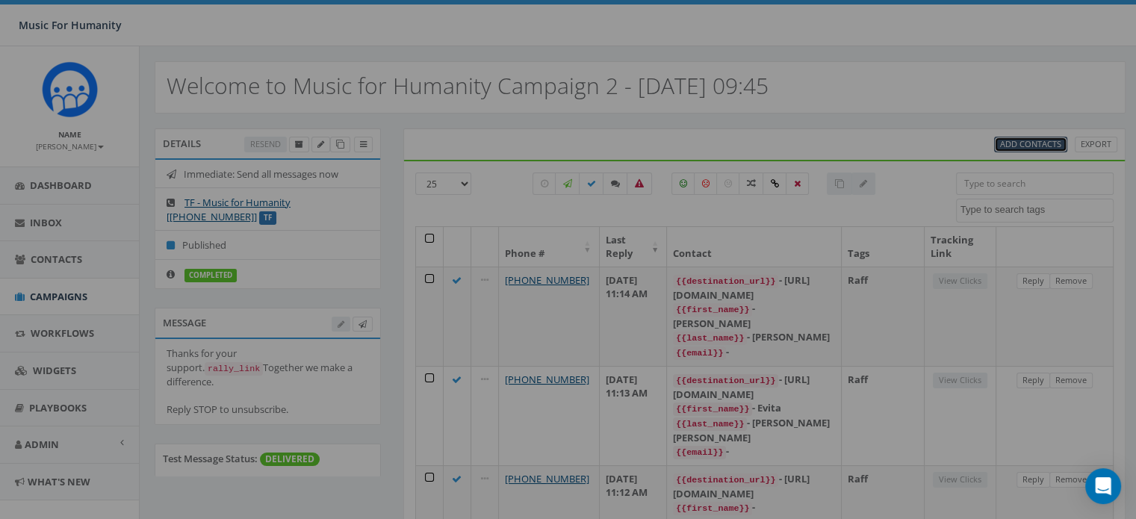
select select
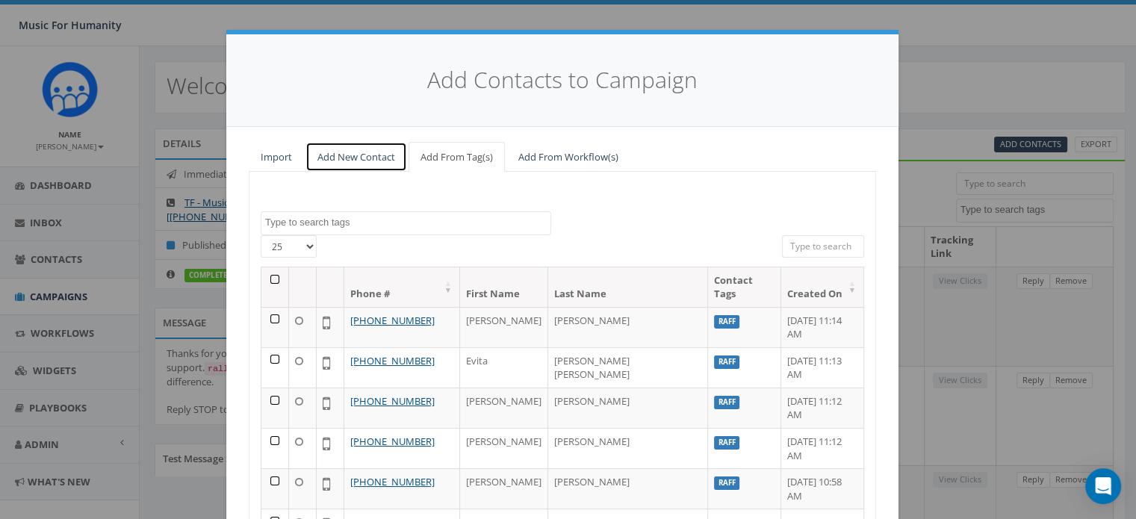
click at [355, 155] on link "Add New Contact" at bounding box center [356, 157] width 102 height 31
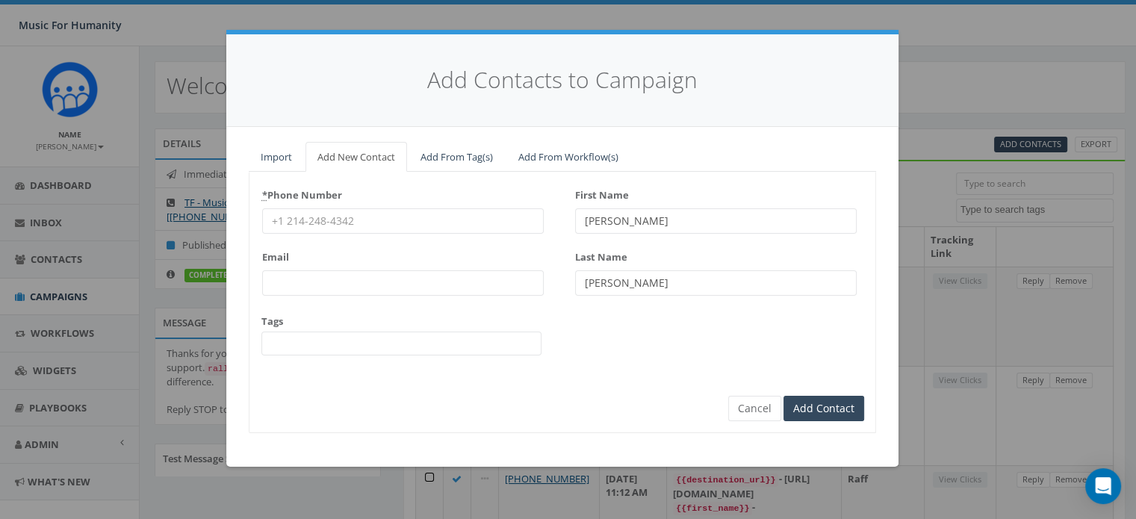
click at [320, 217] on input "* Phone Number" at bounding box center [402, 220] width 281 height 25
type input "5703528062"
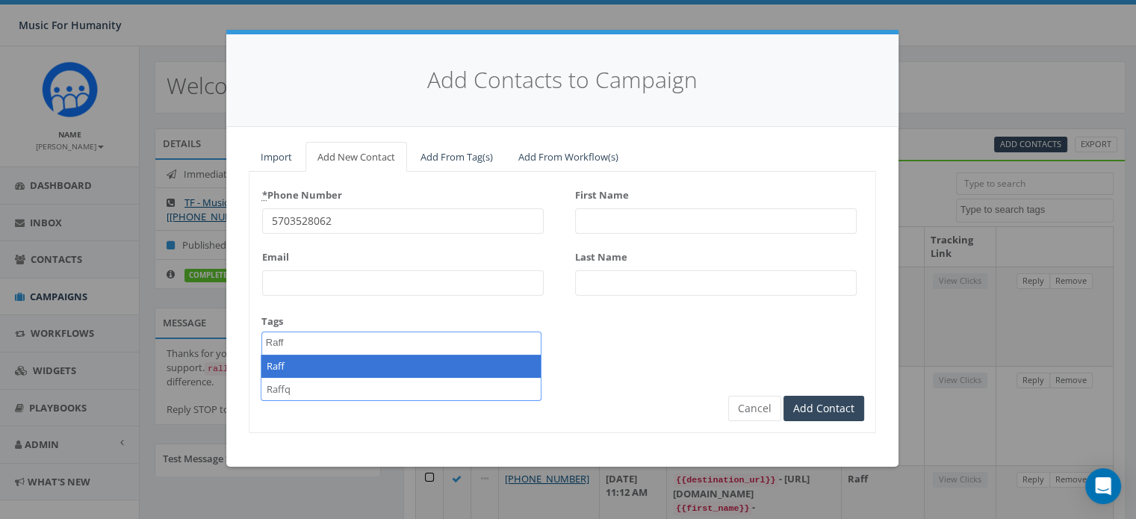
type textarea "Raff"
select select "Raff"
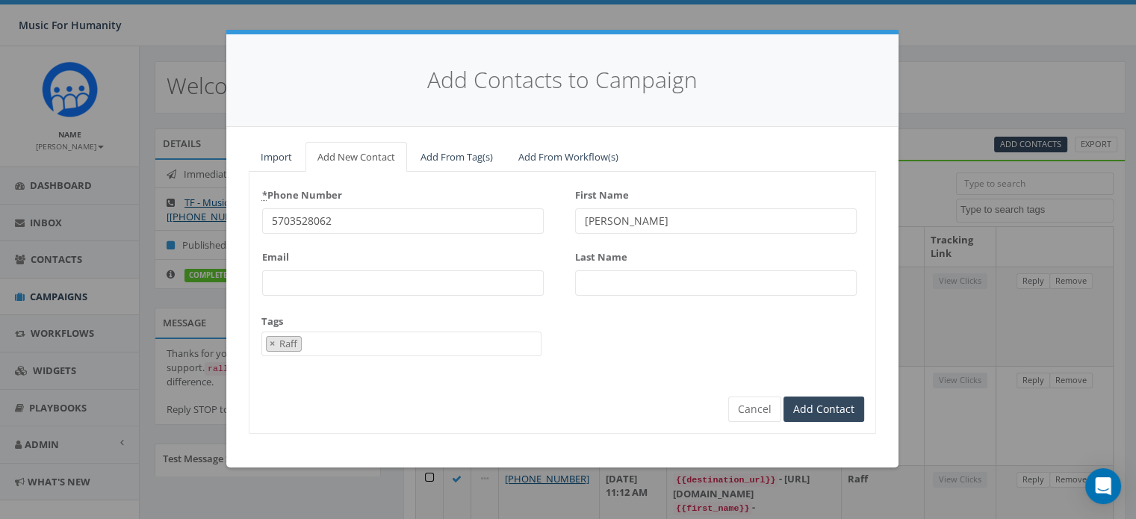
type input "[PERSON_NAME]"
click at [783, 396] on input "Add Contact" at bounding box center [823, 408] width 81 height 25
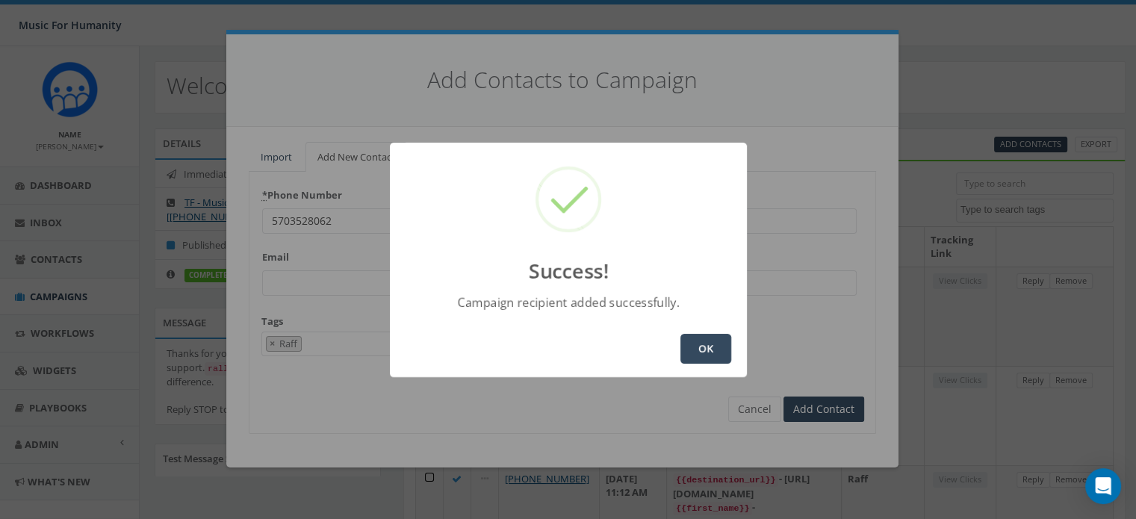
click at [715, 355] on button "OK" at bounding box center [705, 349] width 51 height 30
